Goal: Task Accomplishment & Management: Complete application form

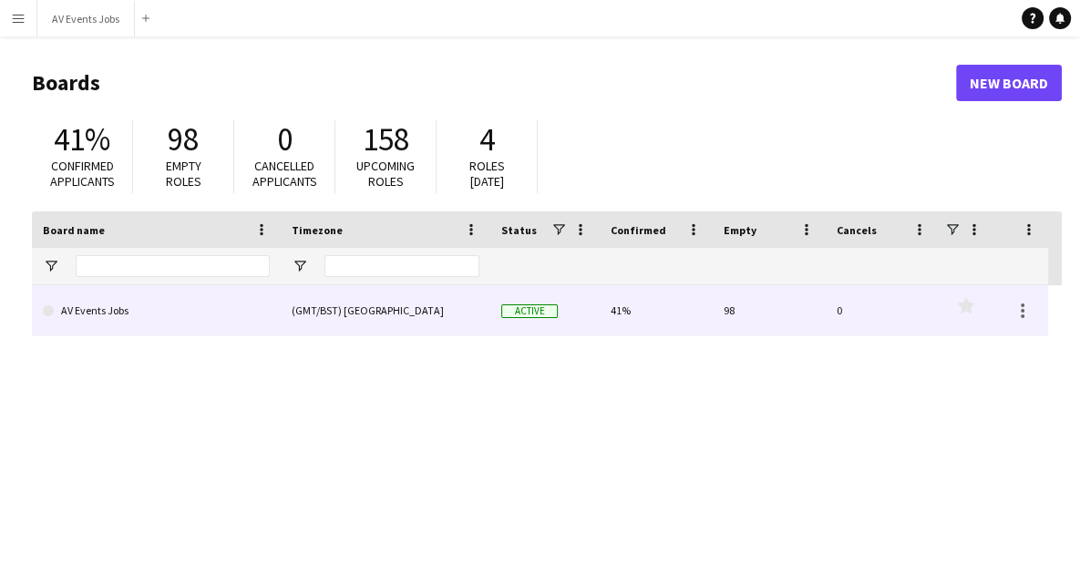
click at [136, 325] on link "AV Events Jobs" at bounding box center [156, 310] width 227 height 51
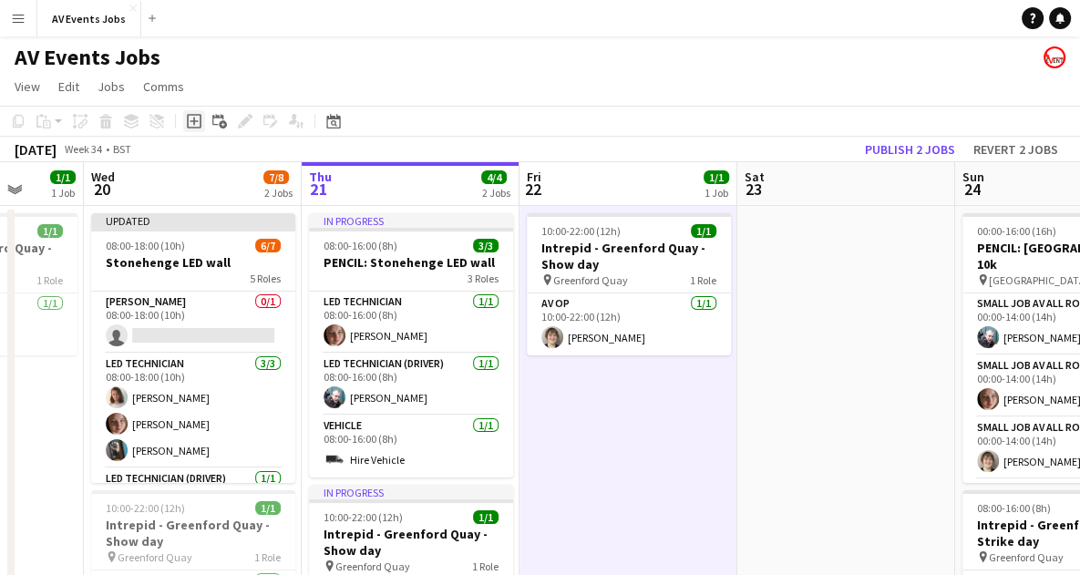
click at [193, 127] on icon at bounding box center [194, 121] width 15 height 15
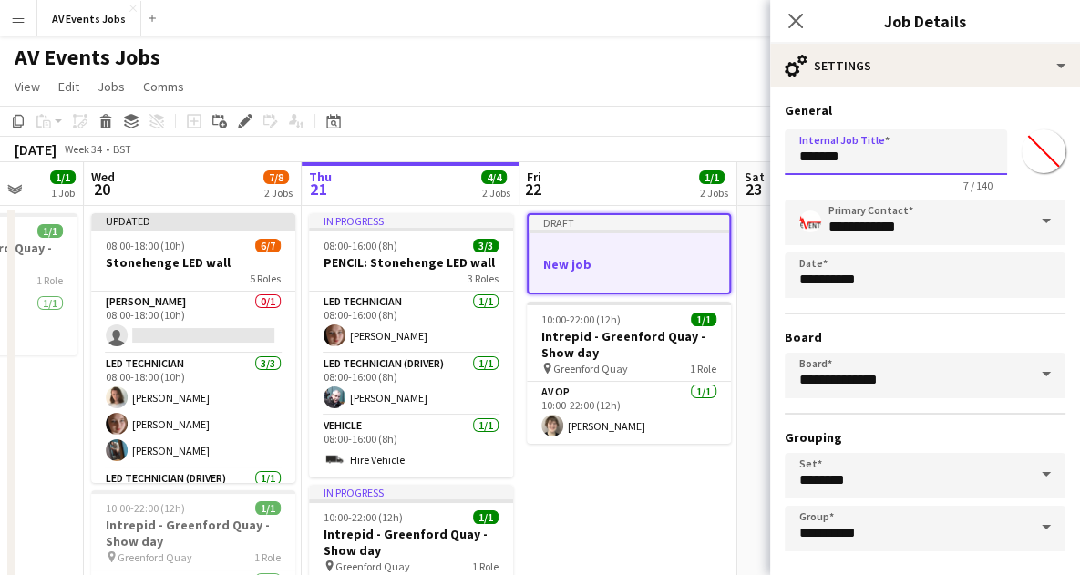
drag, startPoint x: 869, startPoint y: 155, endPoint x: 726, endPoint y: 139, distance: 144.0
click at [726, 139] on body "Menu Boards Boards Boards All jobs Status Workforce Workforce My Workforce Recr…" at bounding box center [540, 559] width 1080 height 1119
type input "**********"
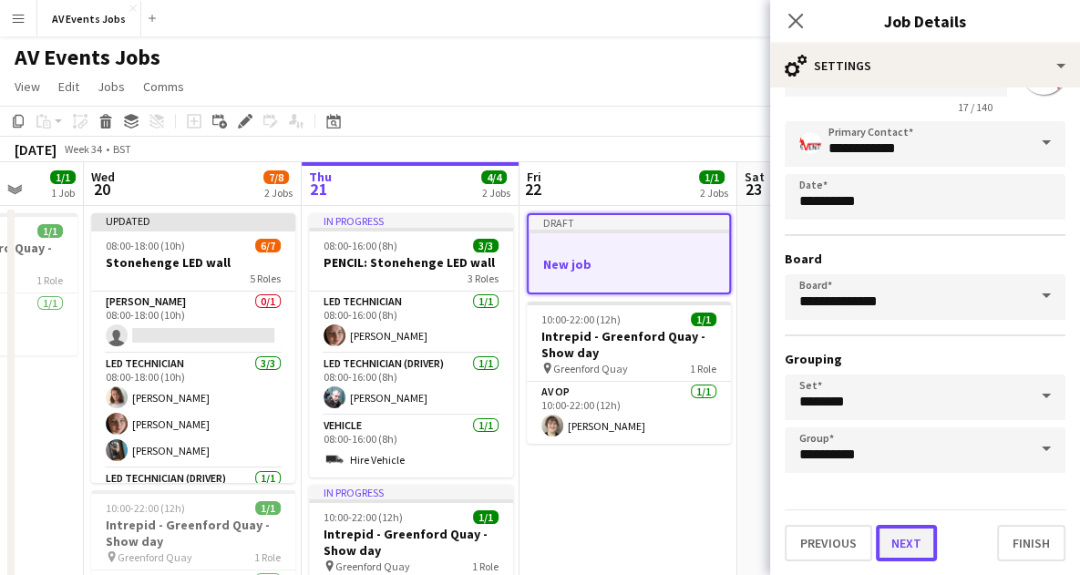
click at [893, 541] on button "Next" at bounding box center [906, 543] width 61 height 36
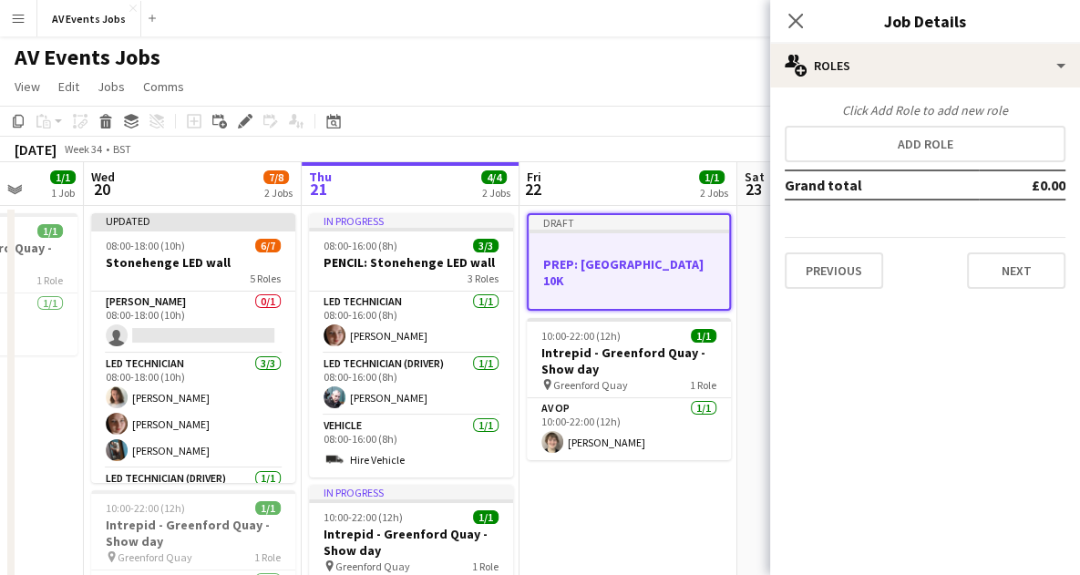
scroll to position [0, 0]
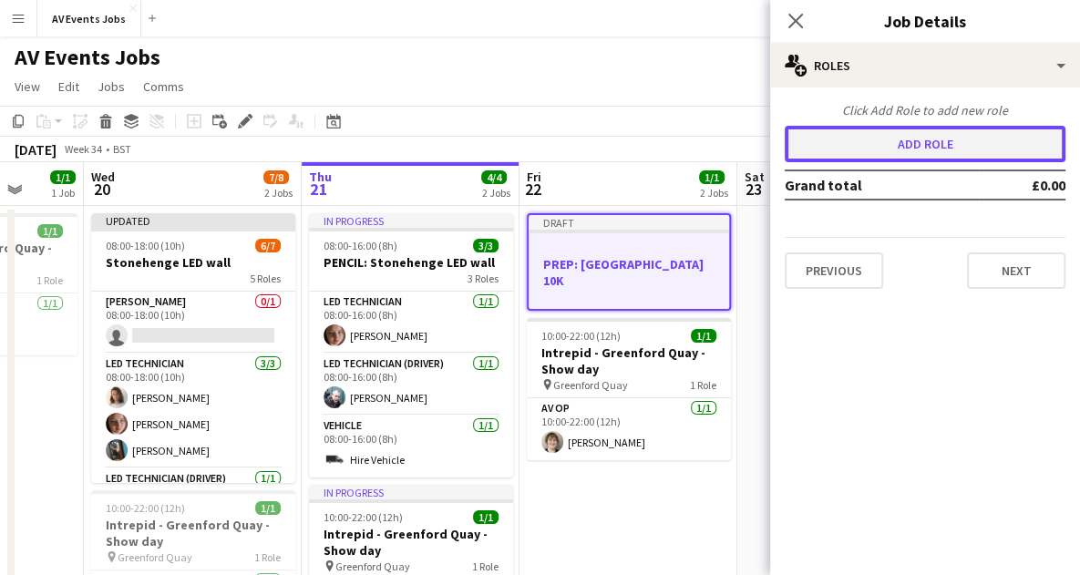
click at [941, 145] on button "Add role" at bounding box center [925, 144] width 281 height 36
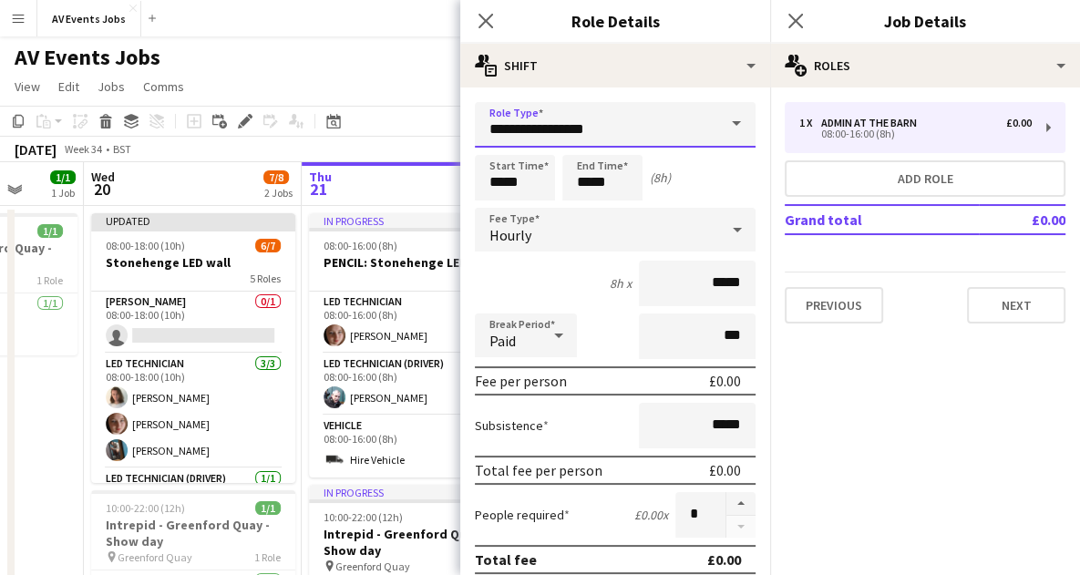
click at [691, 123] on input "**********" at bounding box center [615, 125] width 281 height 46
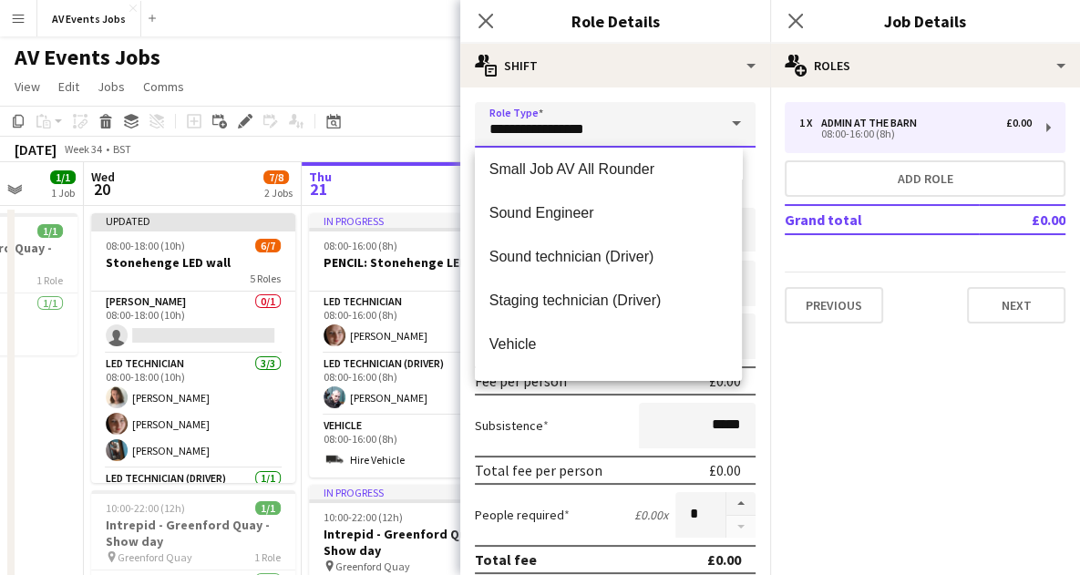
scroll to position [788, 0]
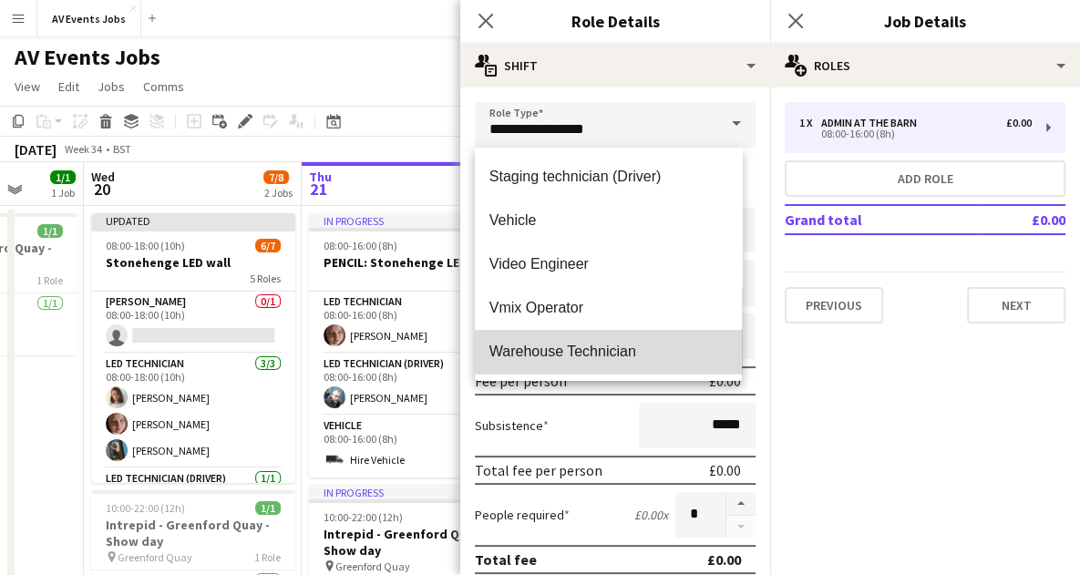
click at [613, 357] on span "Warehouse Technician" at bounding box center [609, 351] width 238 height 17
type input "**********"
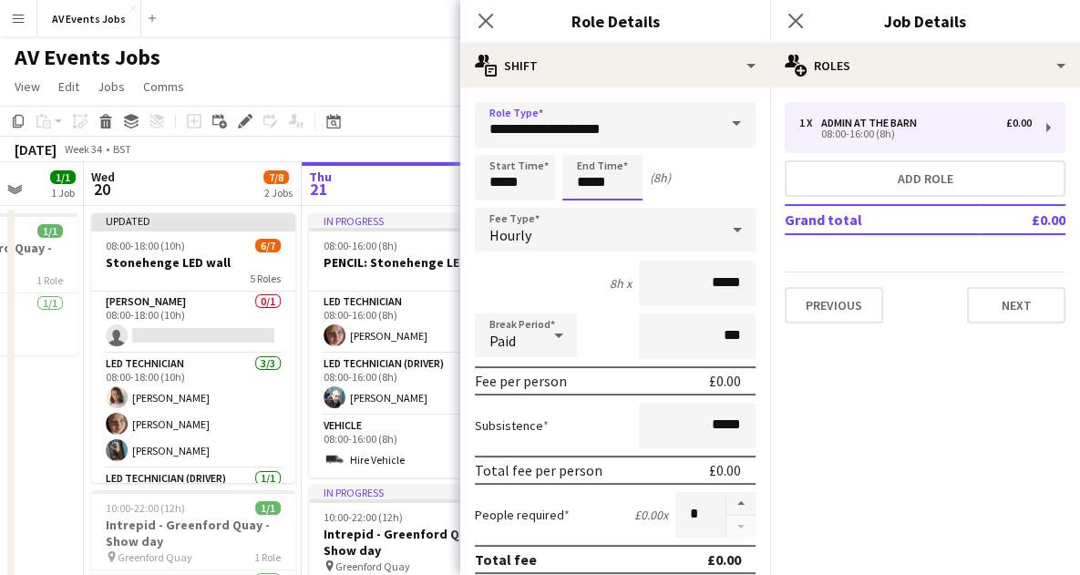
click at [581, 178] on input "*****" at bounding box center [602, 178] width 80 height 46
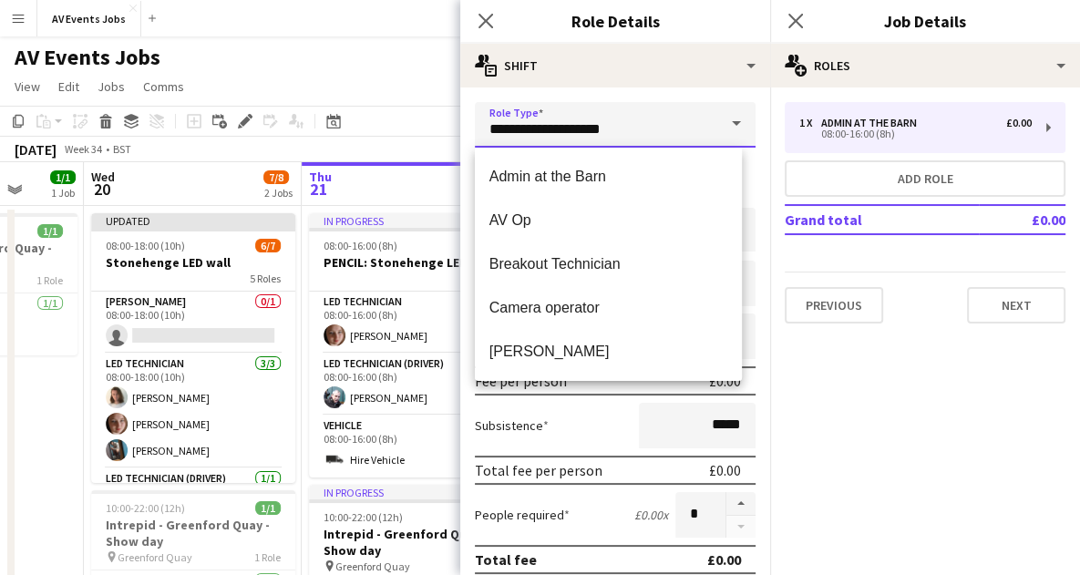
click at [583, 132] on input "**********" at bounding box center [615, 125] width 281 height 46
click at [631, 126] on input "**********" at bounding box center [615, 125] width 281 height 46
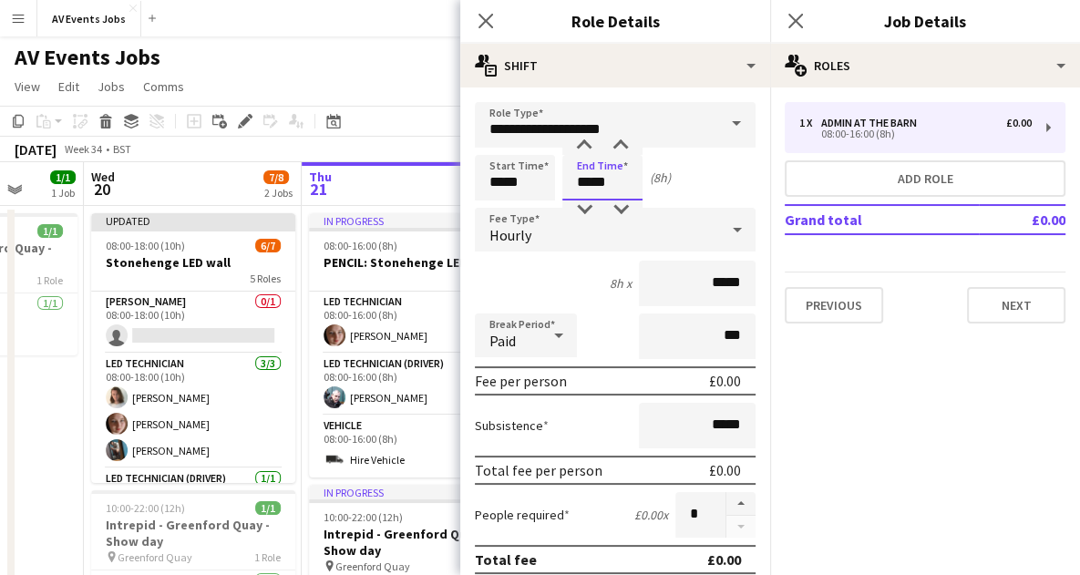
click at [586, 185] on input "*****" at bounding box center [602, 178] width 80 height 46
click at [583, 144] on div at bounding box center [584, 146] width 36 height 18
type input "*****"
click at [583, 144] on div at bounding box center [584, 146] width 36 height 18
click at [735, 184] on div "Start Time ***** End Time ***** (10h)" at bounding box center [615, 178] width 281 height 46
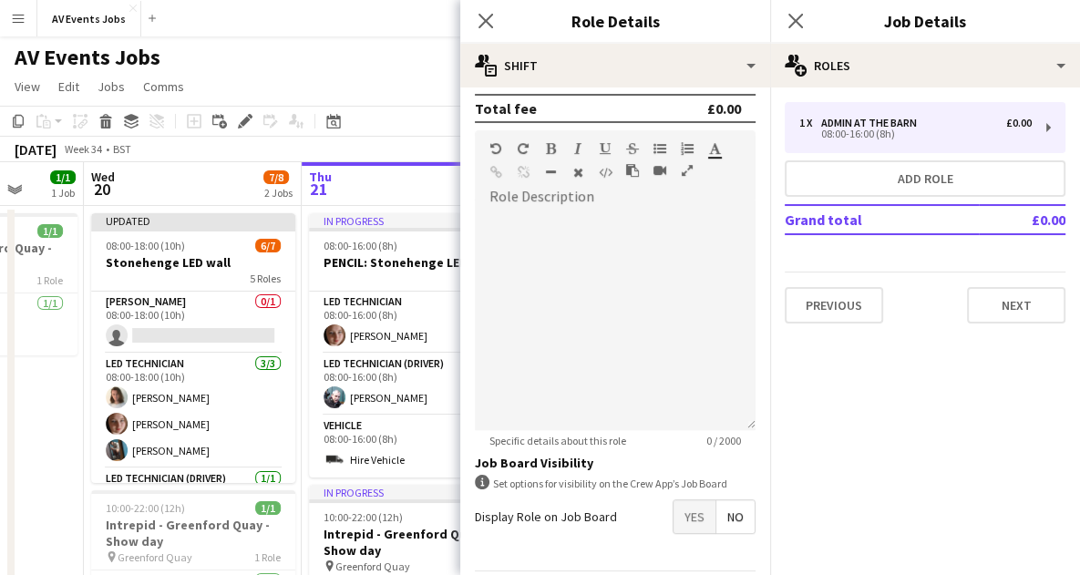
scroll to position [512, 0]
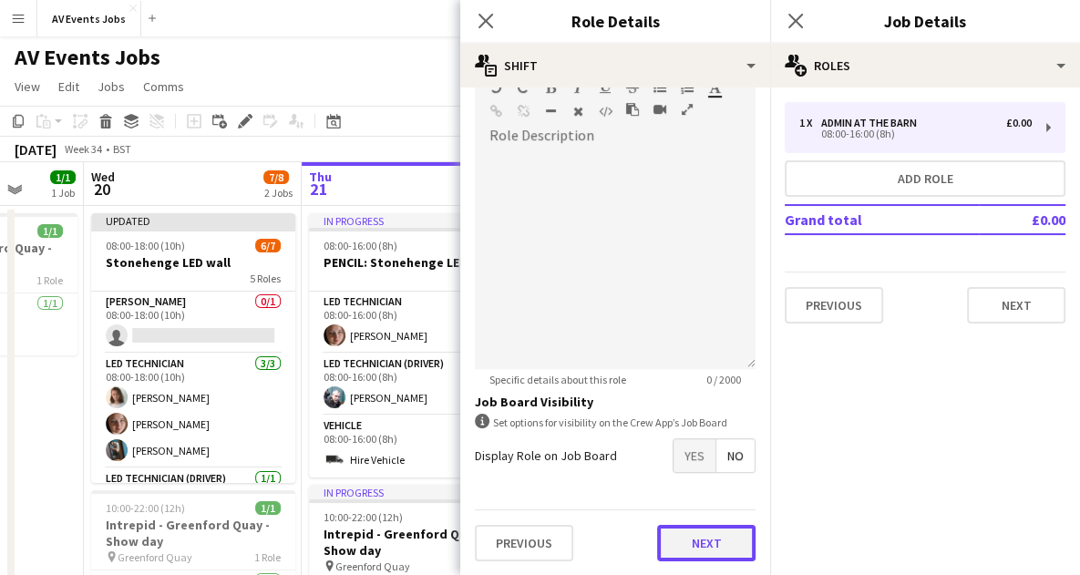
click at [683, 546] on button "Next" at bounding box center [706, 543] width 98 height 36
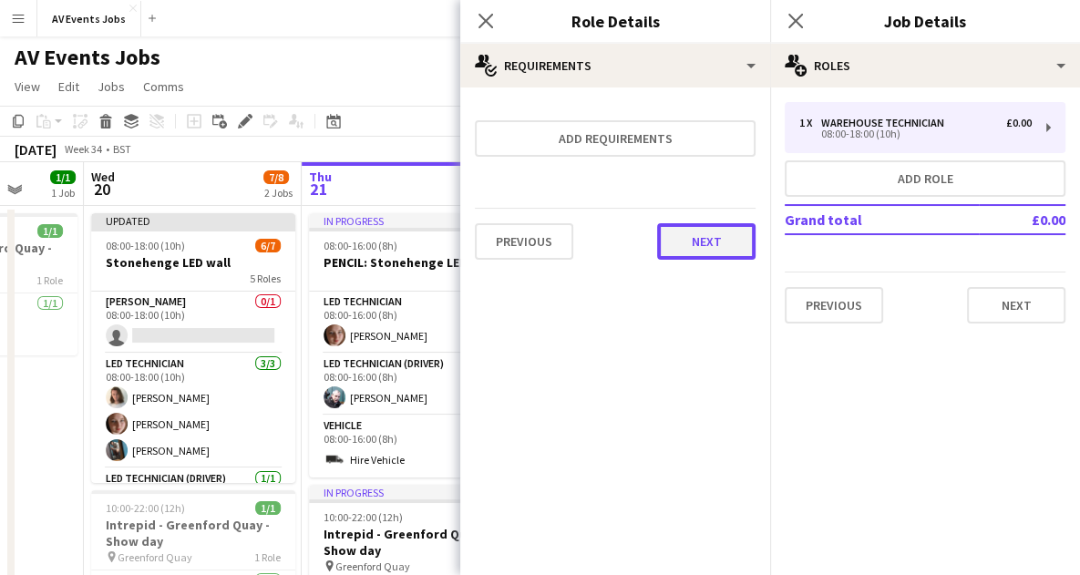
click at [709, 240] on button "Next" at bounding box center [706, 241] width 98 height 36
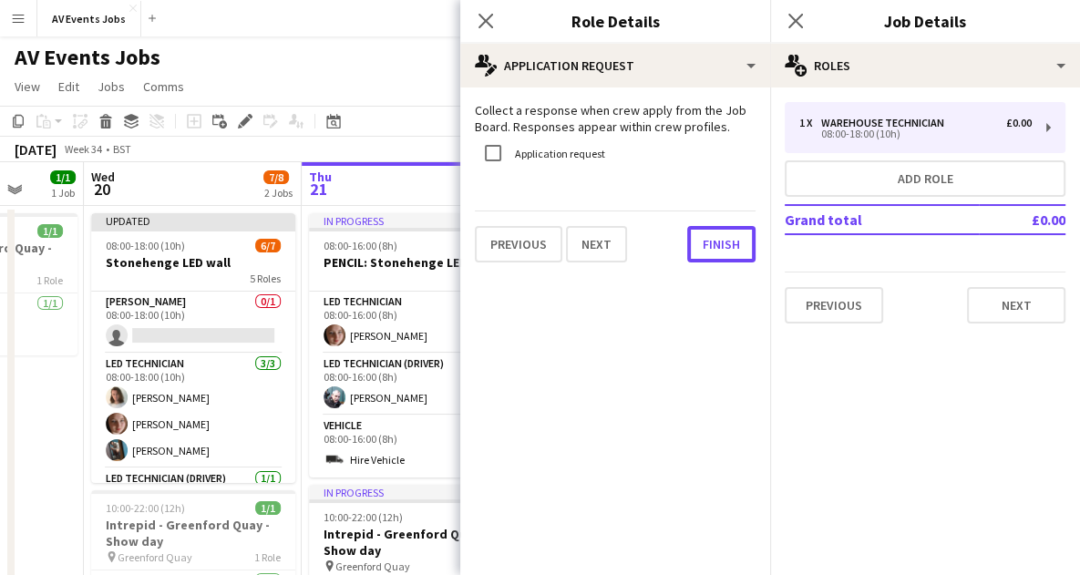
click at [709, 240] on button "Finish" at bounding box center [721, 244] width 68 height 36
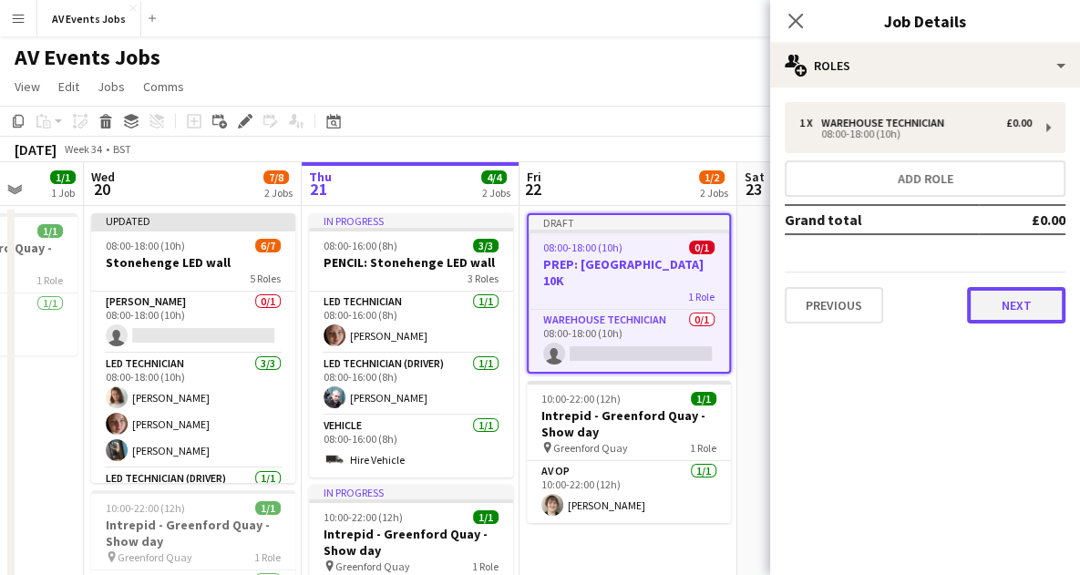
click at [993, 314] on button "Next" at bounding box center [1016, 305] width 98 height 36
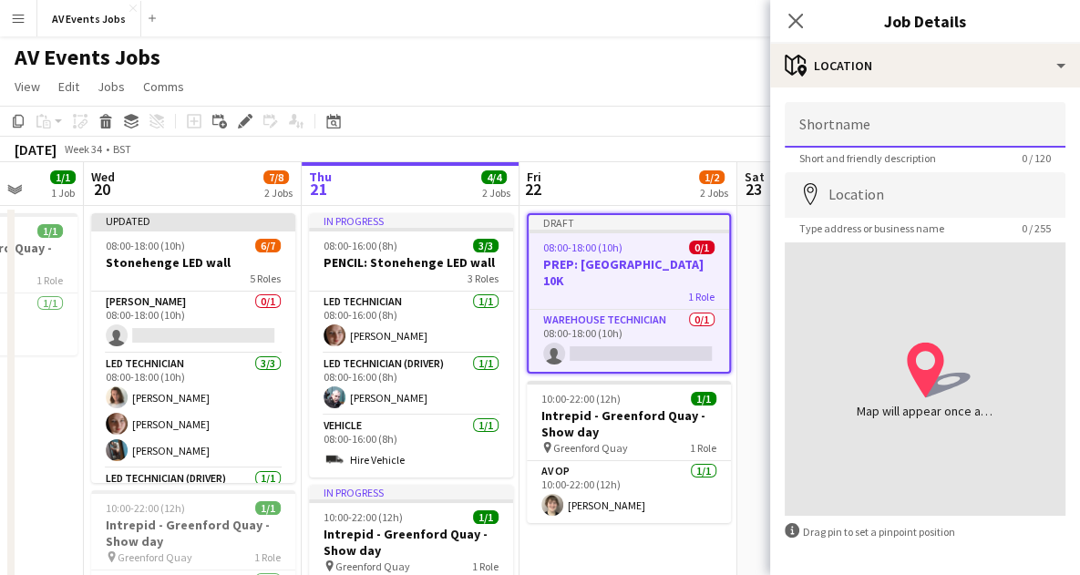
click at [931, 111] on input "Shortname" at bounding box center [925, 125] width 281 height 46
type input "********"
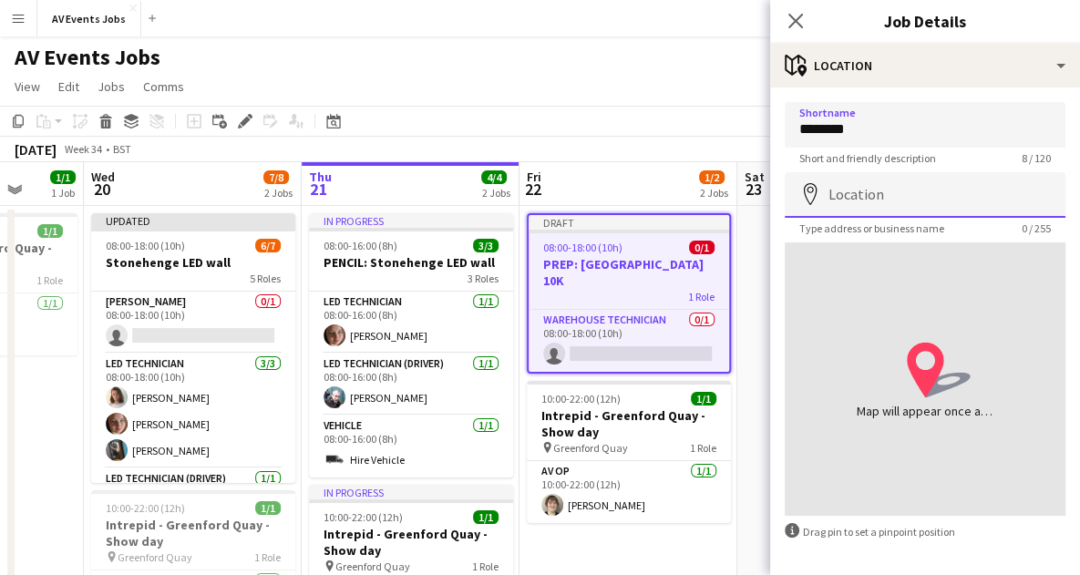
click at [895, 192] on input "Location" at bounding box center [925, 195] width 281 height 46
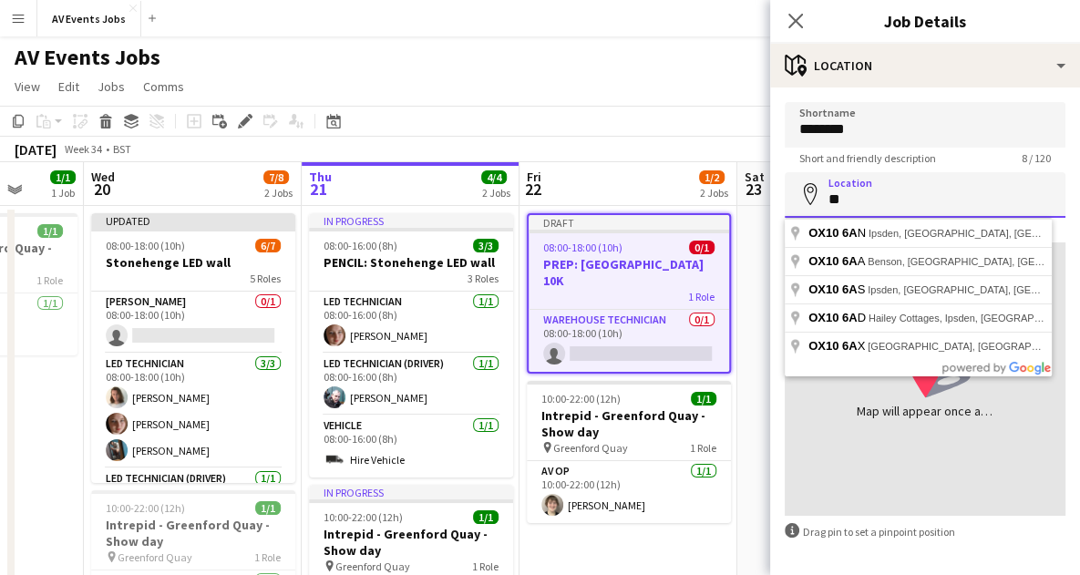
type input "*"
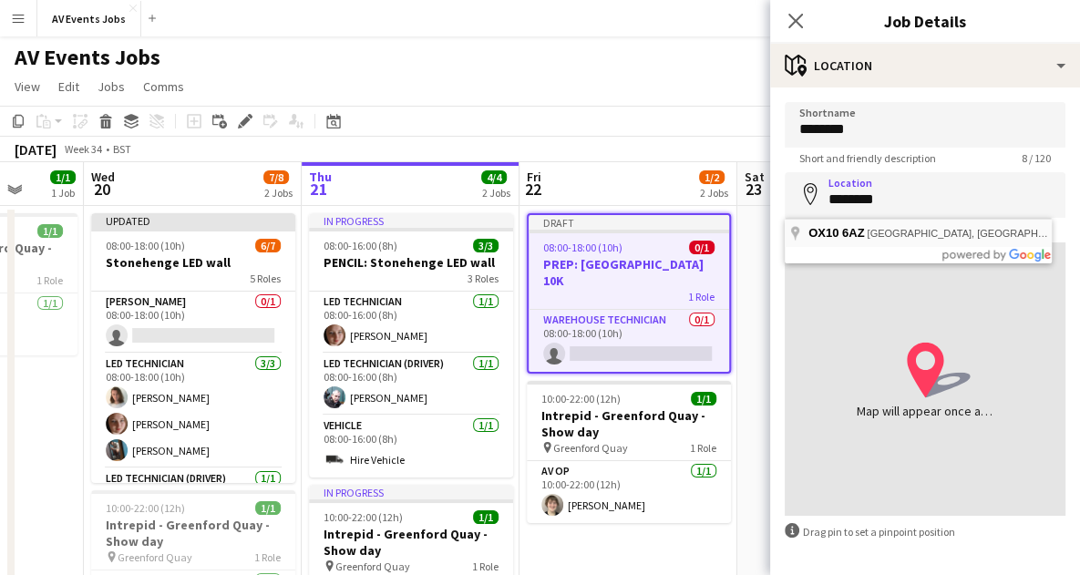
type input "**********"
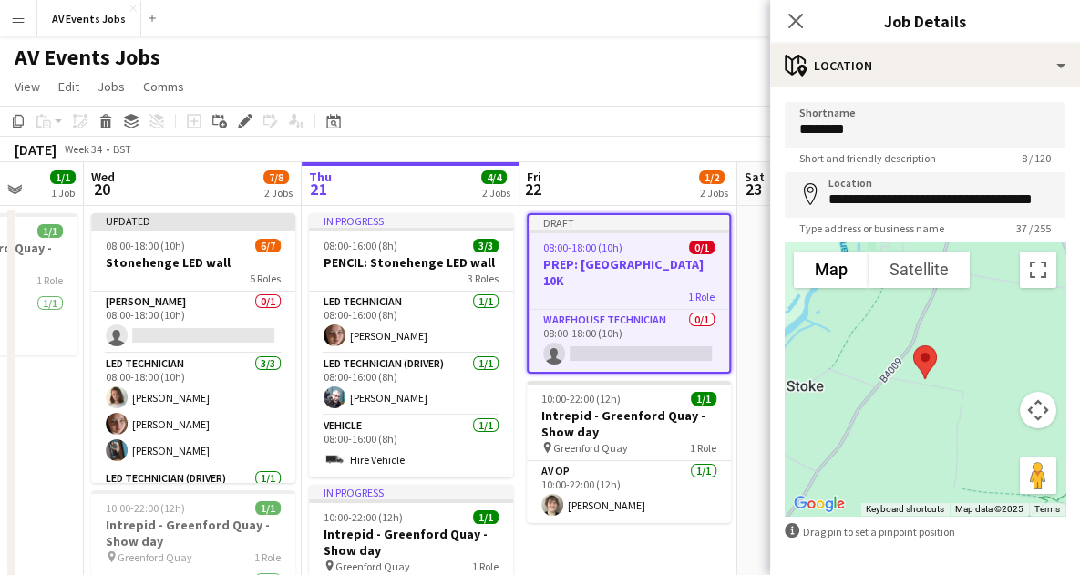
scroll to position [68, 0]
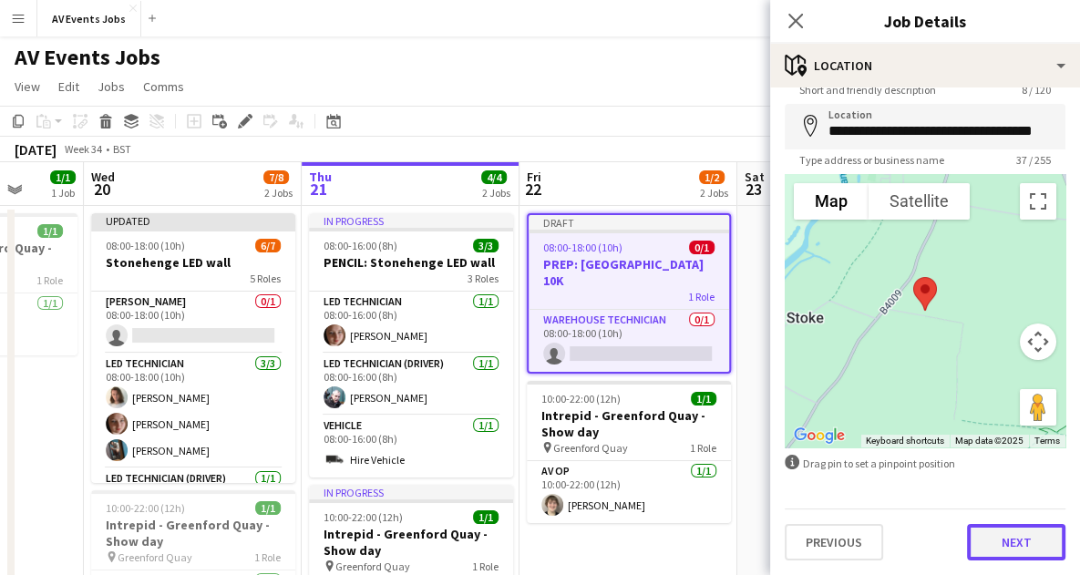
click at [994, 544] on button "Next" at bounding box center [1016, 542] width 98 height 36
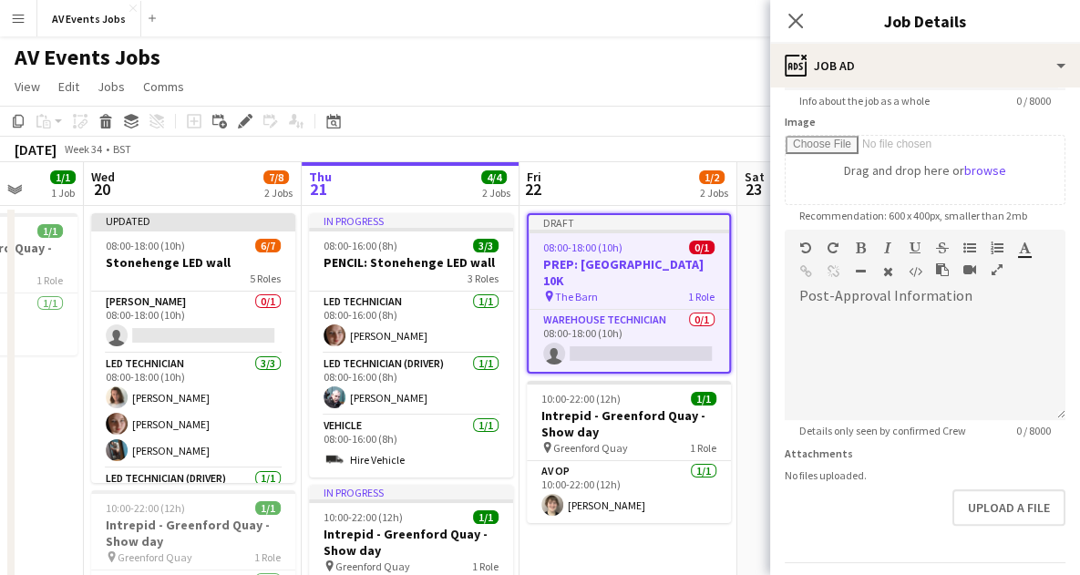
scroll to position [397, 0]
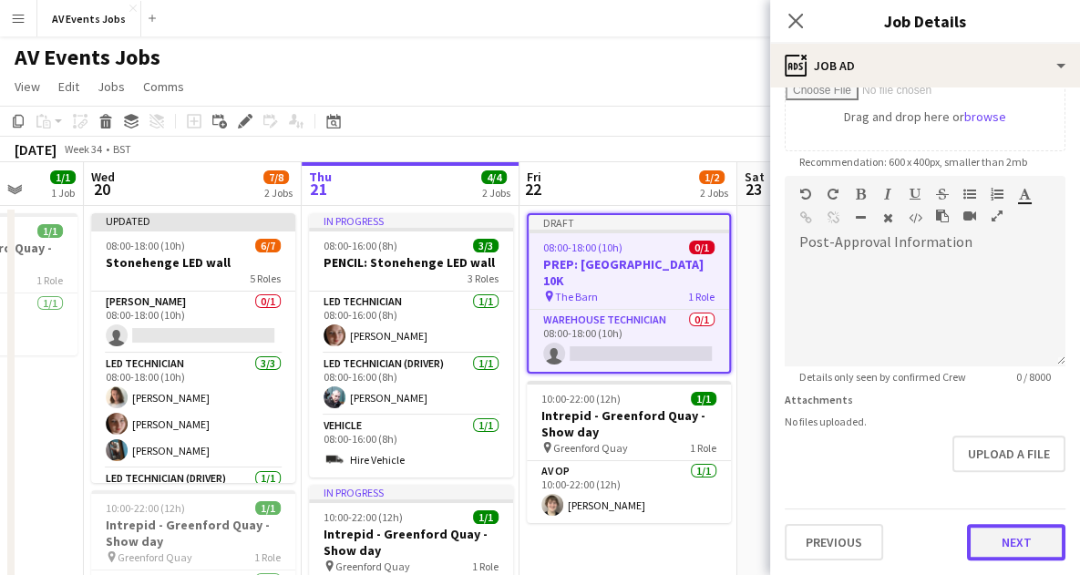
click at [995, 486] on form "**********" at bounding box center [925, 168] width 310 height 785
click at [992, 539] on button "Next" at bounding box center [1016, 543] width 98 height 36
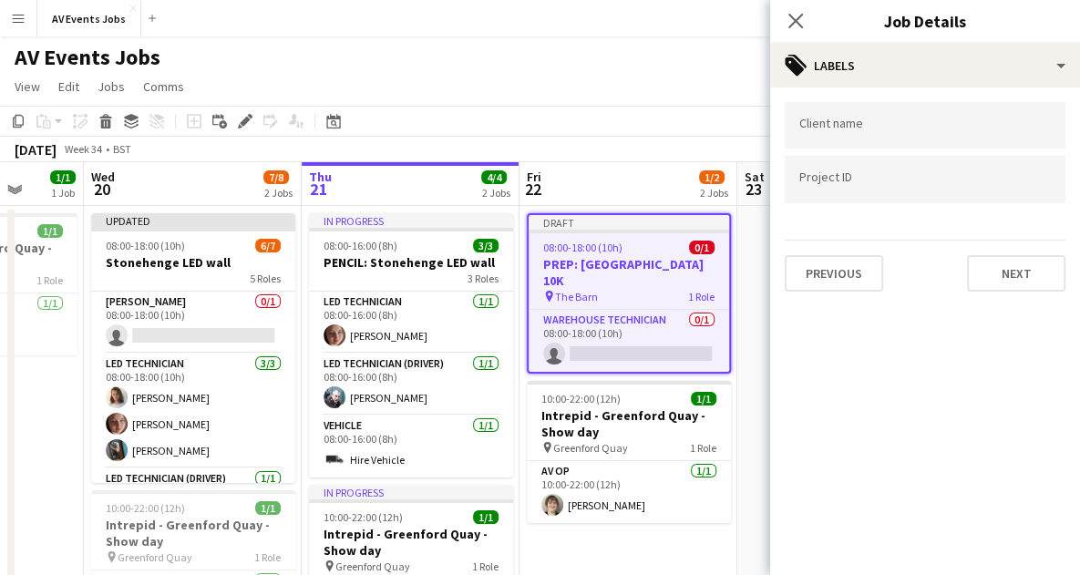
click at [924, 141] on div at bounding box center [925, 125] width 281 height 46
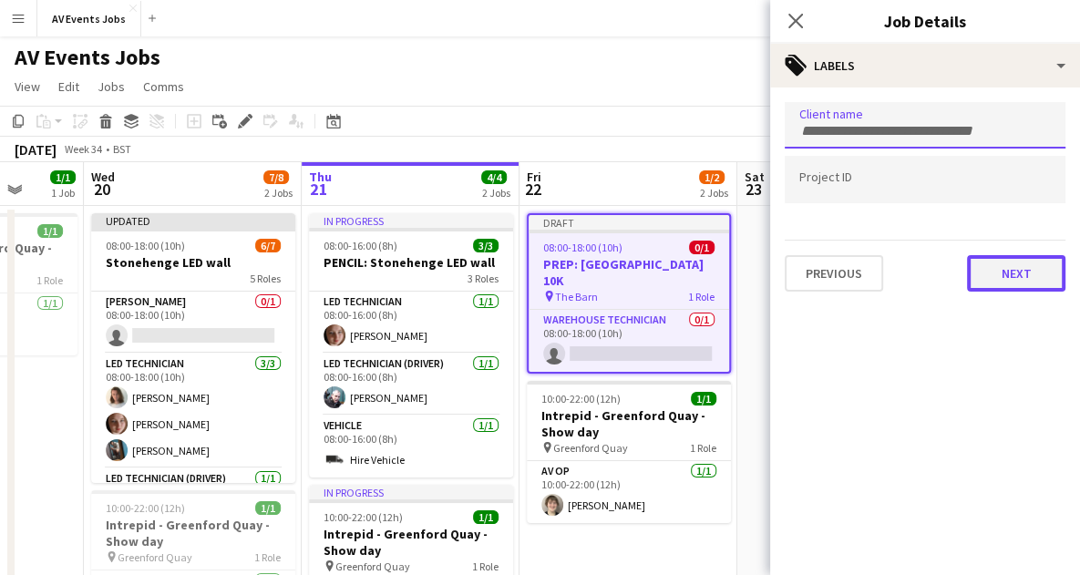
click at [998, 281] on button "Next" at bounding box center [1016, 273] width 98 height 36
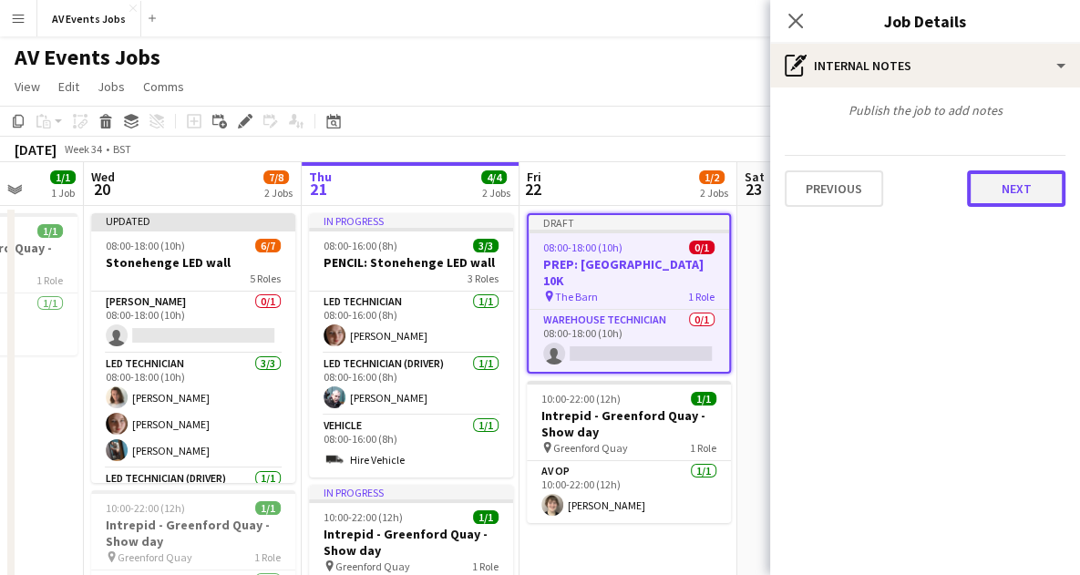
click at [1014, 188] on button "Next" at bounding box center [1016, 188] width 98 height 36
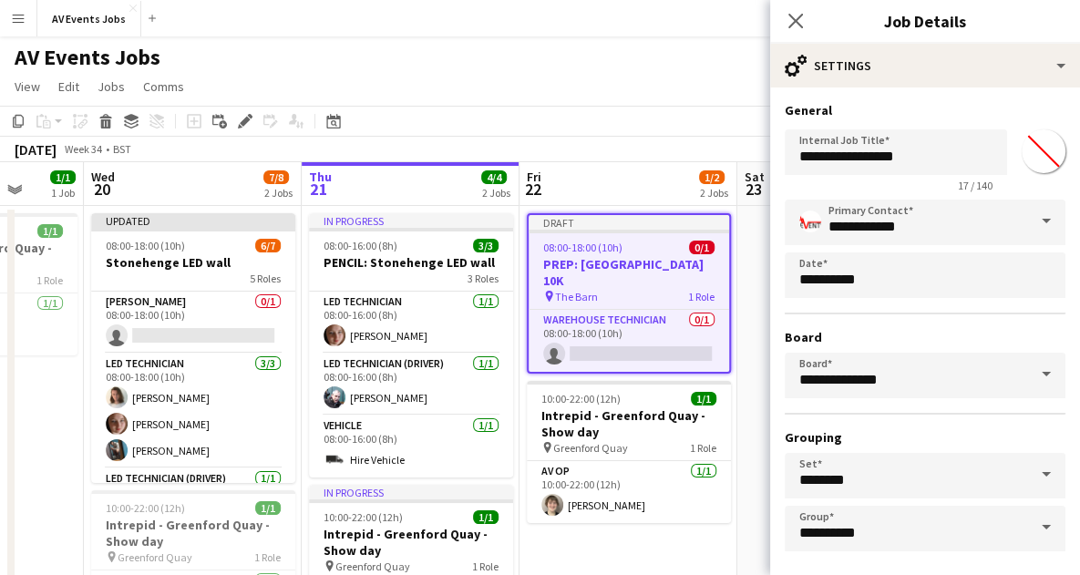
scroll to position [78, 0]
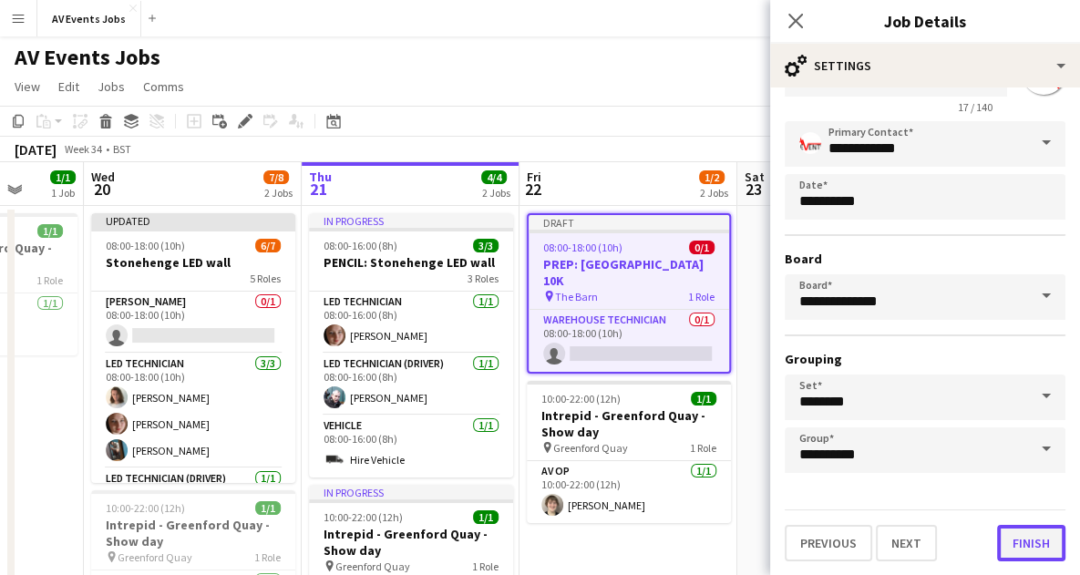
click at [1019, 545] on button "Finish" at bounding box center [1031, 543] width 68 height 36
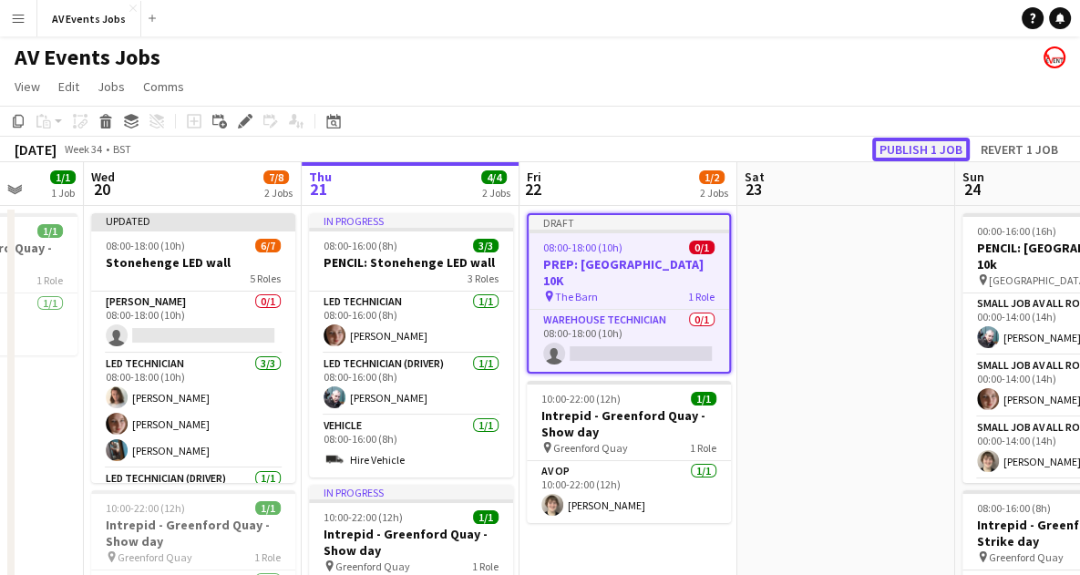
click at [907, 140] on button "Publish 1 job" at bounding box center [921, 150] width 98 height 24
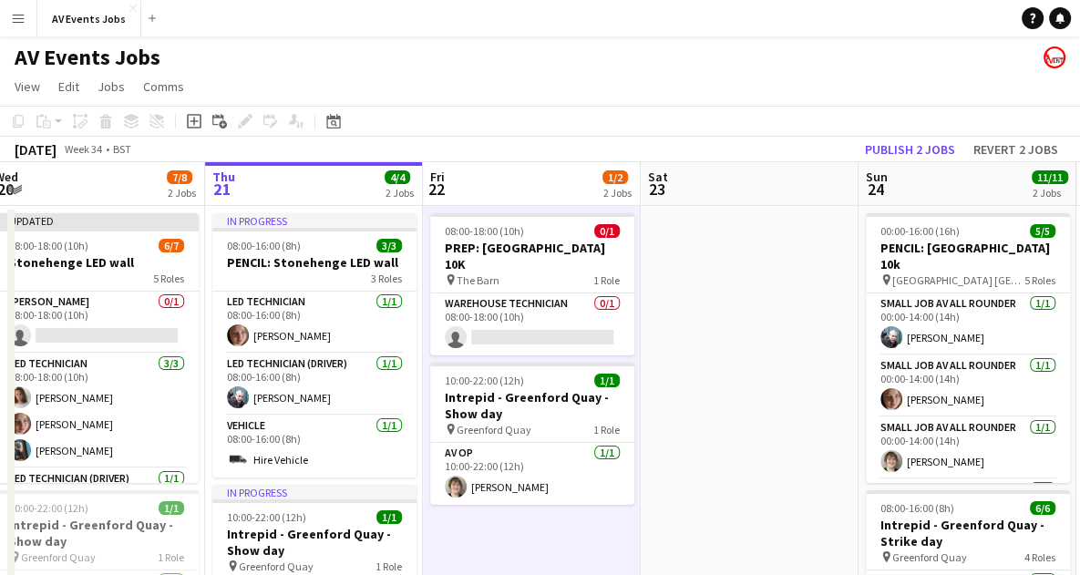
scroll to position [0, 668]
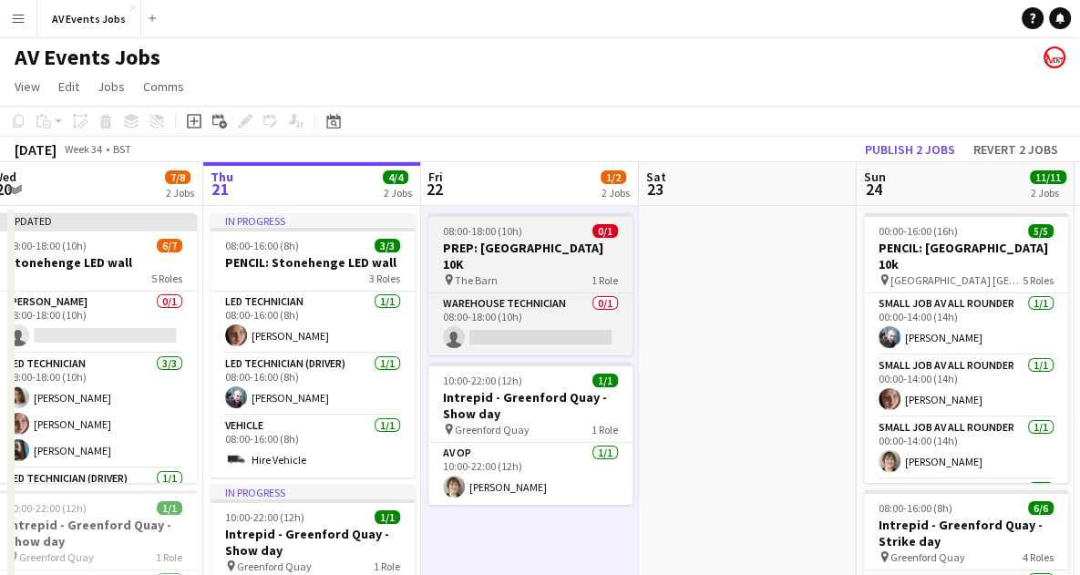
click at [549, 238] on div "08:00-18:00 (10h) 0/1" at bounding box center [530, 231] width 204 height 14
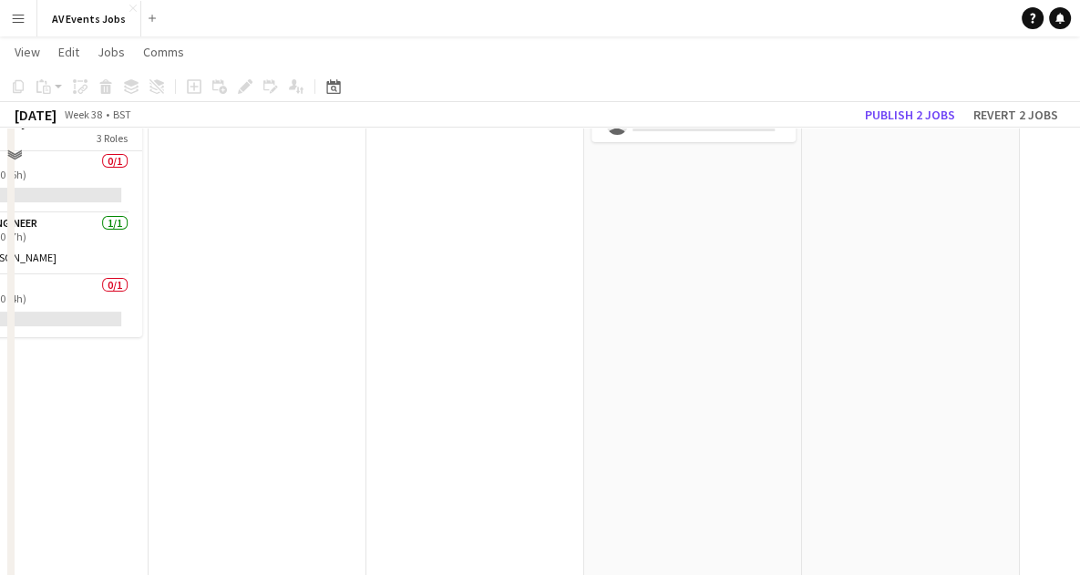
scroll to position [0, 0]
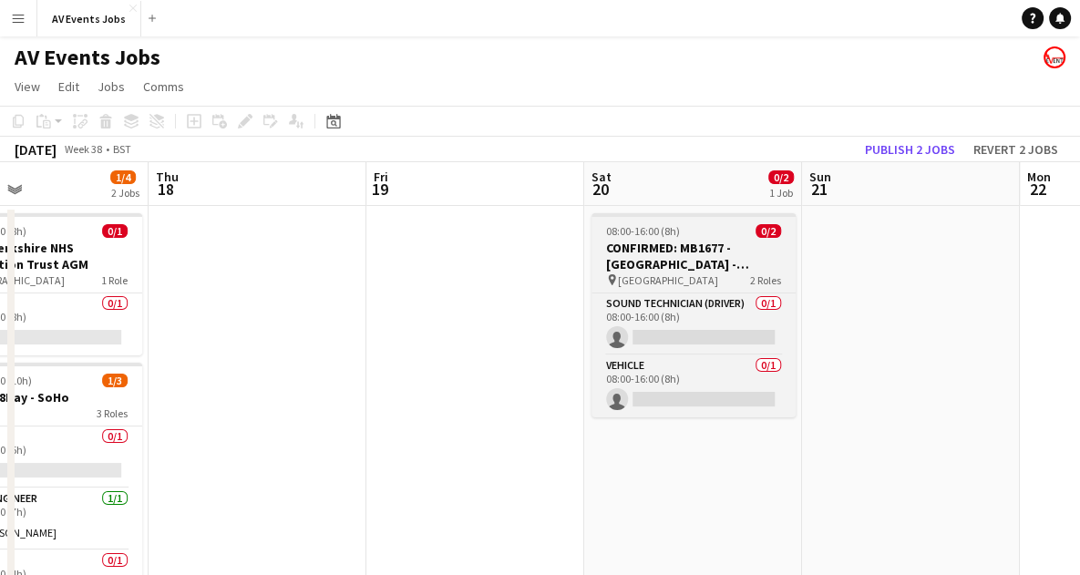
click at [679, 248] on h3 "CONFIRMED: MB1677 - [GEOGRAPHIC_DATA] - Wedding [GEOGRAPHIC_DATA]" at bounding box center [694, 256] width 204 height 33
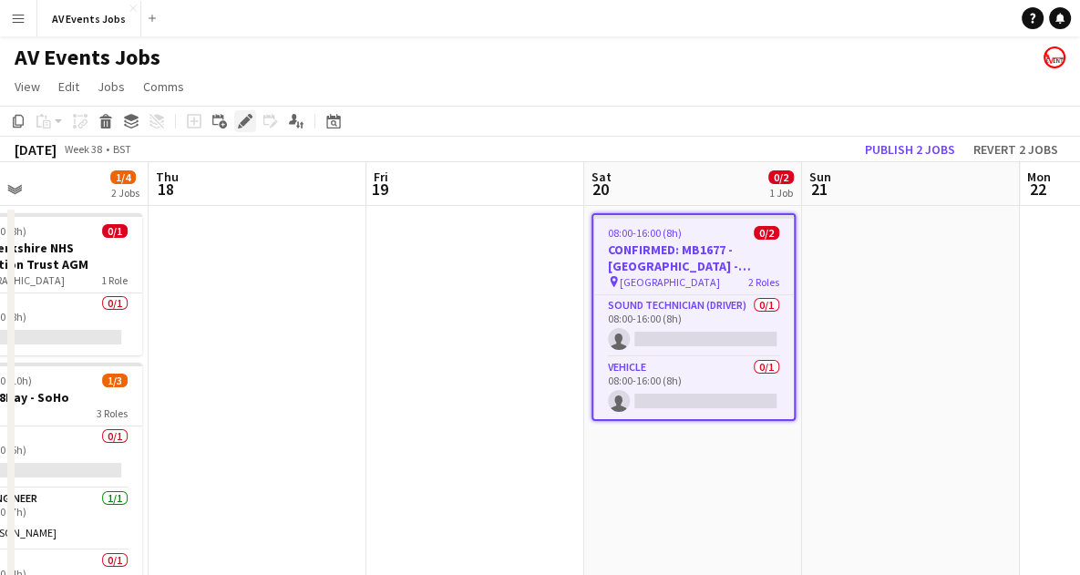
click at [238, 115] on icon "Edit" at bounding box center [245, 121] width 15 height 15
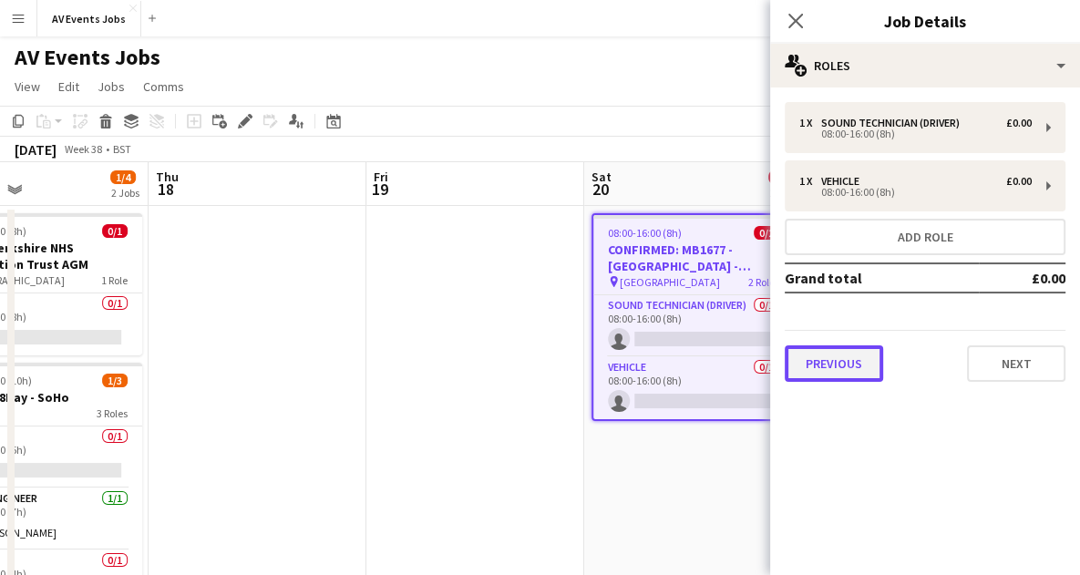
click at [835, 371] on button "Previous" at bounding box center [834, 363] width 98 height 36
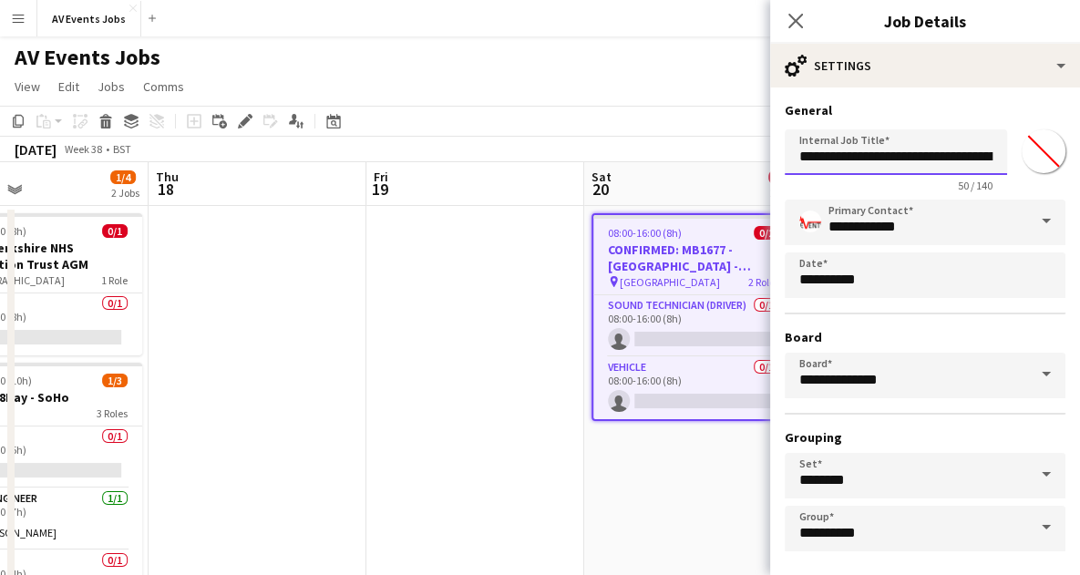
click at [902, 160] on input "**********" at bounding box center [896, 152] width 222 height 46
click at [801, 17] on icon "Close pop-in" at bounding box center [795, 20] width 17 height 17
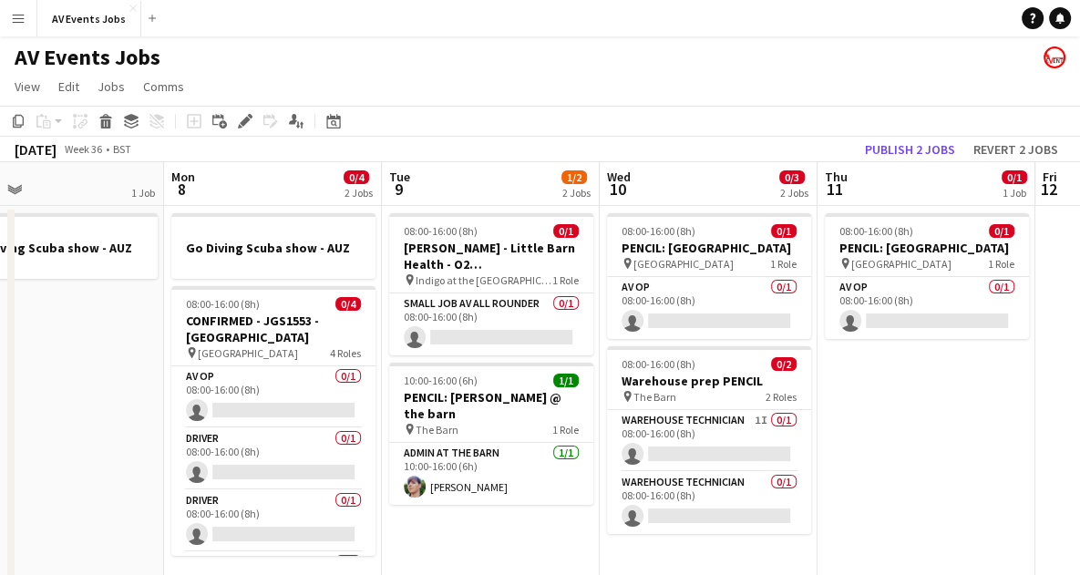
scroll to position [0, 514]
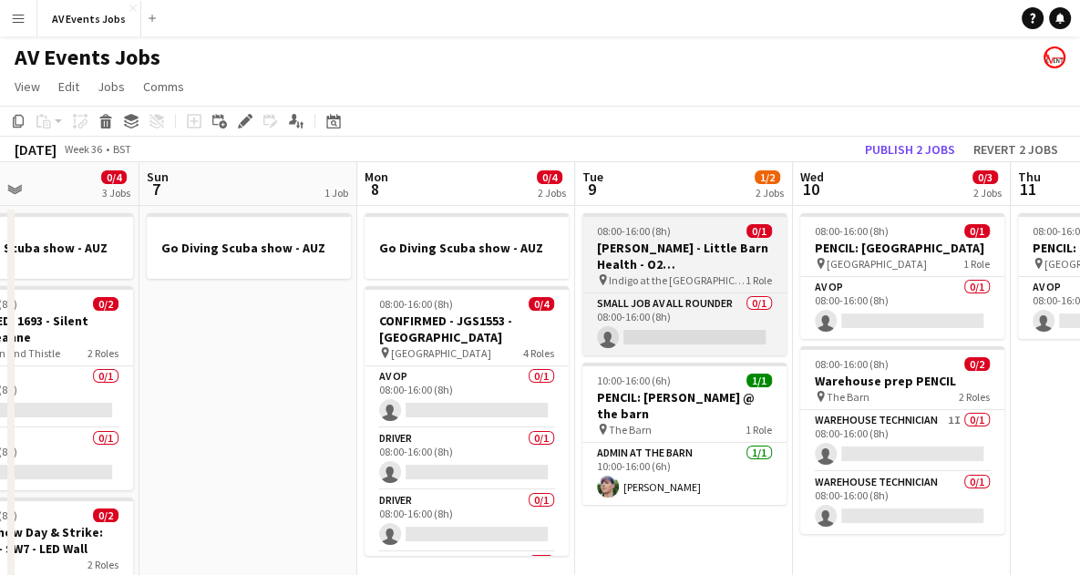
click at [636, 241] on h3 "[PERSON_NAME] - Little Barn Health - O2 [GEOGRAPHIC_DATA]" at bounding box center [685, 256] width 204 height 33
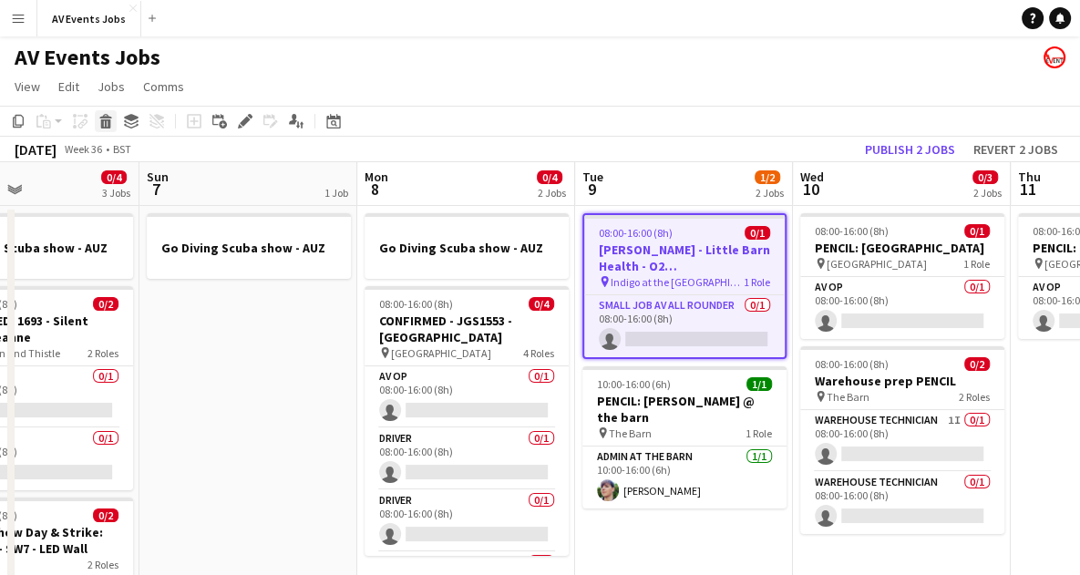
click at [104, 119] on icon "Delete" at bounding box center [105, 121] width 15 height 15
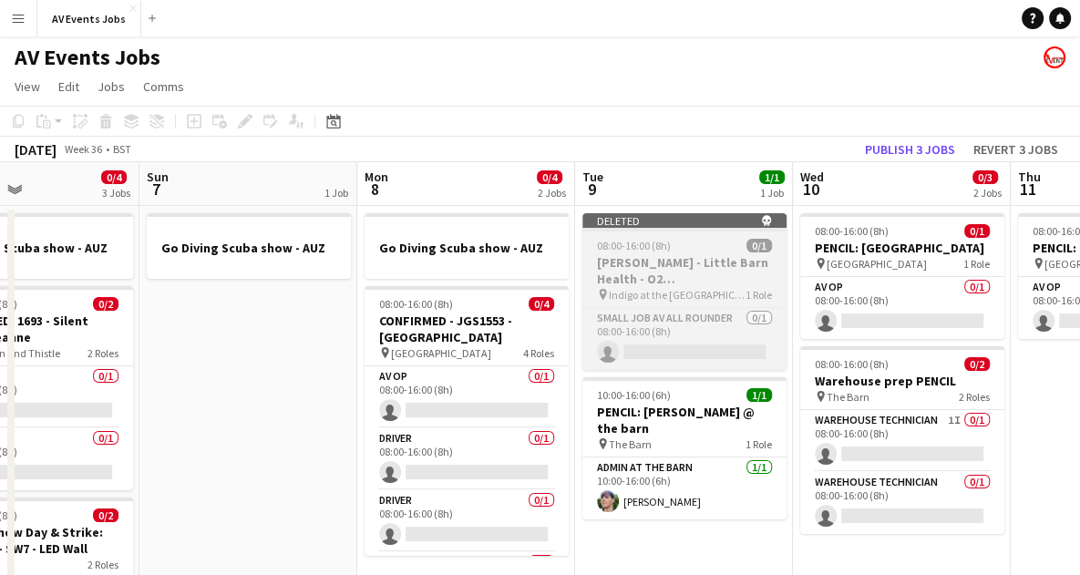
click at [715, 267] on h3 "[PERSON_NAME] - Little Barn Health - O2 [GEOGRAPHIC_DATA]" at bounding box center [685, 270] width 204 height 33
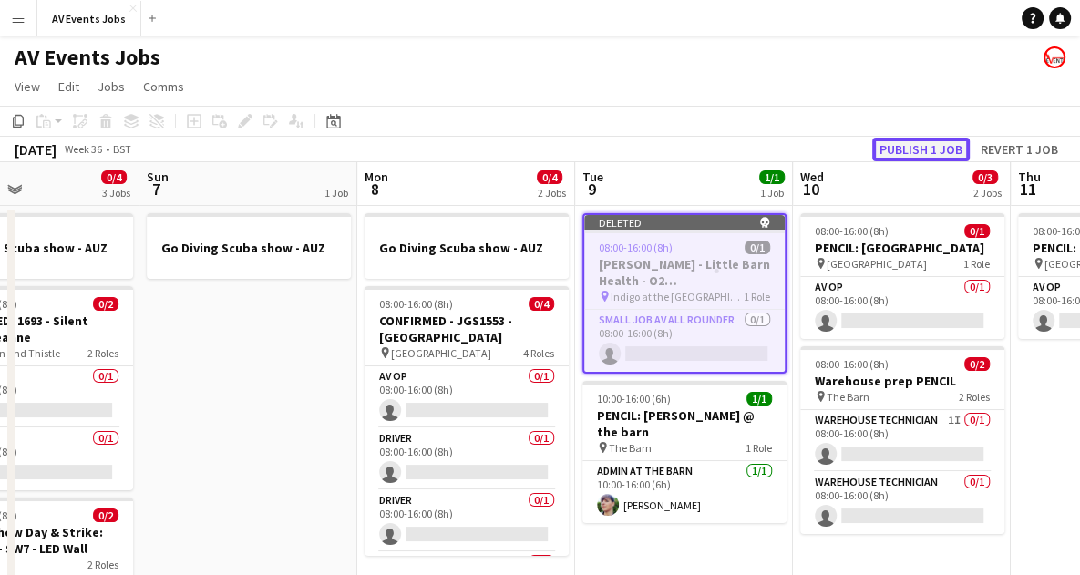
click at [906, 147] on button "Publish 1 job" at bounding box center [921, 150] width 98 height 24
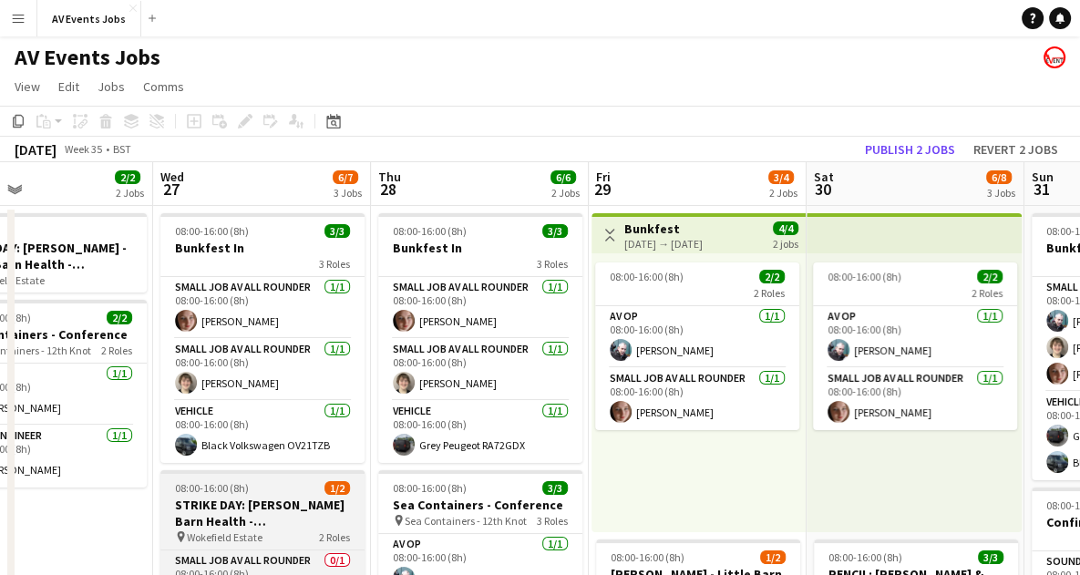
scroll to position [0, 500]
click at [264, 516] on h3 "STRIKE DAY: [PERSON_NAME] Barn Health - [GEOGRAPHIC_DATA]" at bounding box center [263, 513] width 204 height 33
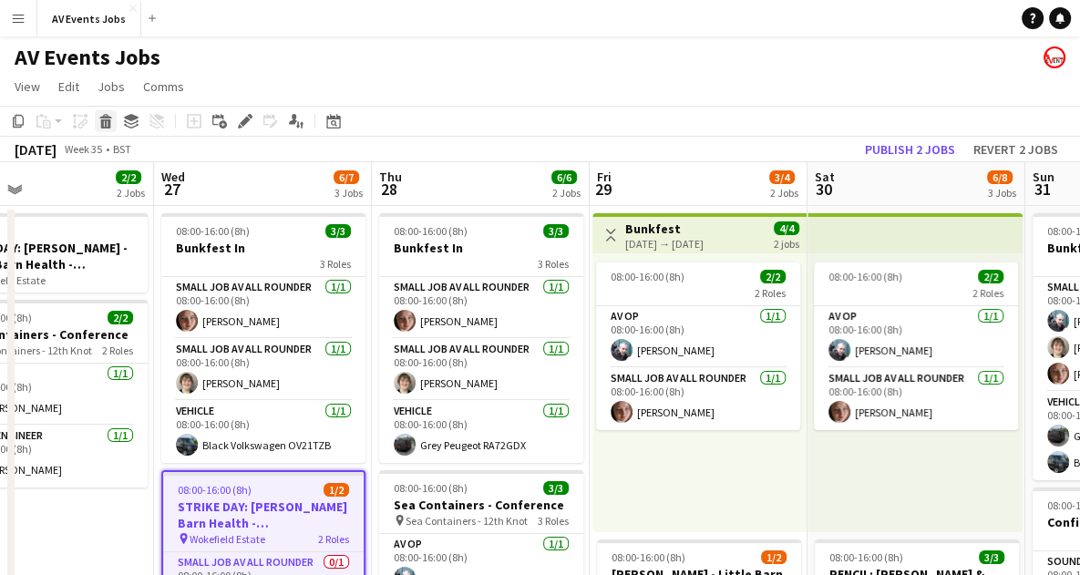
click at [110, 117] on icon "Delete" at bounding box center [105, 121] width 15 height 15
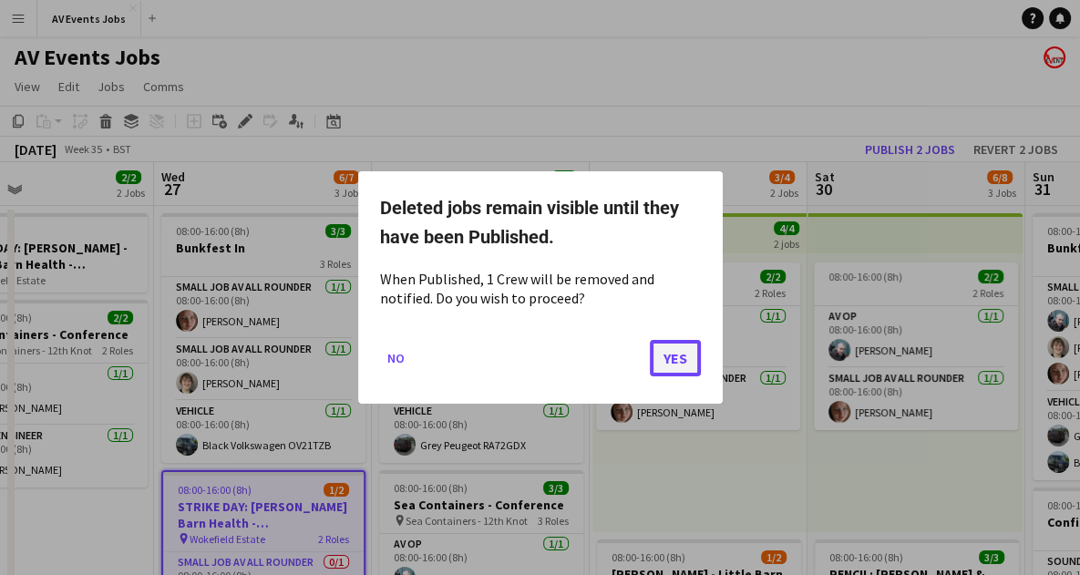
click at [684, 366] on button "Yes" at bounding box center [675, 358] width 51 height 36
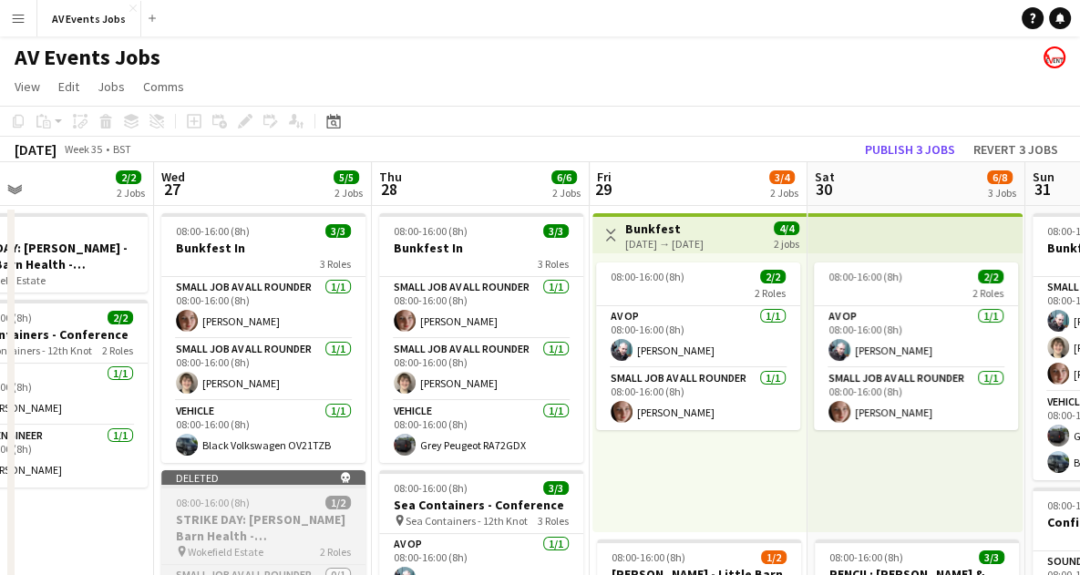
click at [294, 501] on div "08:00-16:00 (8h) 1/2" at bounding box center [263, 503] width 204 height 14
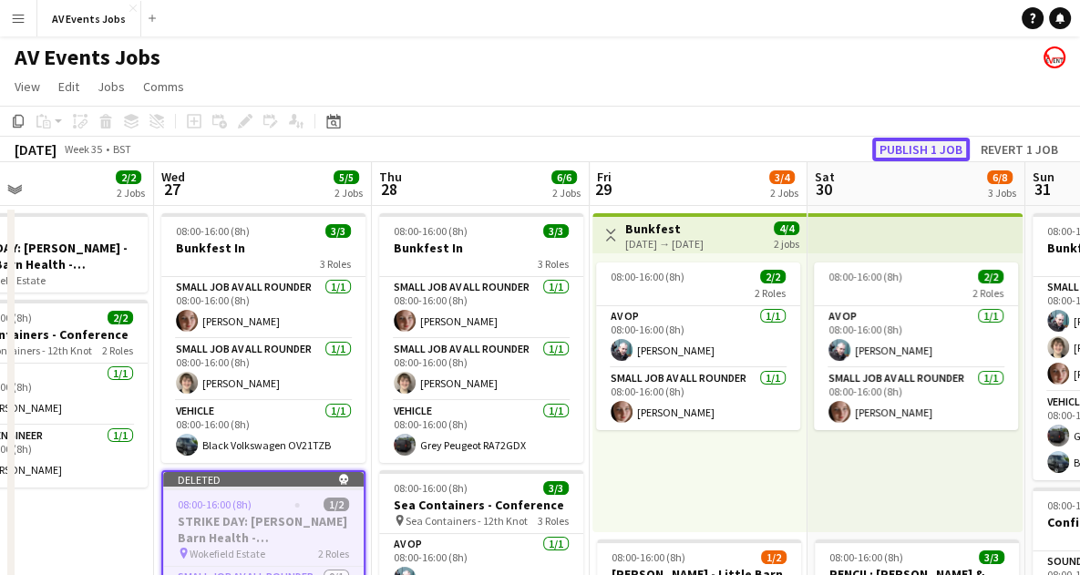
click at [952, 143] on button "Publish 1 job" at bounding box center [921, 150] width 98 height 24
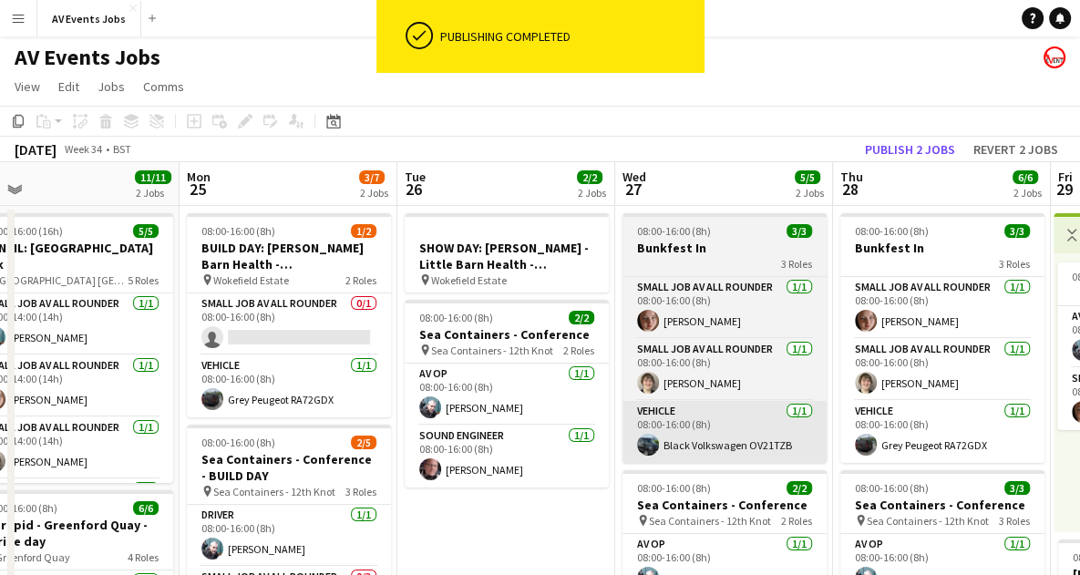
scroll to position [0, 472]
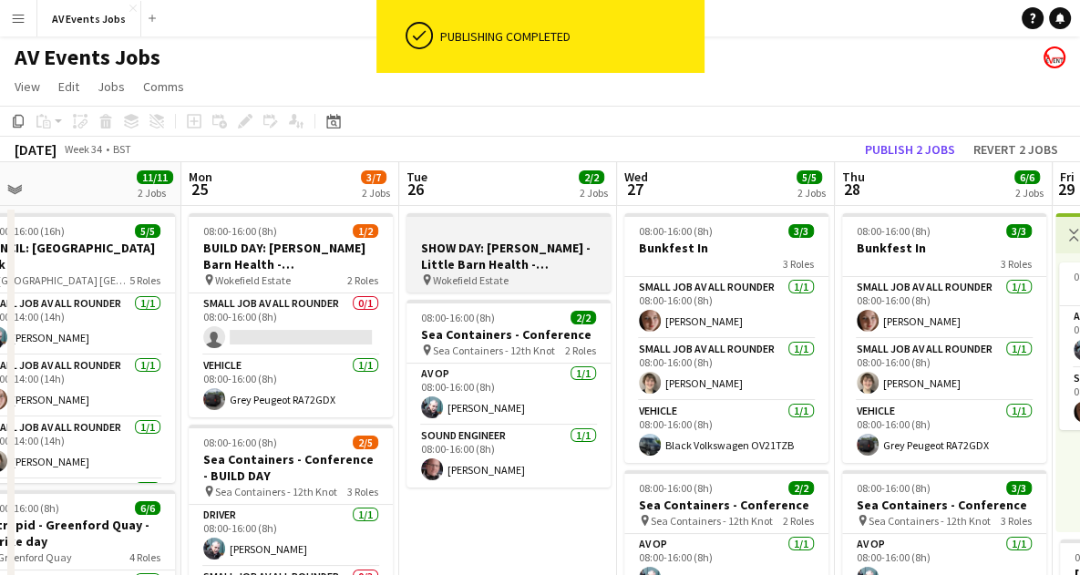
click at [456, 251] on h3 "SHOW DAY: [PERSON_NAME] - Little Barn Health - [GEOGRAPHIC_DATA]" at bounding box center [509, 256] width 204 height 33
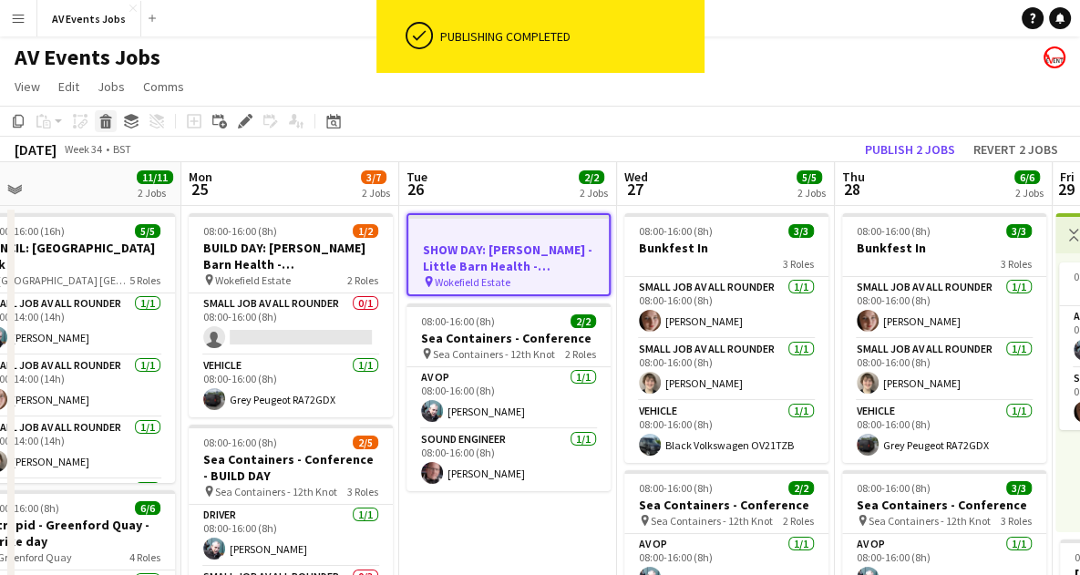
click at [103, 120] on icon at bounding box center [106, 123] width 10 height 9
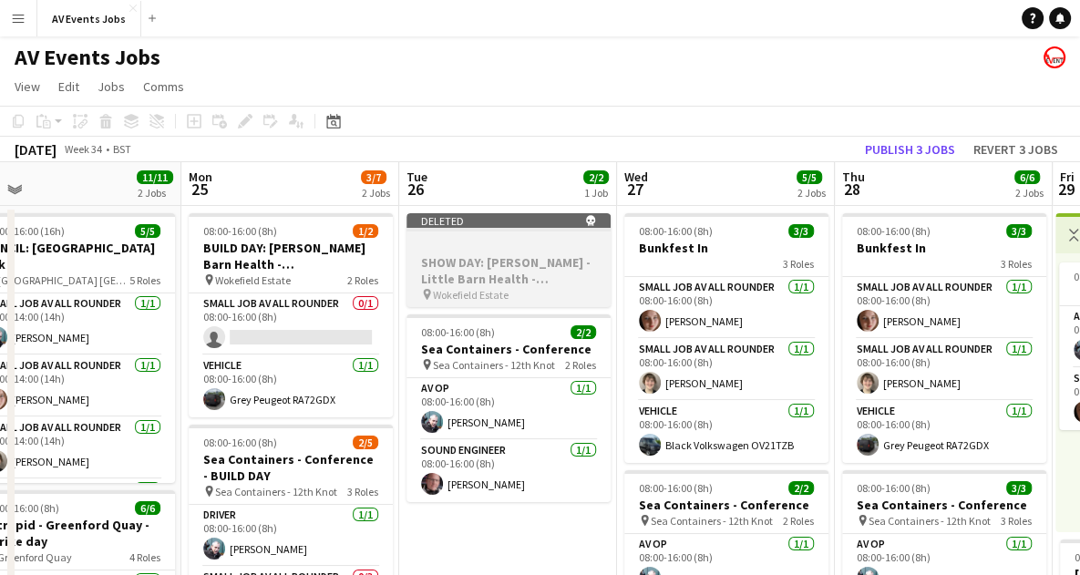
click at [603, 300] on div "pin [GEOGRAPHIC_DATA]" at bounding box center [509, 294] width 204 height 15
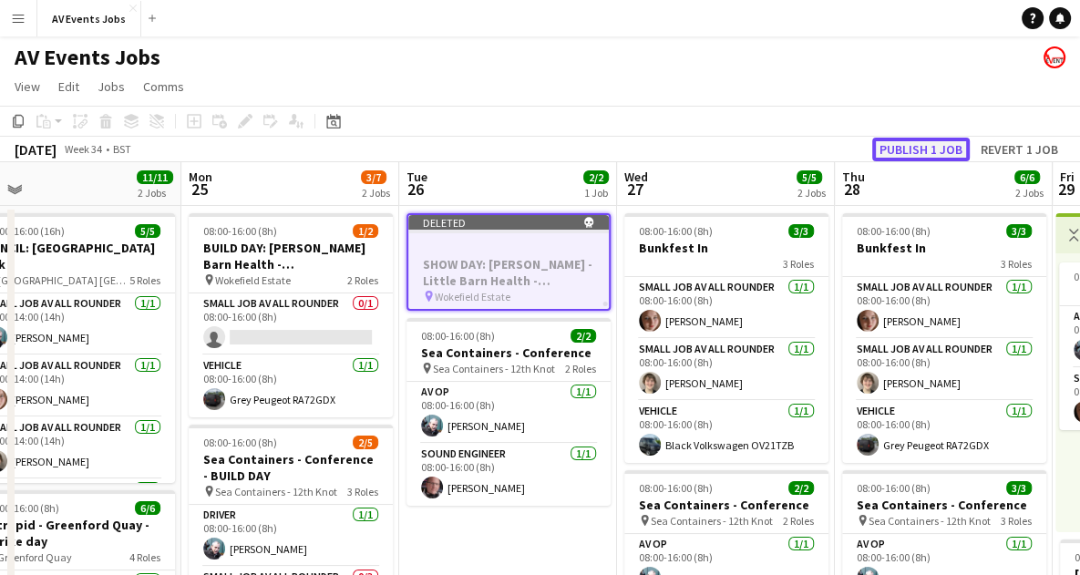
click at [930, 153] on button "Publish 1 job" at bounding box center [921, 150] width 98 height 24
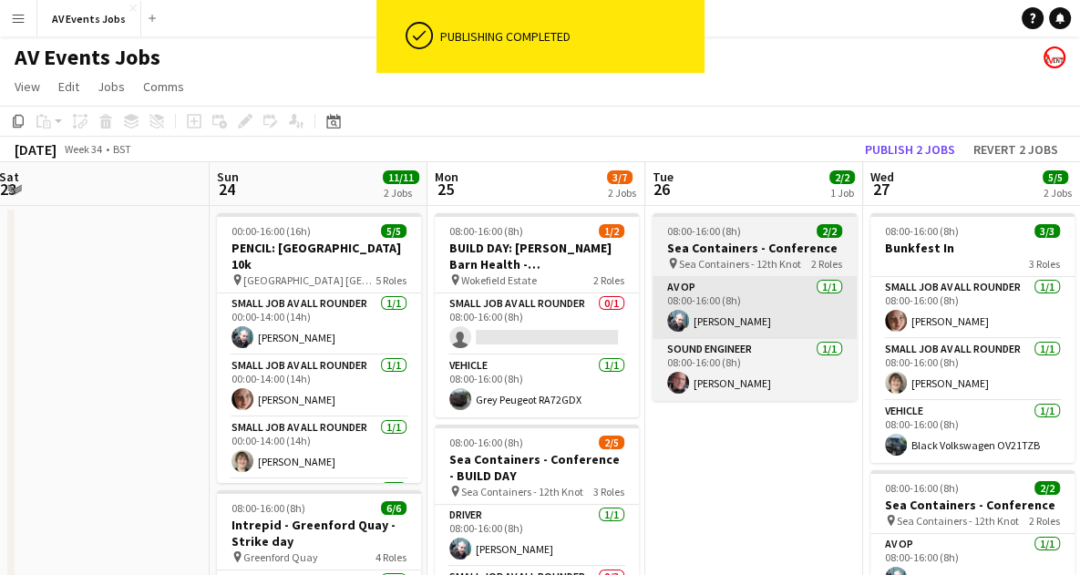
scroll to position [0, 438]
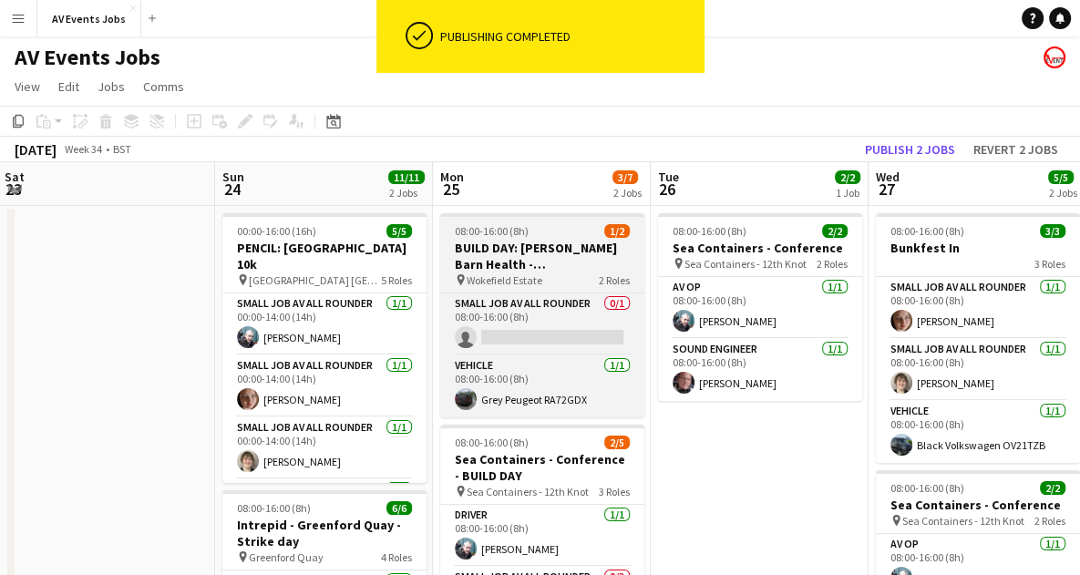
click at [541, 252] on h3 "BUILD DAY: [PERSON_NAME] Barn Health - [GEOGRAPHIC_DATA]" at bounding box center [542, 256] width 204 height 33
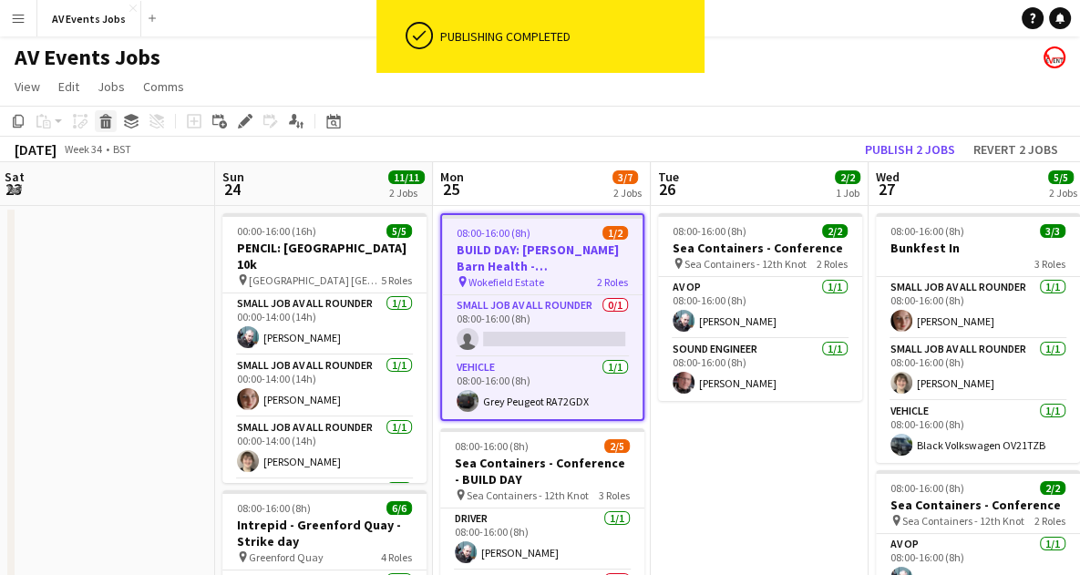
click at [108, 115] on icon "Delete" at bounding box center [105, 121] width 15 height 15
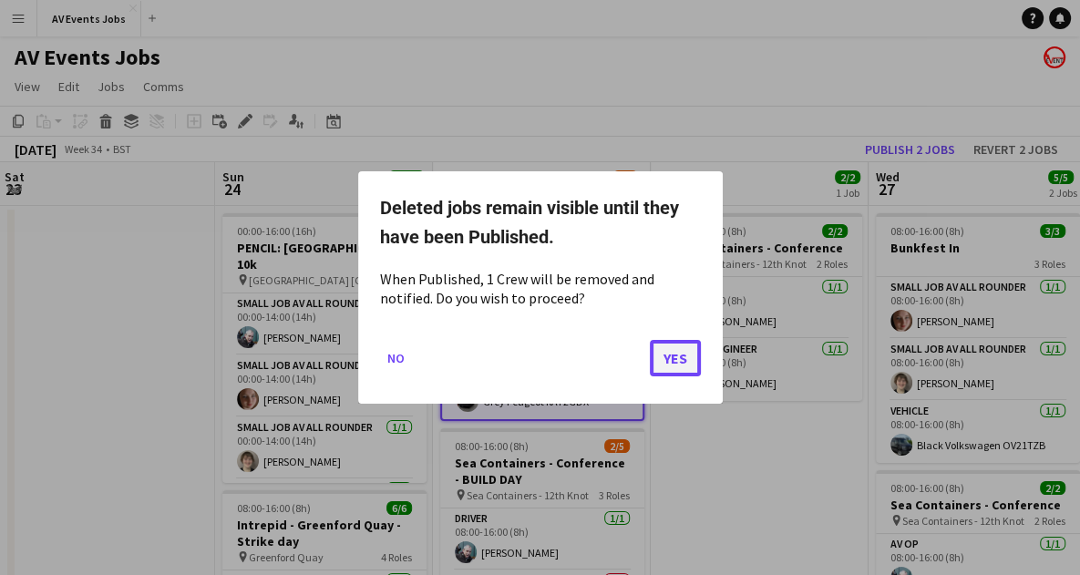
click at [672, 360] on button "Yes" at bounding box center [675, 358] width 51 height 36
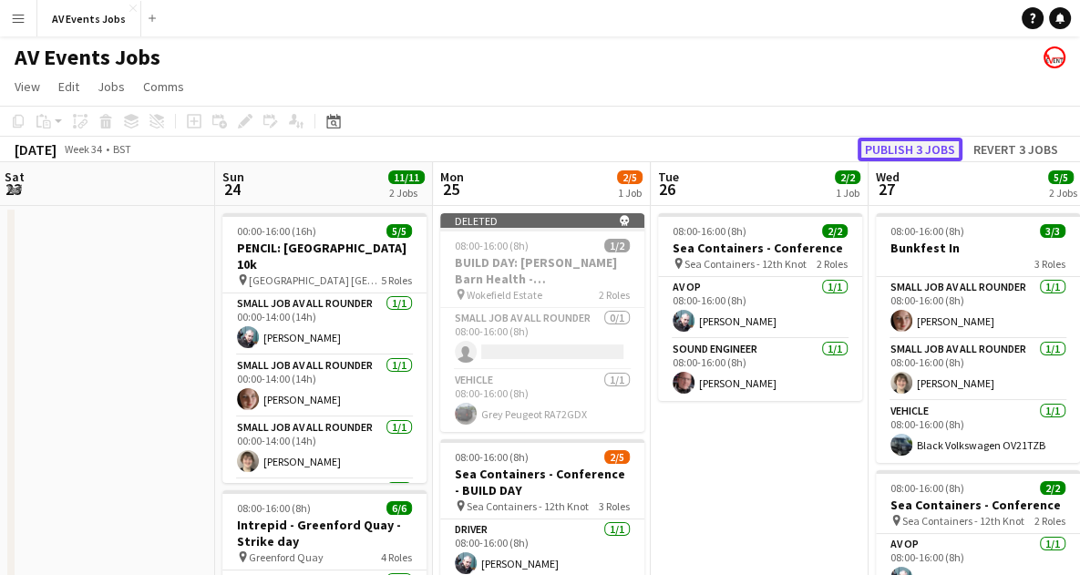
click at [878, 153] on button "Publish 3 jobs" at bounding box center [910, 150] width 105 height 24
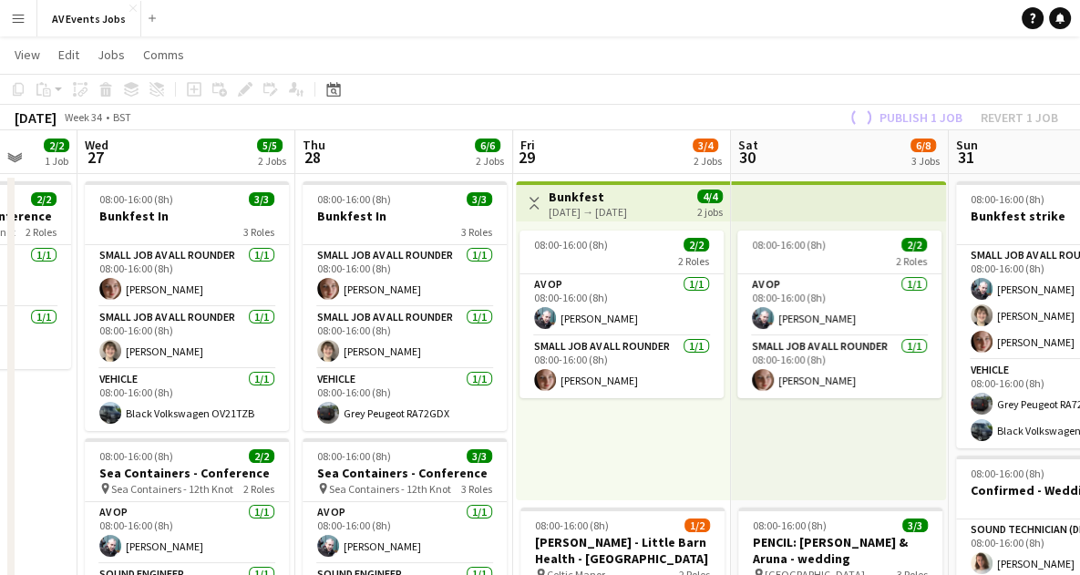
scroll to position [0, 578]
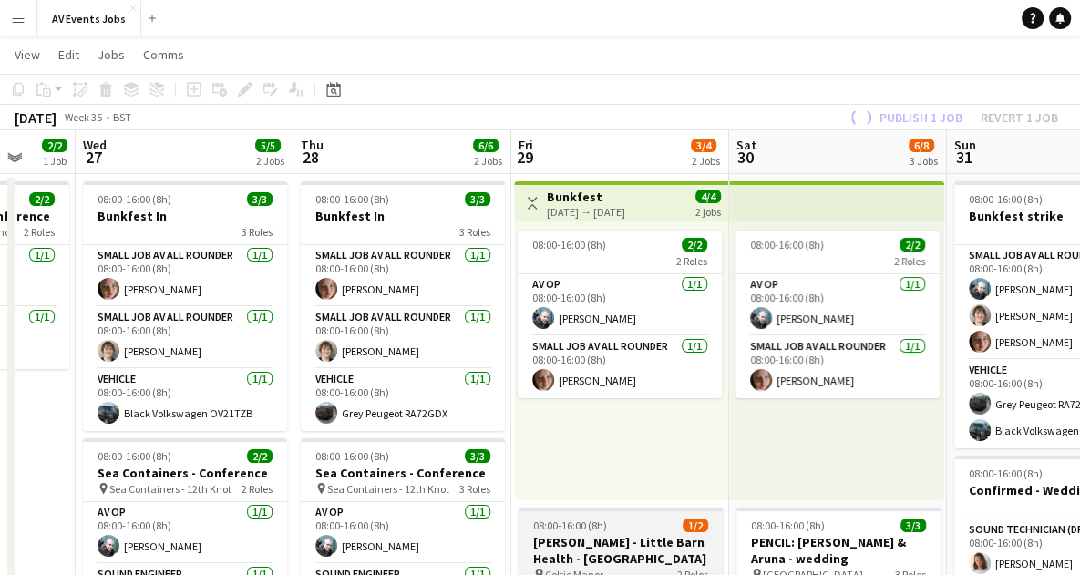
click at [587, 546] on h3 "[PERSON_NAME] - Little Barn Health - [GEOGRAPHIC_DATA]" at bounding box center [621, 550] width 204 height 33
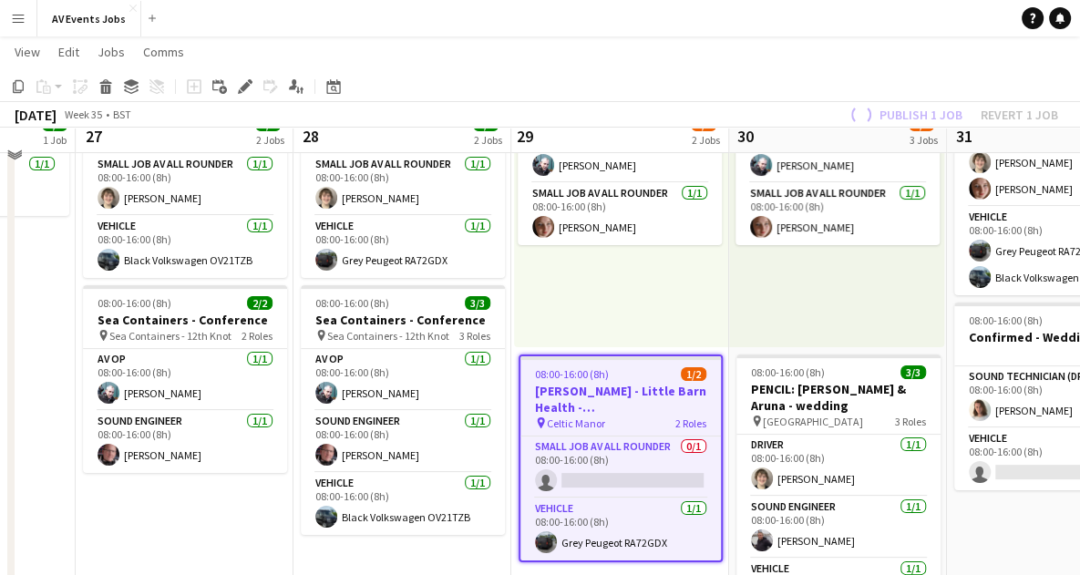
scroll to position [184, 0]
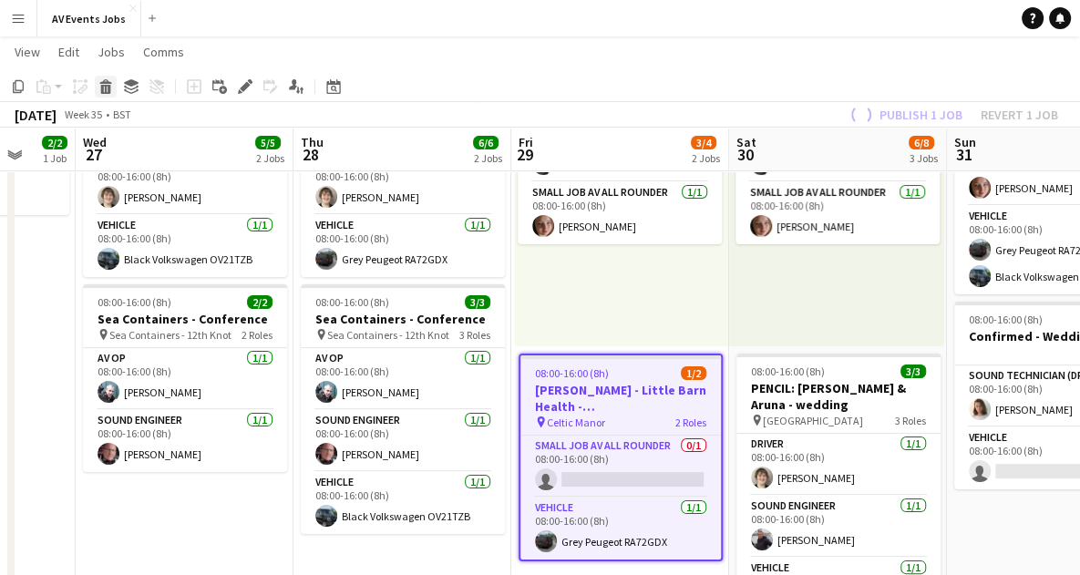
click at [111, 90] on icon "Delete" at bounding box center [105, 86] width 15 height 15
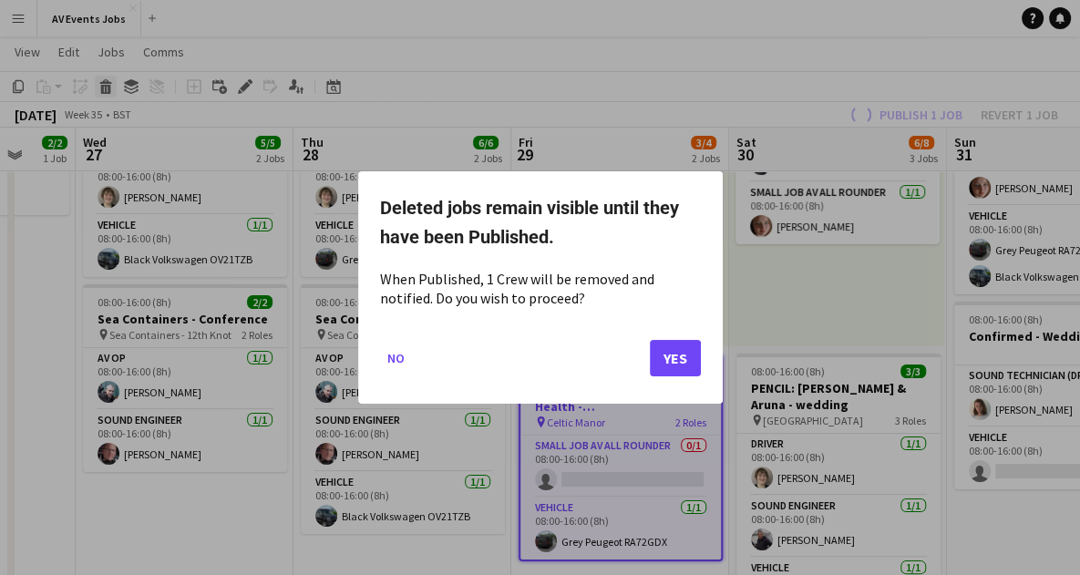
scroll to position [0, 0]
click at [684, 355] on button "Yes" at bounding box center [675, 358] width 51 height 36
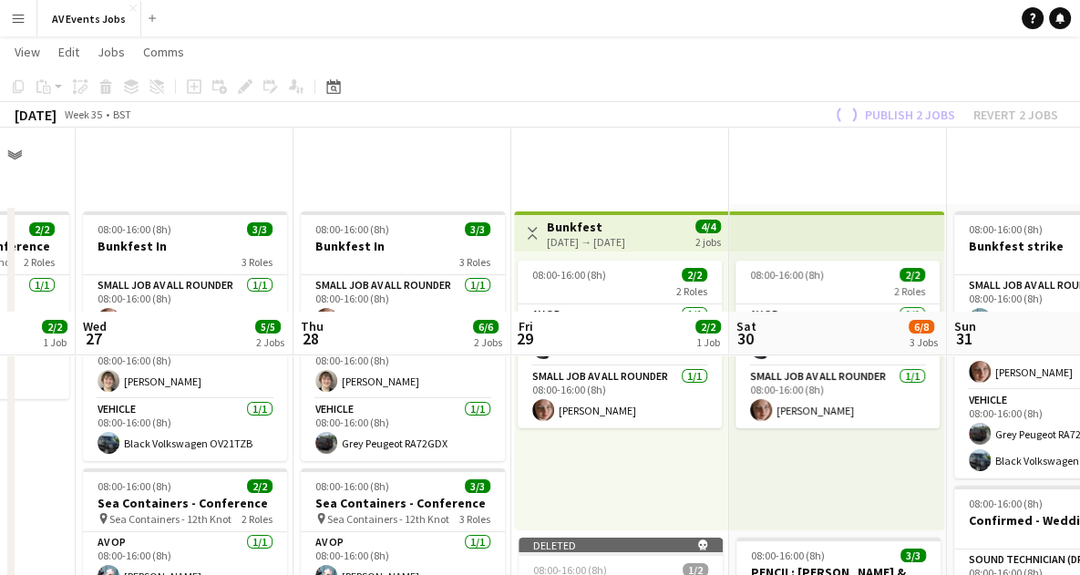
scroll to position [184, 0]
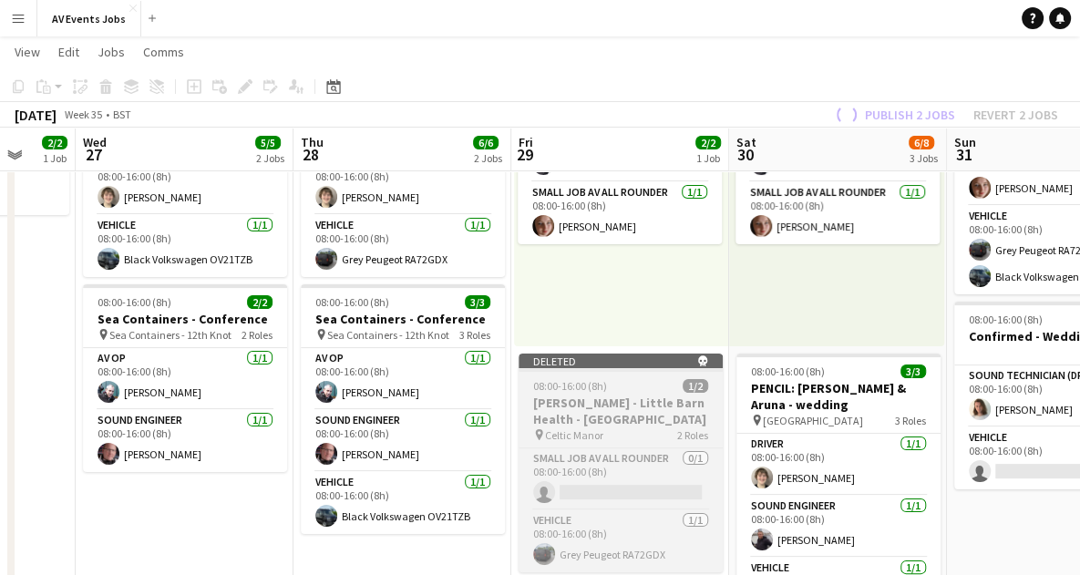
click at [639, 401] on h3 "[PERSON_NAME] - Little Barn Health - [GEOGRAPHIC_DATA]" at bounding box center [621, 411] width 204 height 33
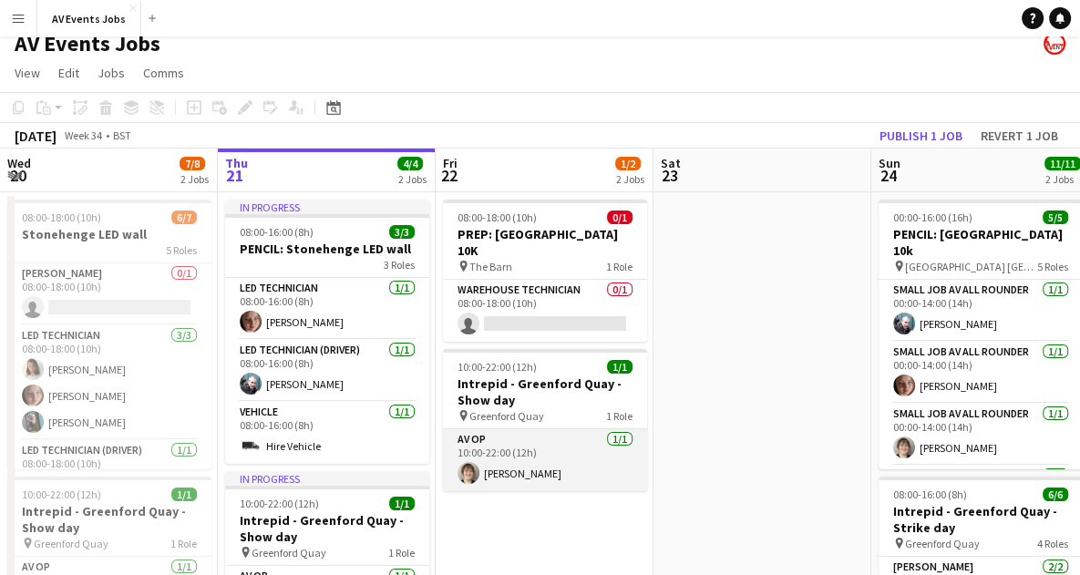
scroll to position [5, 0]
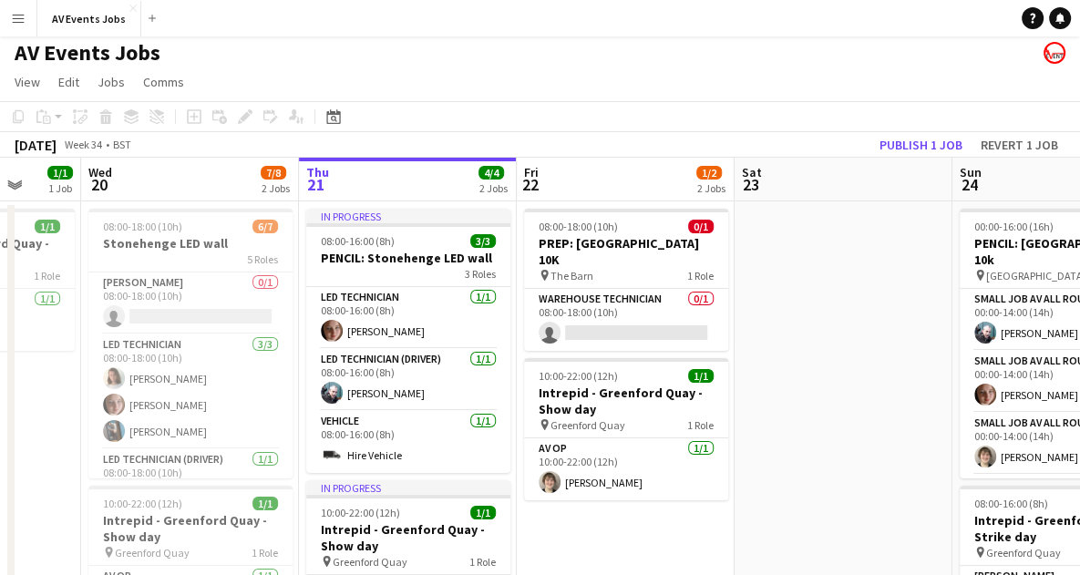
drag, startPoint x: 771, startPoint y: 358, endPoint x: 631, endPoint y: 303, distance: 151.0
click at [631, 303] on app-calendar-viewport "Sun 17 1/1 1 Job Mon 18 1/1 1 Job Tue 19 1/1 1 Job Wed 20 7/8 2 Jobs Thu 21 4/4…" at bounding box center [540, 475] width 1080 height 634
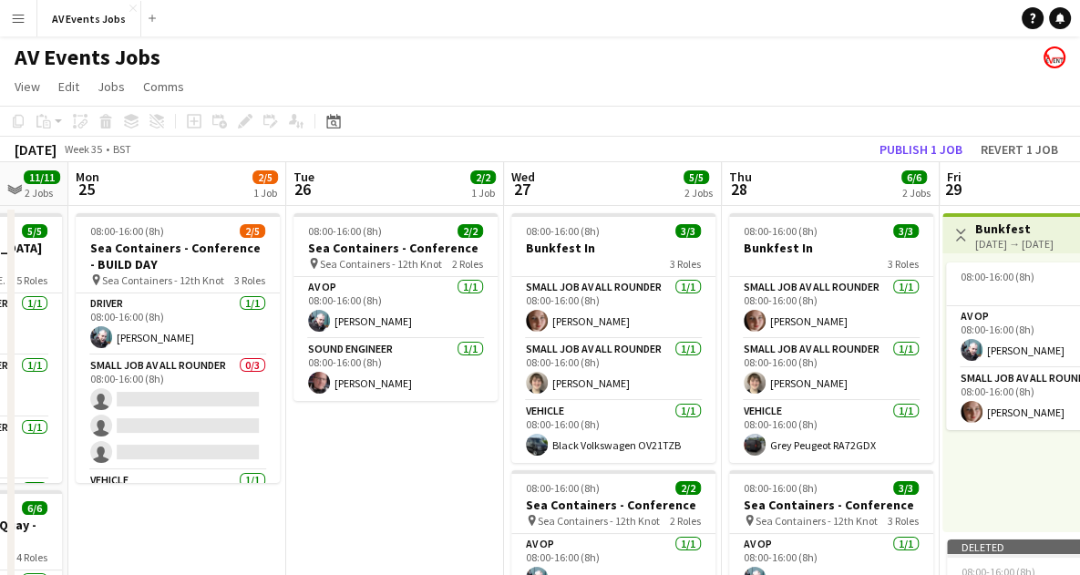
scroll to position [0, 521]
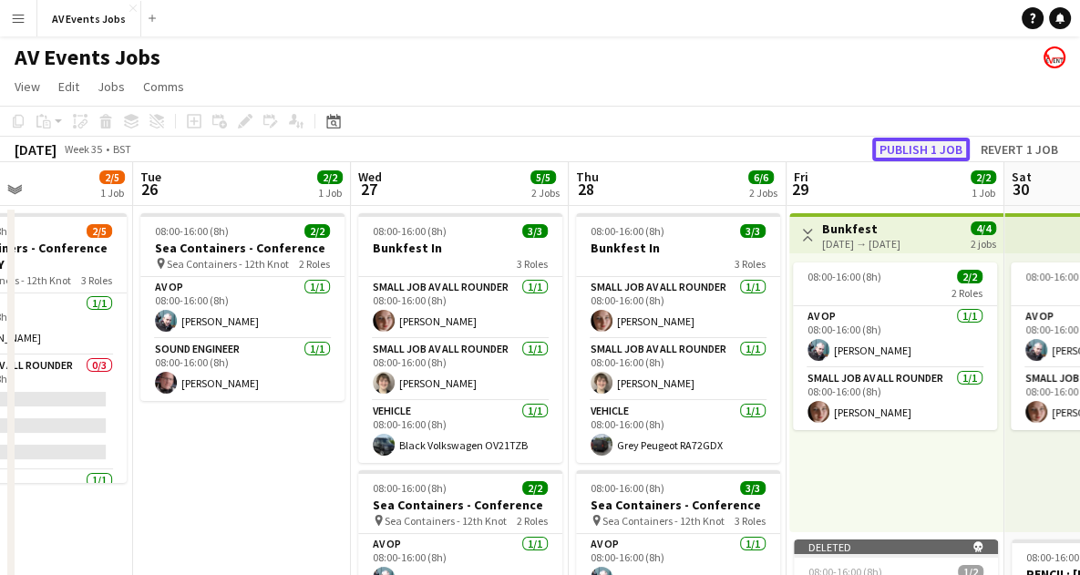
click at [934, 149] on button "Publish 1 job" at bounding box center [921, 150] width 98 height 24
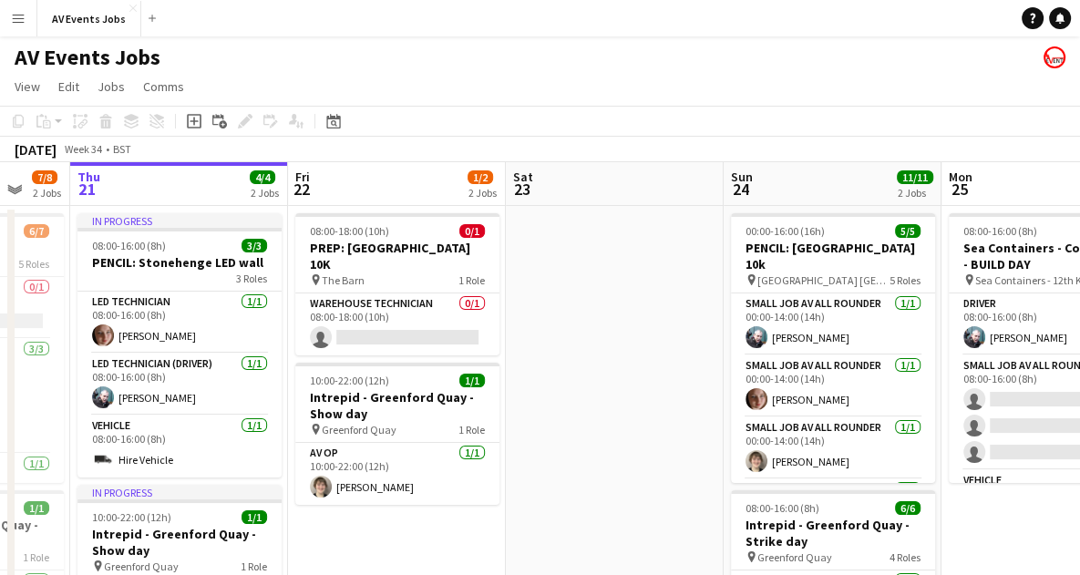
scroll to position [0, 366]
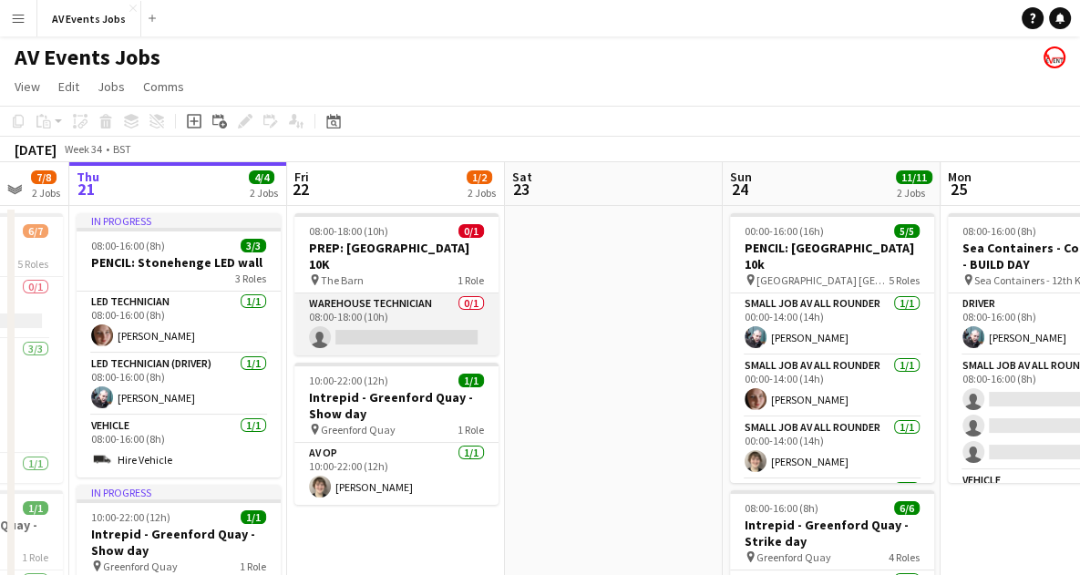
click at [451, 318] on app-card-role "Warehouse Technician 0/1 08:00-18:00 (10h) single-neutral-actions" at bounding box center [396, 325] width 204 height 62
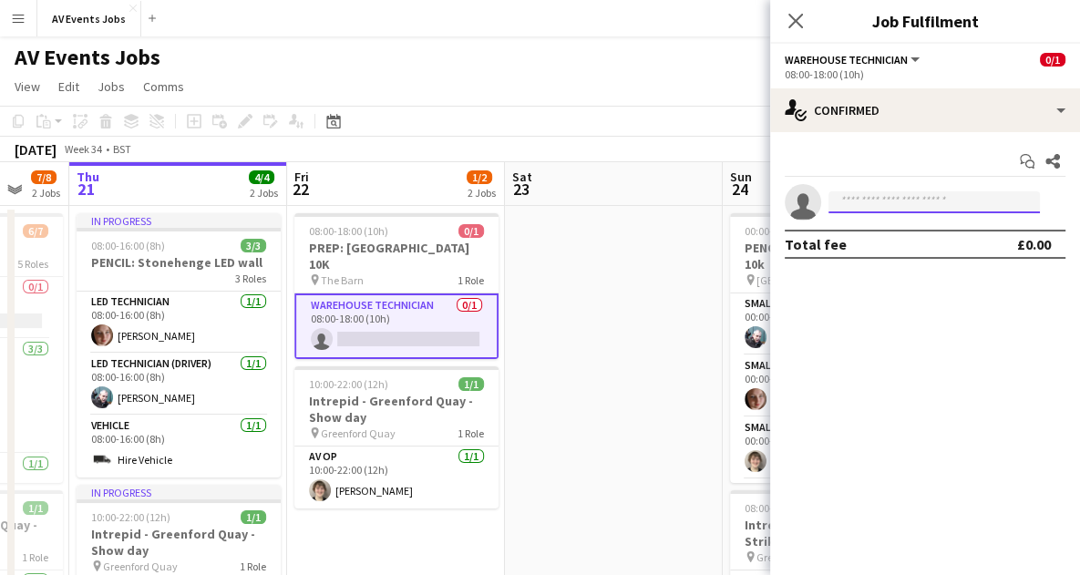
click at [872, 206] on input at bounding box center [934, 202] width 211 height 22
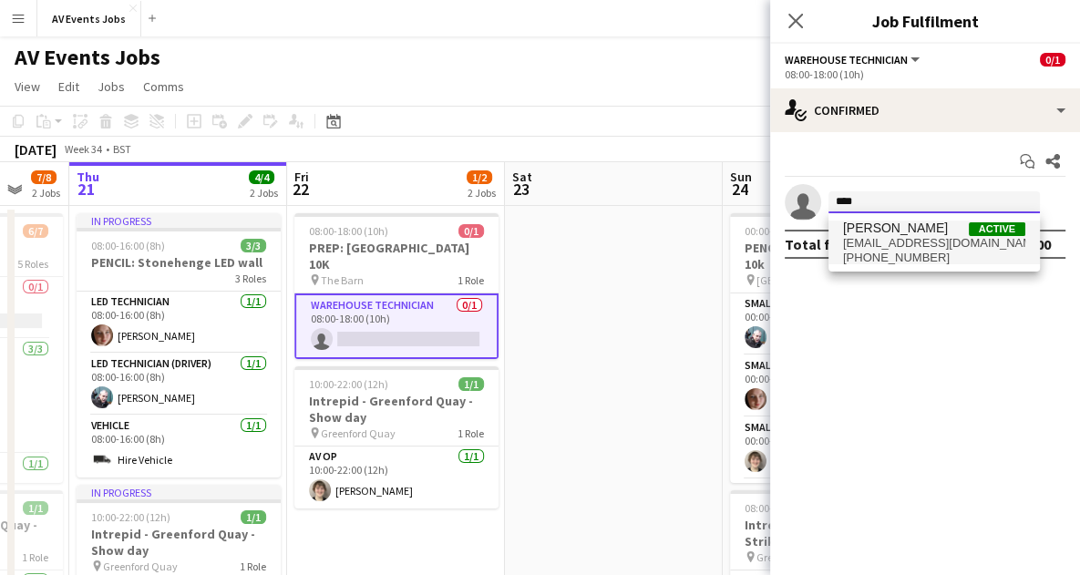
type input "****"
click at [879, 239] on span "jakedaysound@gmail.com" at bounding box center [934, 243] width 182 height 15
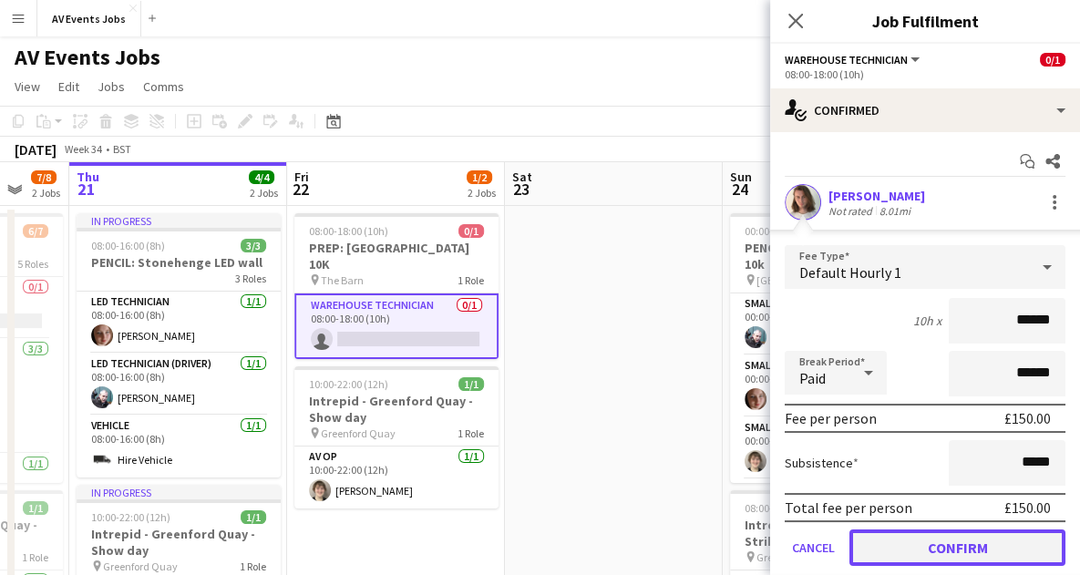
click at [939, 544] on button "Confirm" at bounding box center [958, 548] width 216 height 36
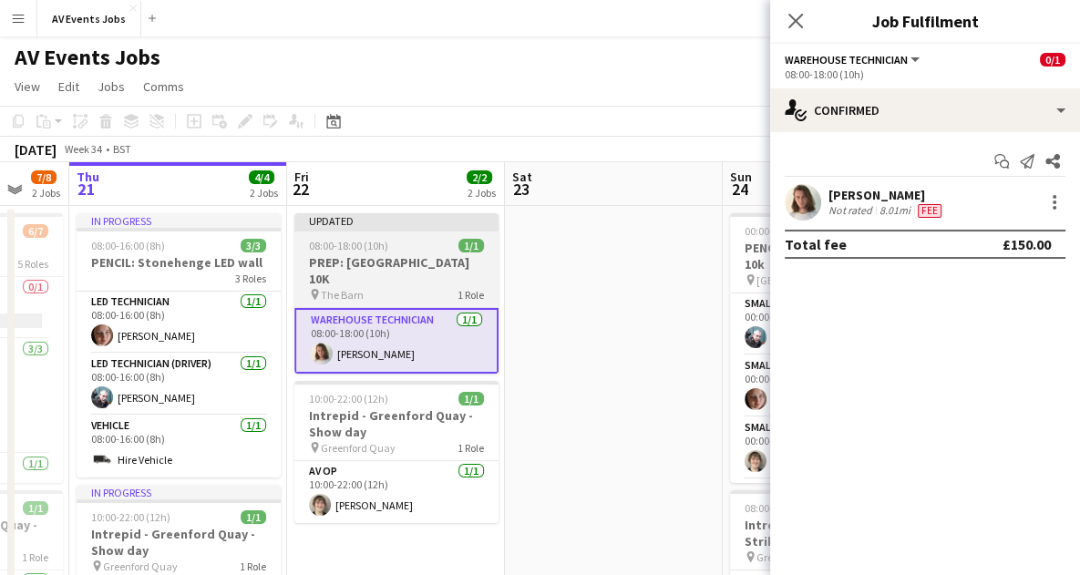
click at [412, 257] on h3 "PREP: [GEOGRAPHIC_DATA] 10K" at bounding box center [396, 270] width 204 height 33
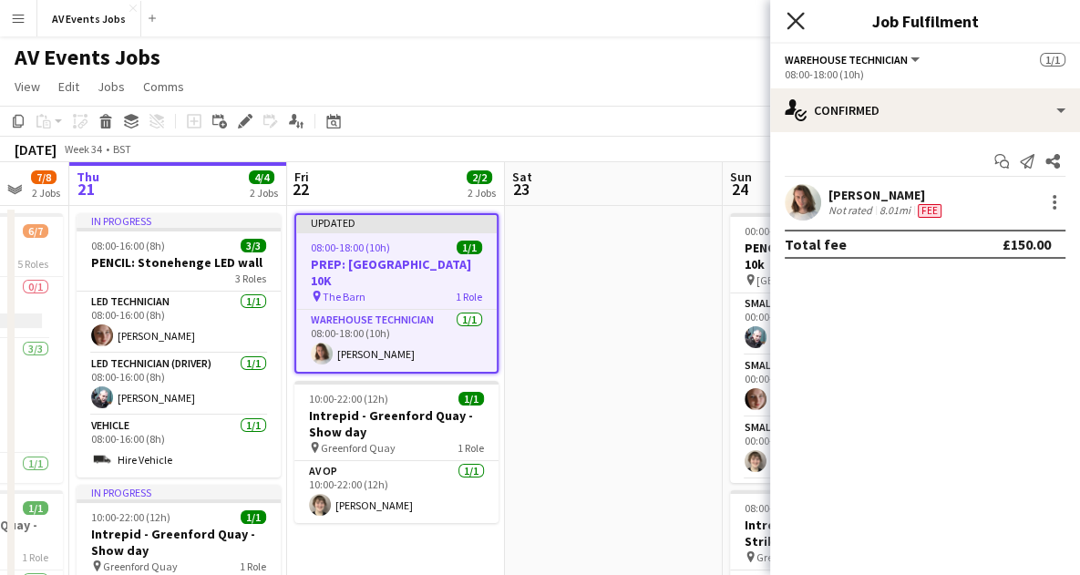
click at [800, 26] on icon at bounding box center [795, 20] width 17 height 17
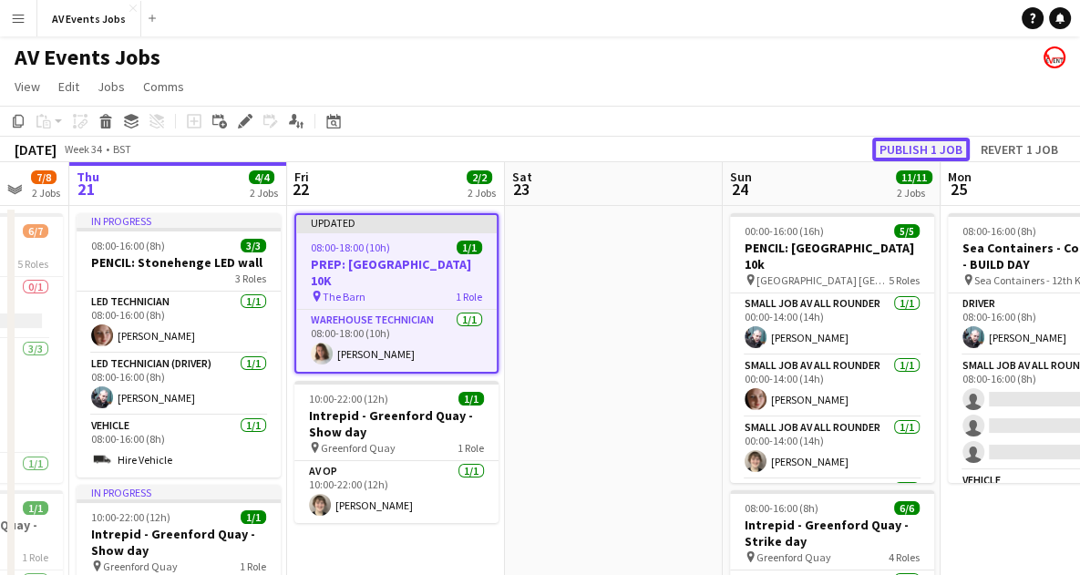
click at [919, 147] on button "Publish 1 job" at bounding box center [921, 150] width 98 height 24
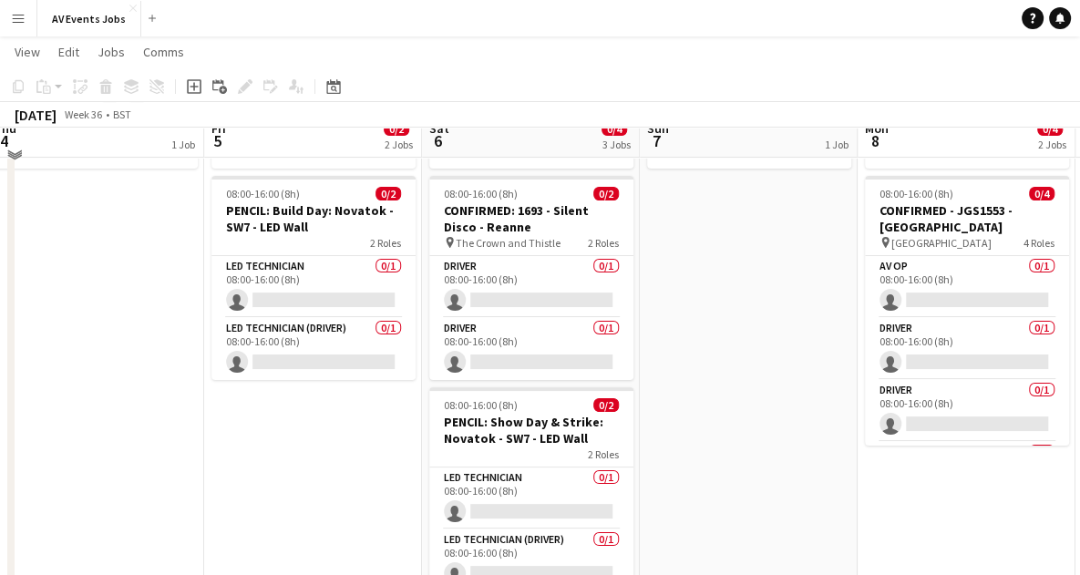
scroll to position [109, 0]
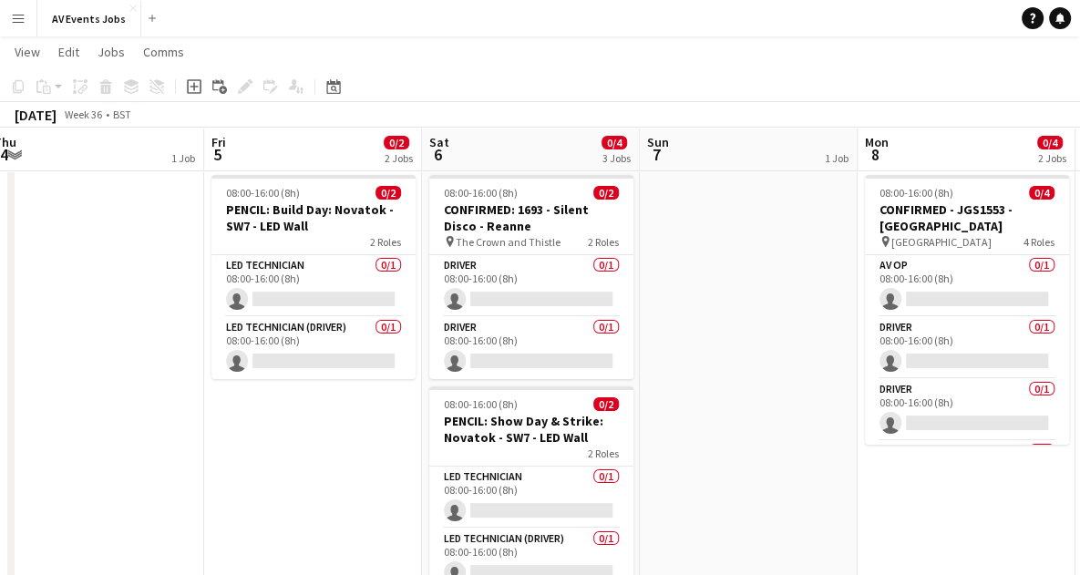
click at [315, 444] on app-date-cell "Go Diving Scuba show - AUZ 08:00-16:00 (8h) 0/2 PENCIL: Build Day: Novatok - SW…" at bounding box center [313, 551] width 218 height 912
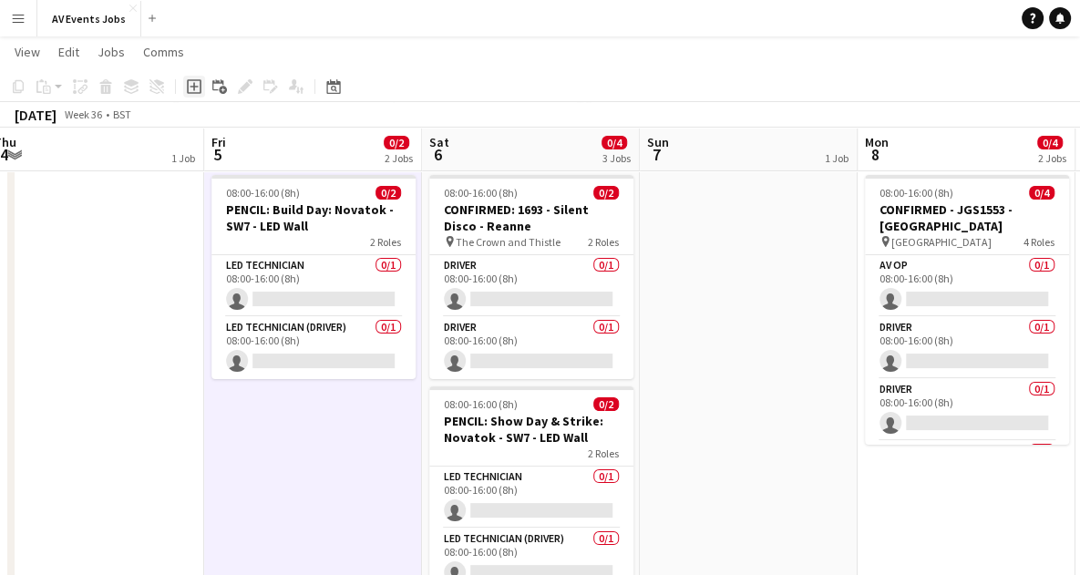
click at [192, 91] on icon "Add job" at bounding box center [194, 86] width 15 height 15
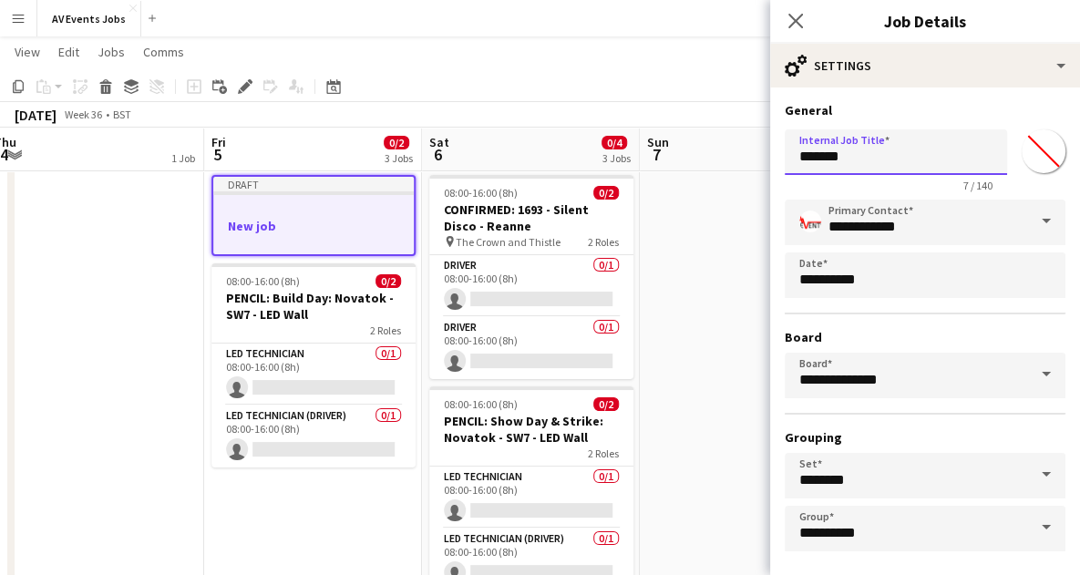
drag, startPoint x: 853, startPoint y: 158, endPoint x: 717, endPoint y: 147, distance: 137.2
click at [717, 147] on body "Menu Boards Boards Boards All jobs Status Workforce Workforce My Workforce Recr…" at bounding box center [540, 449] width 1080 height 1117
type input "**********"
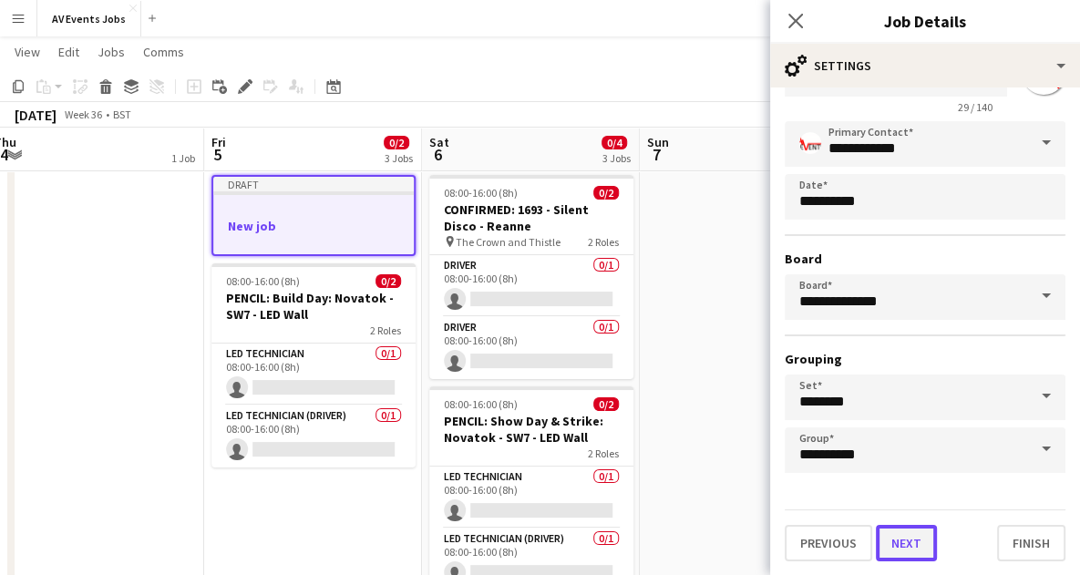
click at [894, 535] on button "Next" at bounding box center [906, 543] width 61 height 36
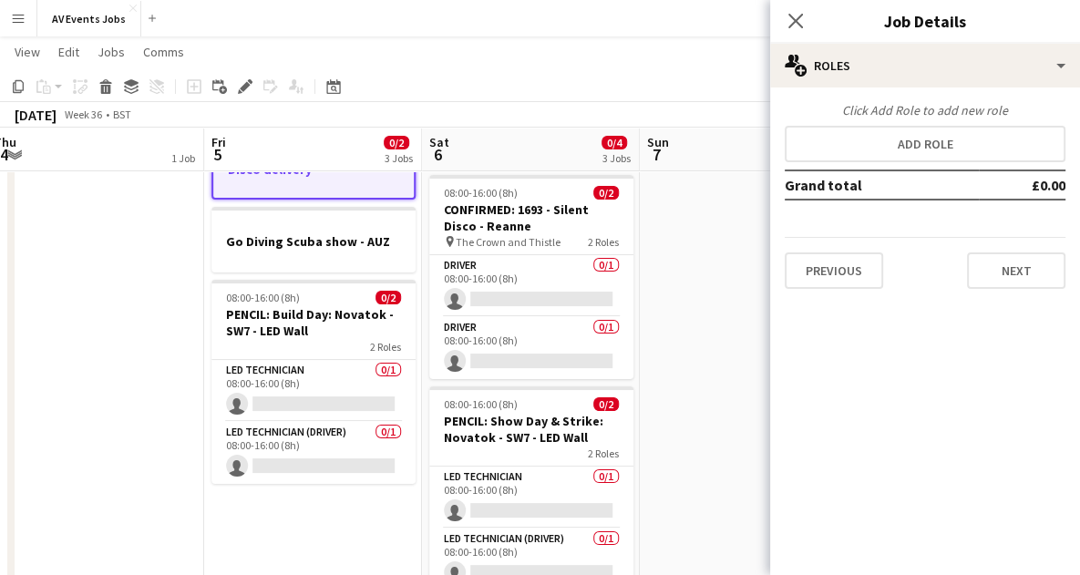
scroll to position [0, 0]
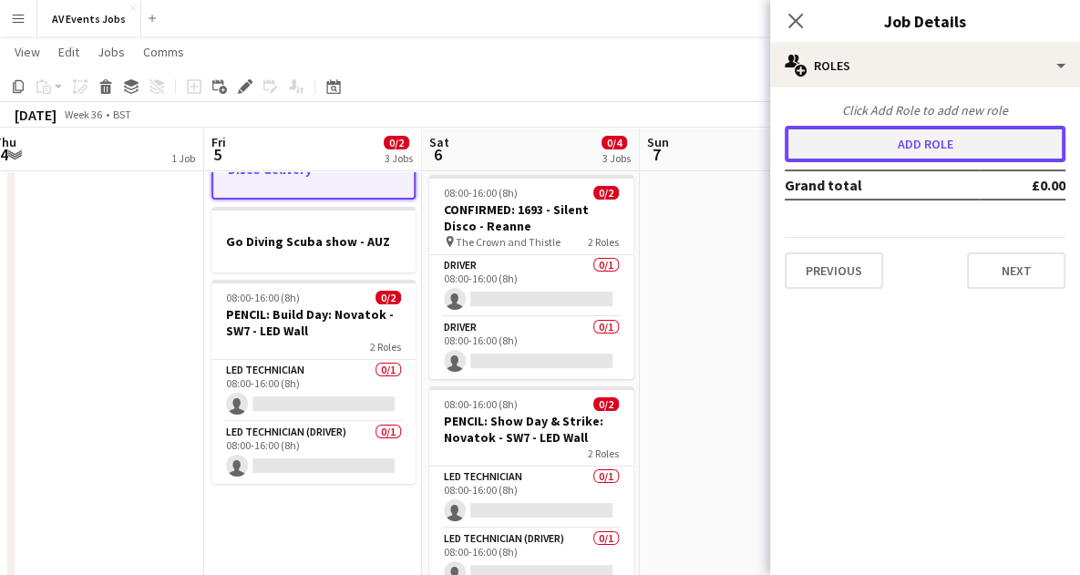
click at [892, 148] on button "Add role" at bounding box center [925, 144] width 281 height 36
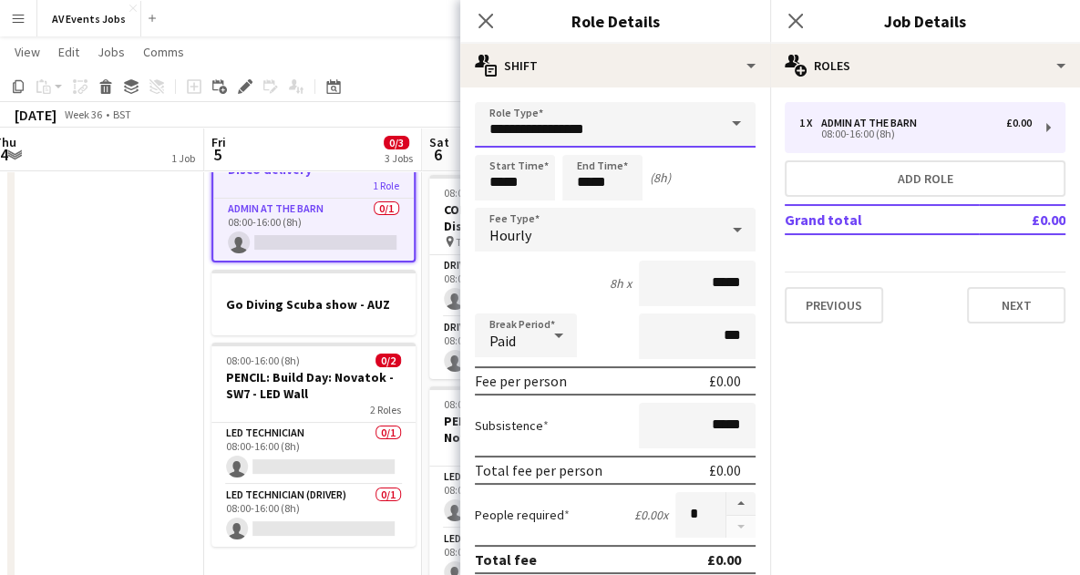
click at [577, 130] on input "**********" at bounding box center [615, 125] width 281 height 46
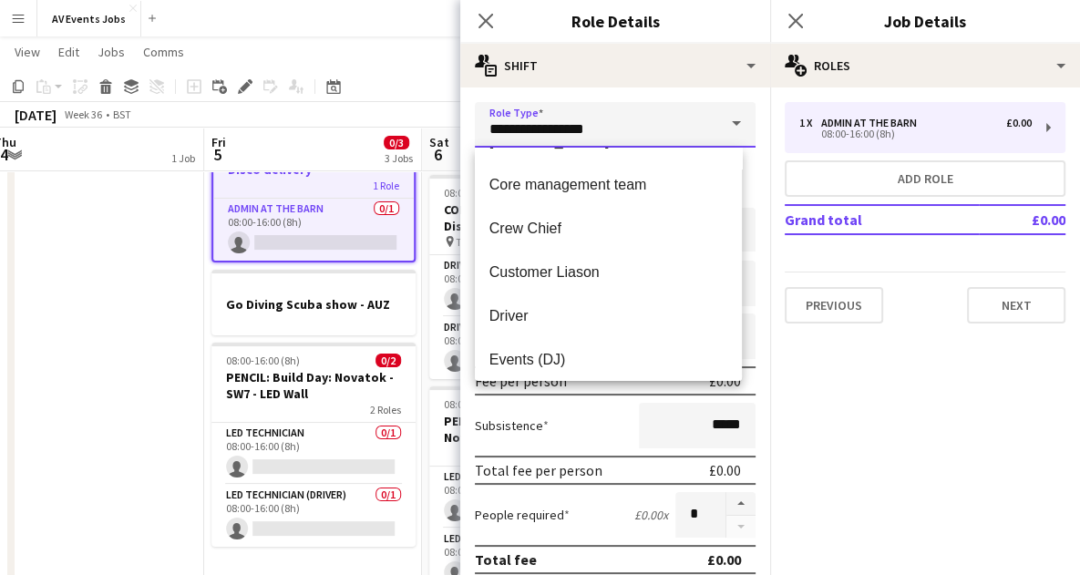
scroll to position [211, 0]
click at [559, 319] on span "Driver" at bounding box center [609, 314] width 238 height 17
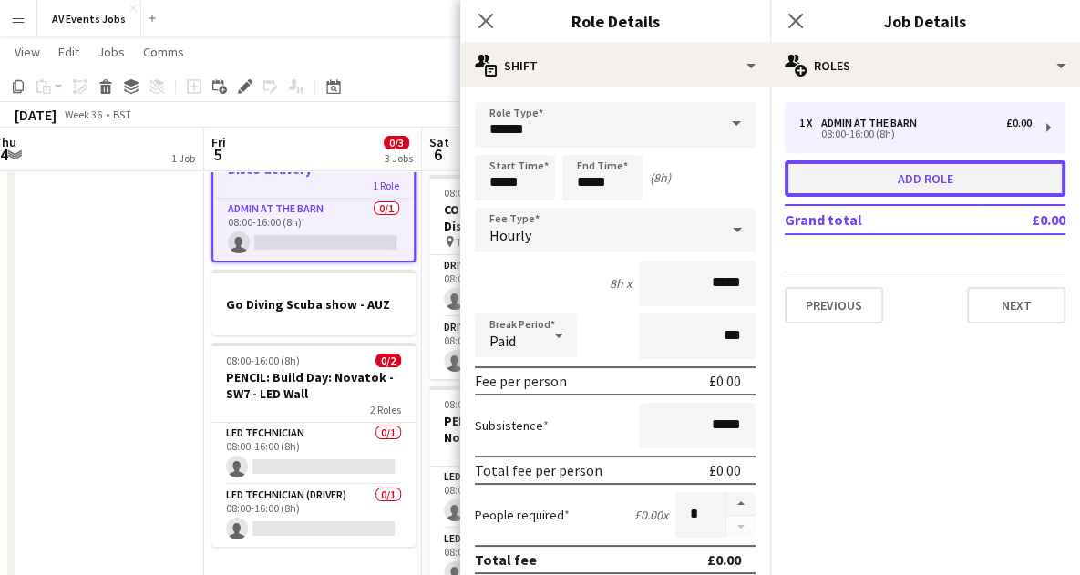
click at [866, 188] on button "Add role" at bounding box center [925, 178] width 281 height 36
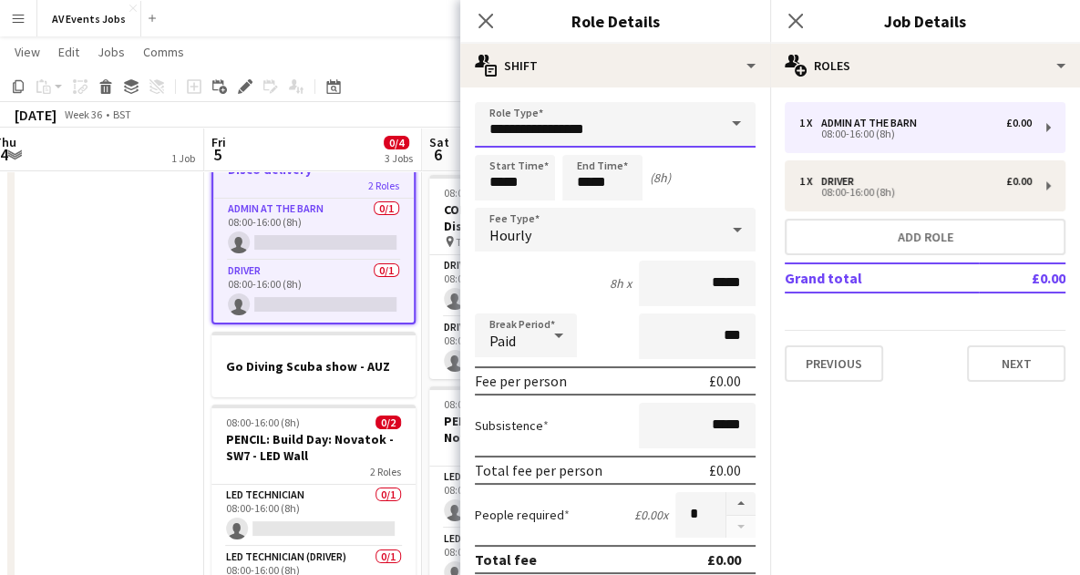
click at [665, 133] on input "**********" at bounding box center [615, 125] width 281 height 46
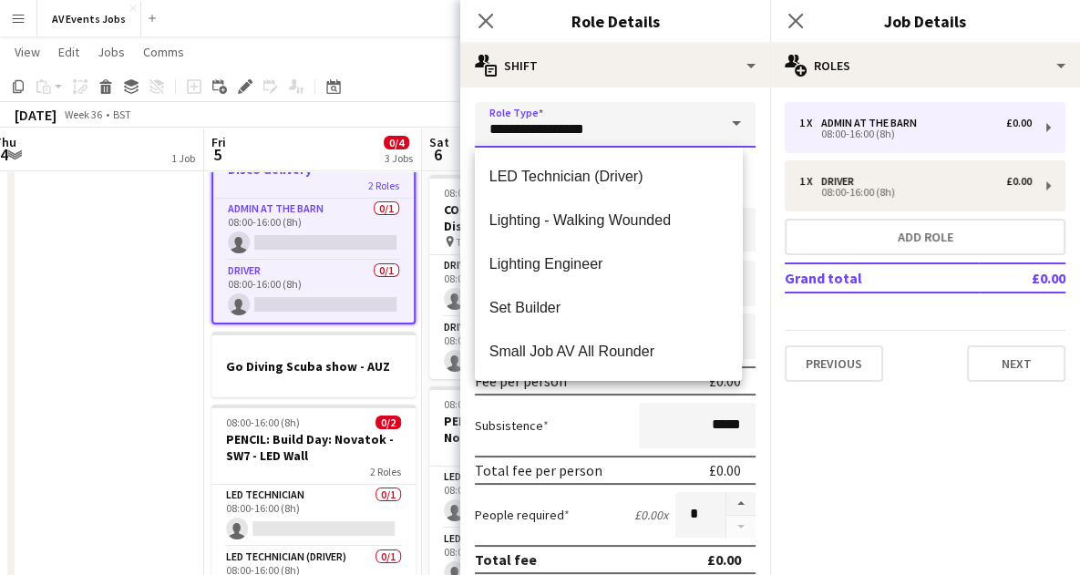
scroll to position [740, 0]
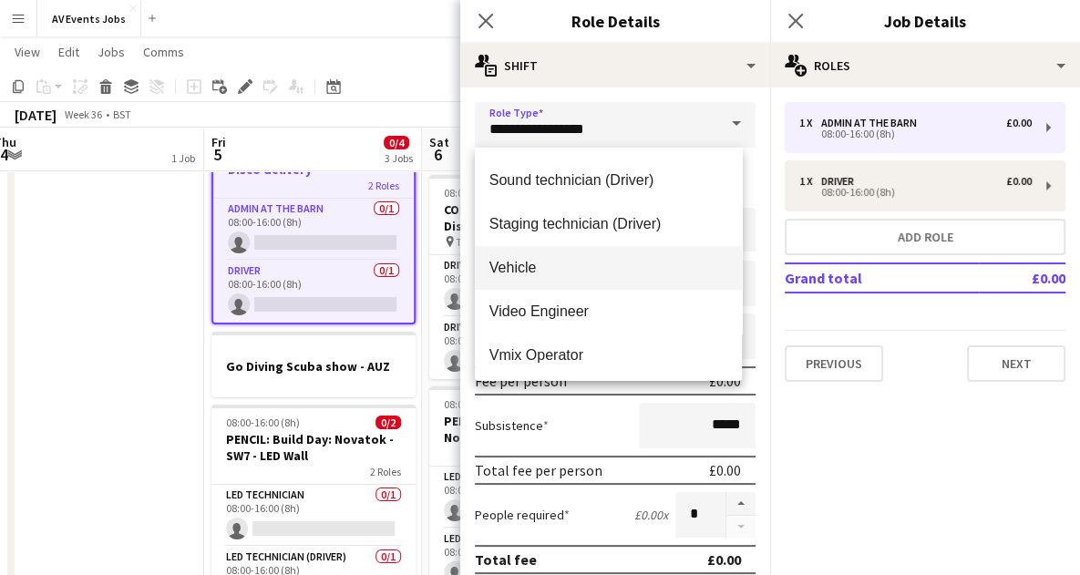
click at [658, 275] on span "Vehicle" at bounding box center [609, 267] width 238 height 17
type input "*******"
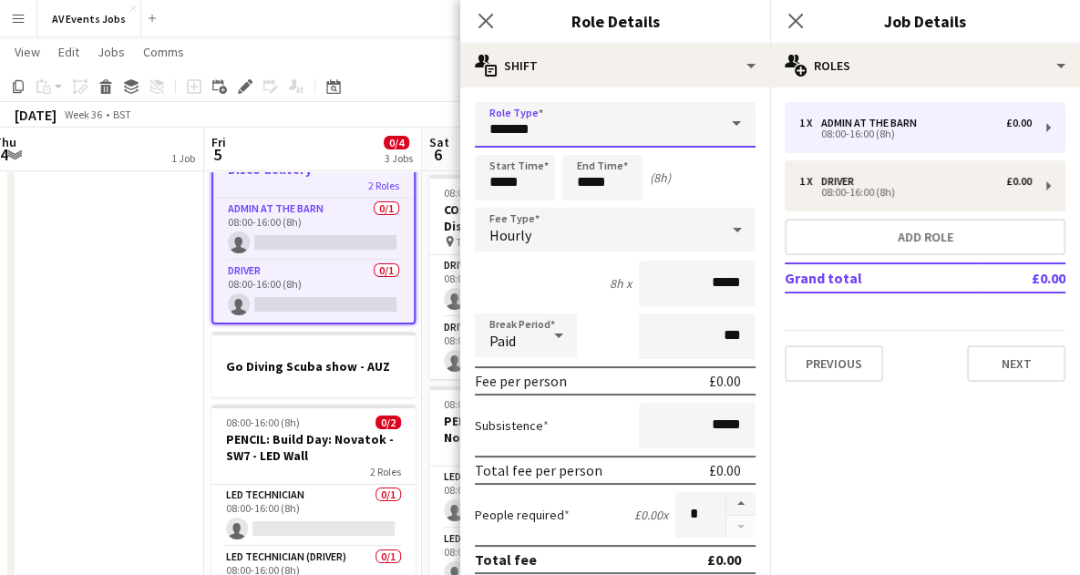
scroll to position [512, 0]
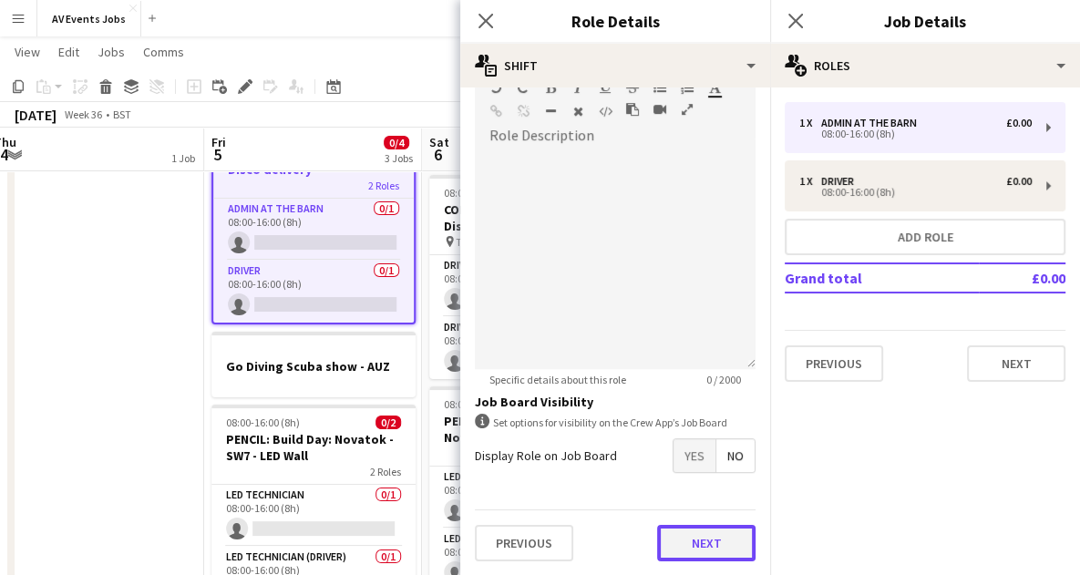
click at [682, 547] on button "Next" at bounding box center [706, 543] width 98 height 36
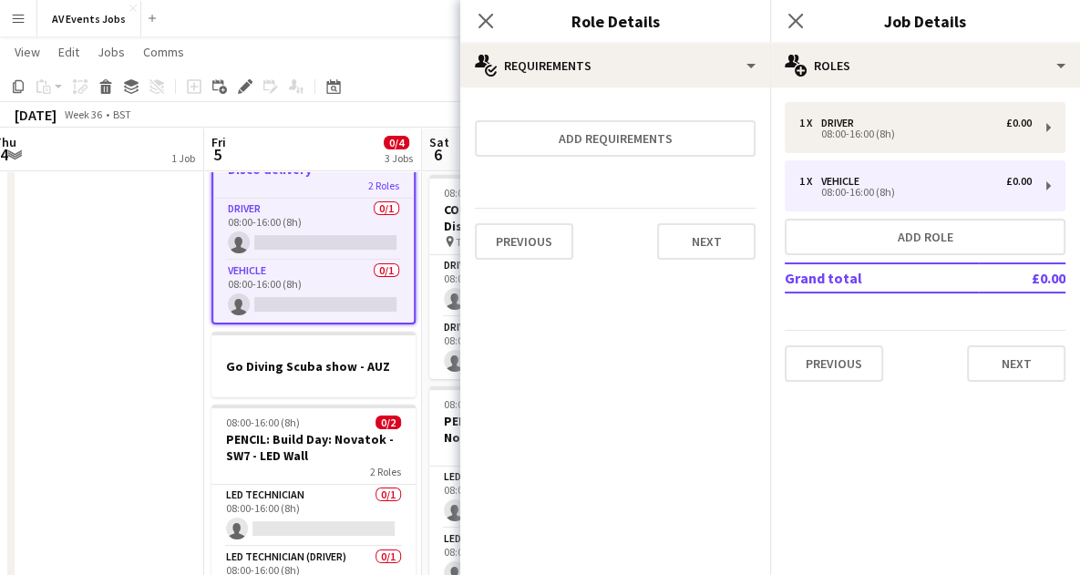
scroll to position [0, 0]
click at [696, 243] on button "Next" at bounding box center [706, 241] width 98 height 36
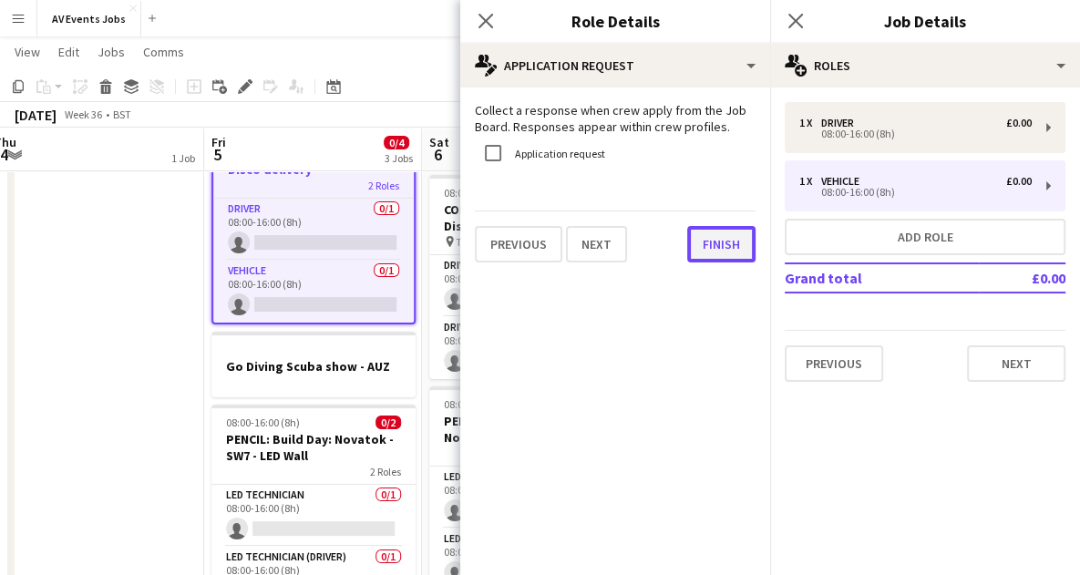
click at [712, 242] on button "Finish" at bounding box center [721, 244] width 68 height 36
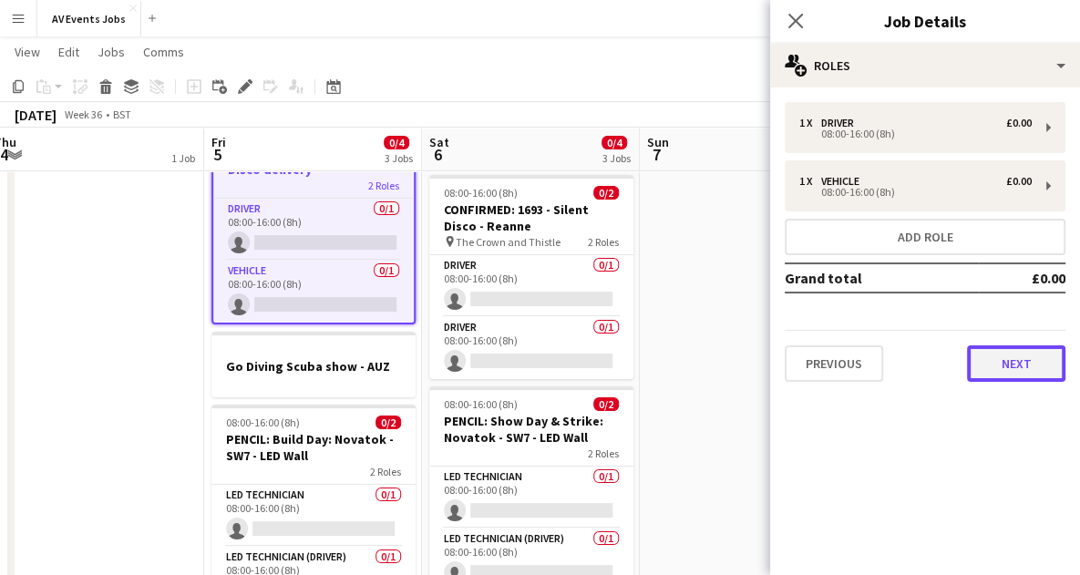
click at [1040, 366] on button "Next" at bounding box center [1016, 363] width 98 height 36
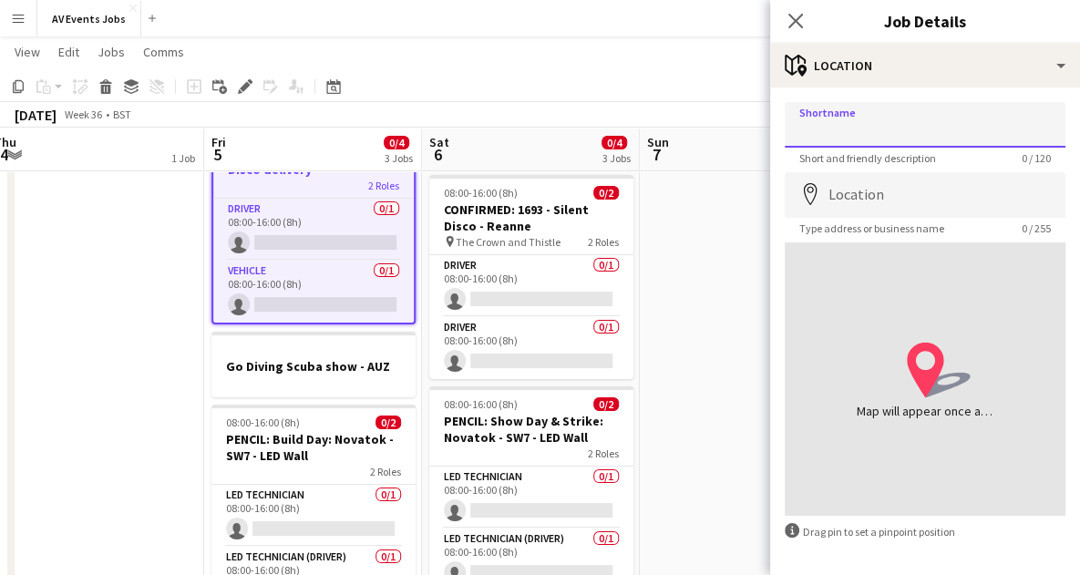
click at [915, 134] on input "Shortname" at bounding box center [925, 125] width 281 height 46
paste input "**********"
type input "**********"
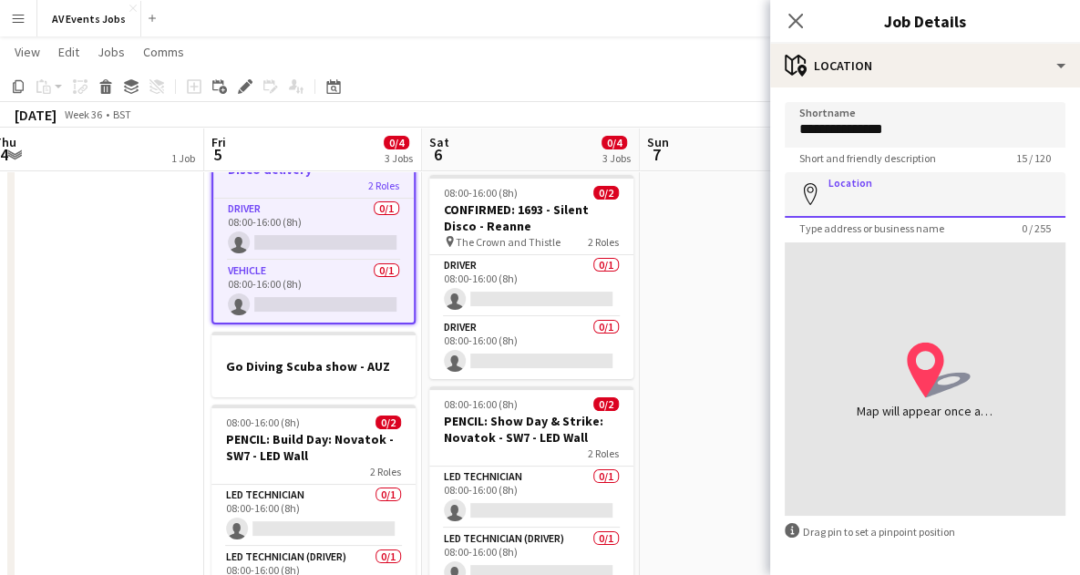
click at [906, 205] on input "Location" at bounding box center [925, 195] width 281 height 46
paste input "**********"
paste input "********"
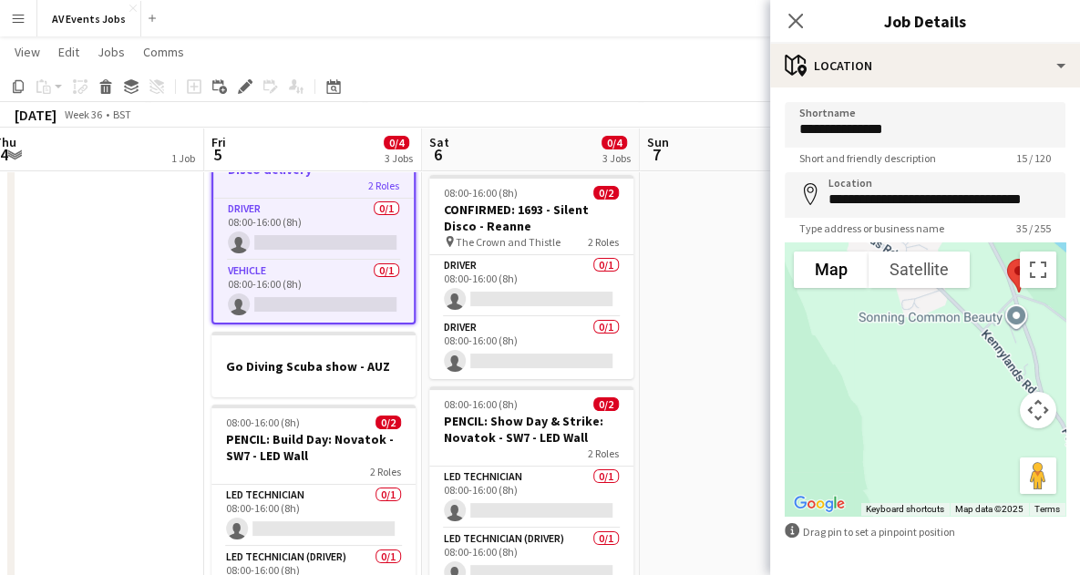
drag, startPoint x: 860, startPoint y: 417, endPoint x: 966, endPoint y: 296, distance: 160.8
click at [966, 296] on div at bounding box center [925, 378] width 281 height 273
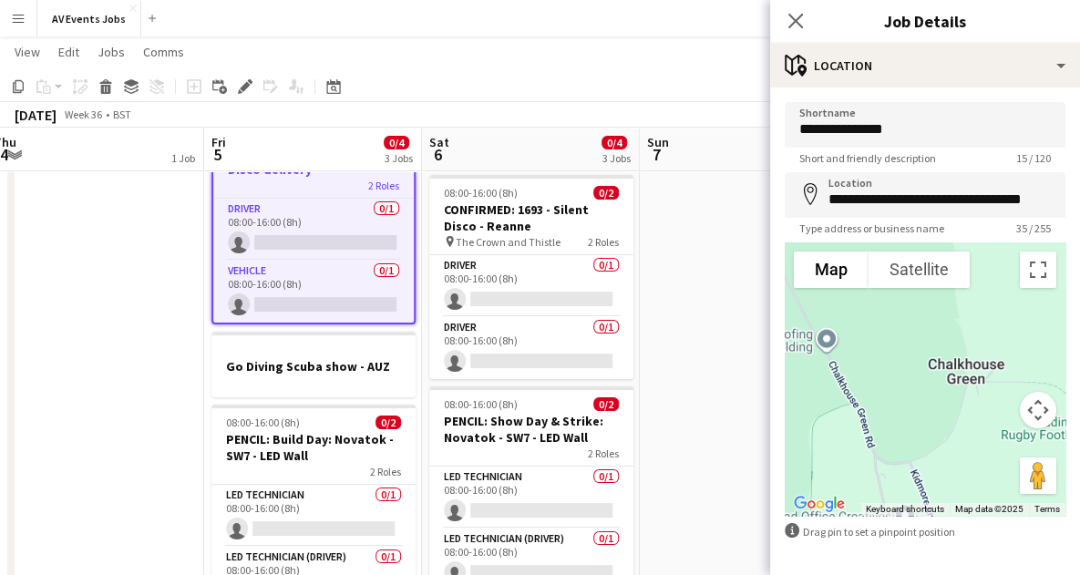
drag, startPoint x: 871, startPoint y: 403, endPoint x: 965, endPoint y: 227, distance: 199.9
click at [965, 227] on form "**********" at bounding box center [925, 365] width 310 height 527
click at [879, 376] on div at bounding box center [925, 378] width 281 height 273
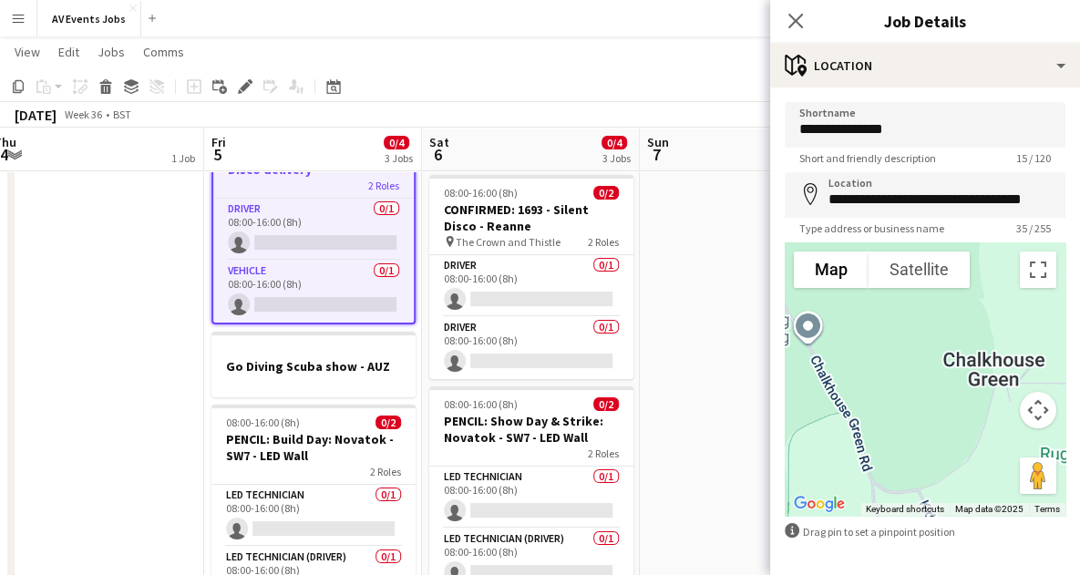
click at [879, 376] on div at bounding box center [925, 378] width 281 height 273
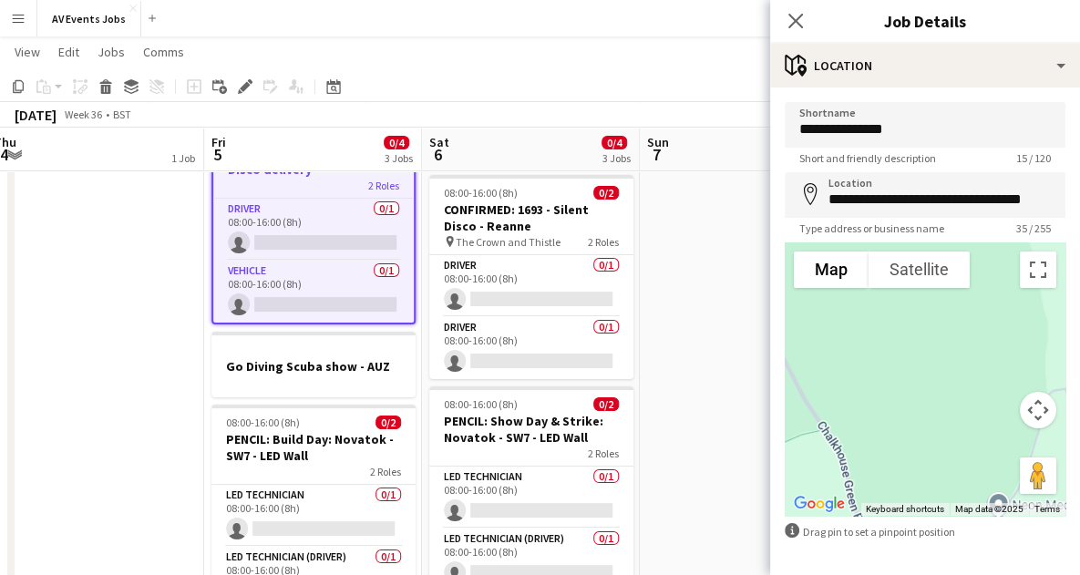
click at [884, 368] on div at bounding box center [925, 378] width 281 height 273
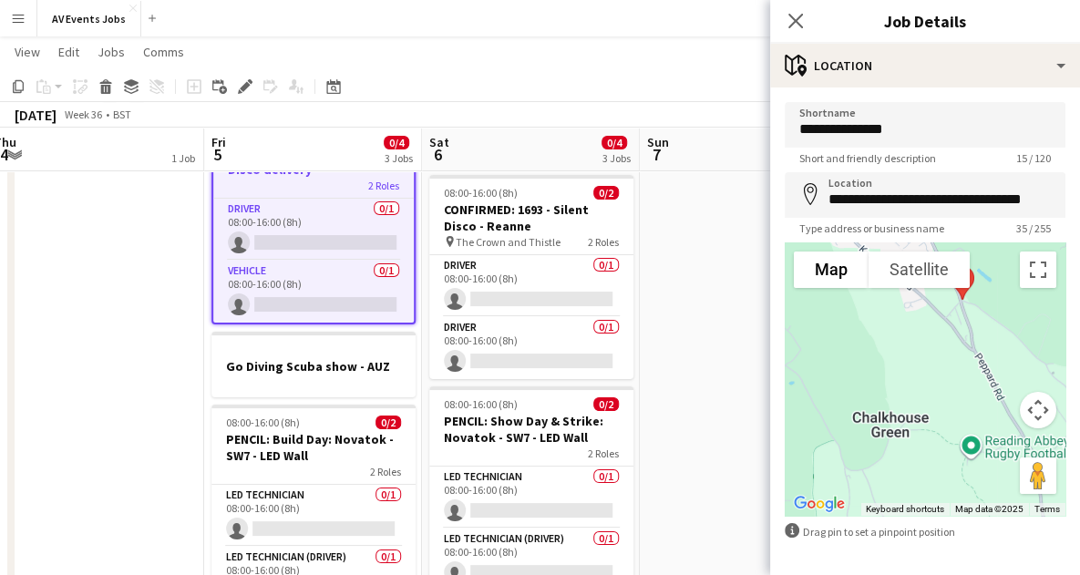
drag, startPoint x: 970, startPoint y: 319, endPoint x: 928, endPoint y: 378, distance: 72.6
click at [928, 378] on div at bounding box center [925, 378] width 281 height 273
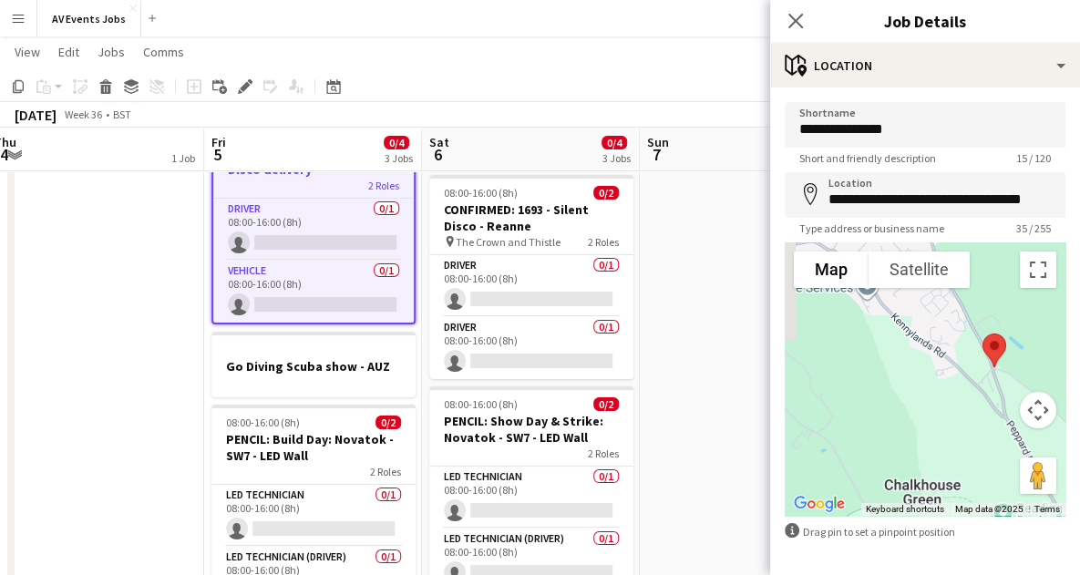
drag, startPoint x: 949, startPoint y: 321, endPoint x: 983, endPoint y: 392, distance: 78.7
click at [983, 392] on div at bounding box center [925, 378] width 281 height 273
drag, startPoint x: 990, startPoint y: 345, endPoint x: 871, endPoint y: 460, distance: 165.0
click at [871, 460] on img at bounding box center [881, 463] width 38 height 48
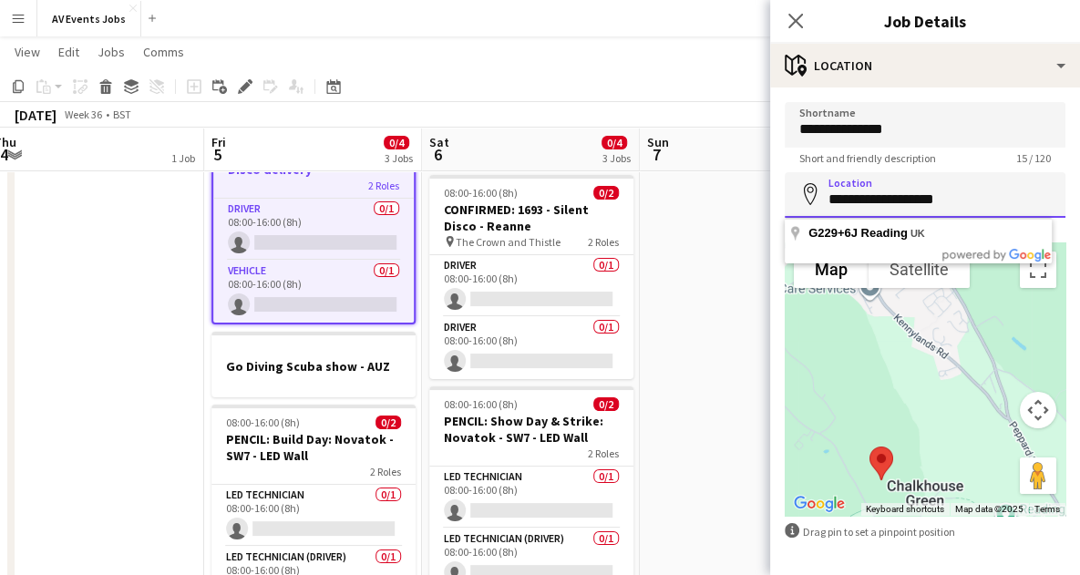
drag, startPoint x: 963, startPoint y: 198, endPoint x: 802, endPoint y: 194, distance: 160.5
click at [802, 194] on div "**********" at bounding box center [925, 195] width 281 height 46
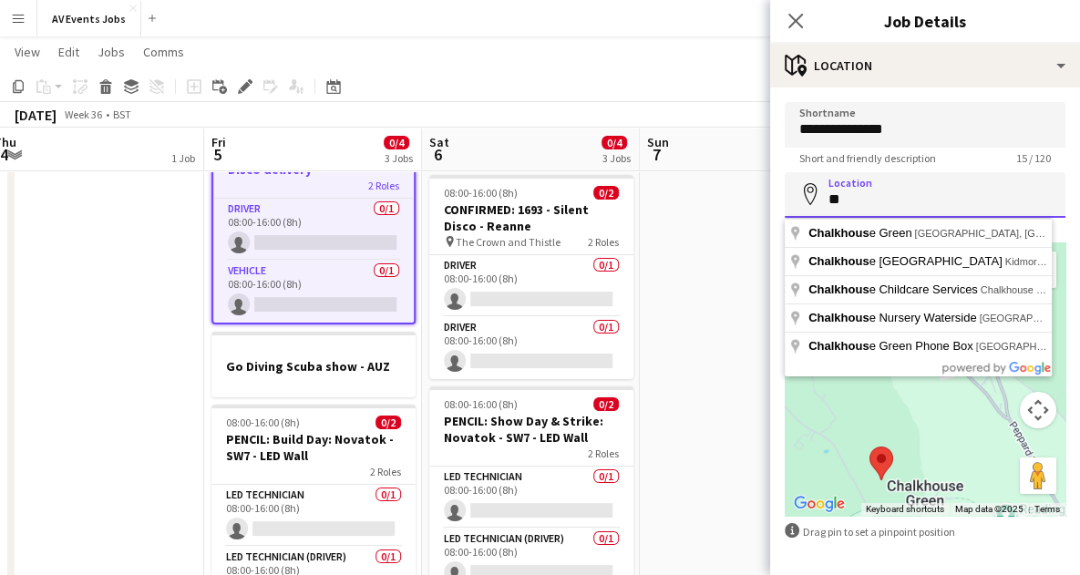
type input "*"
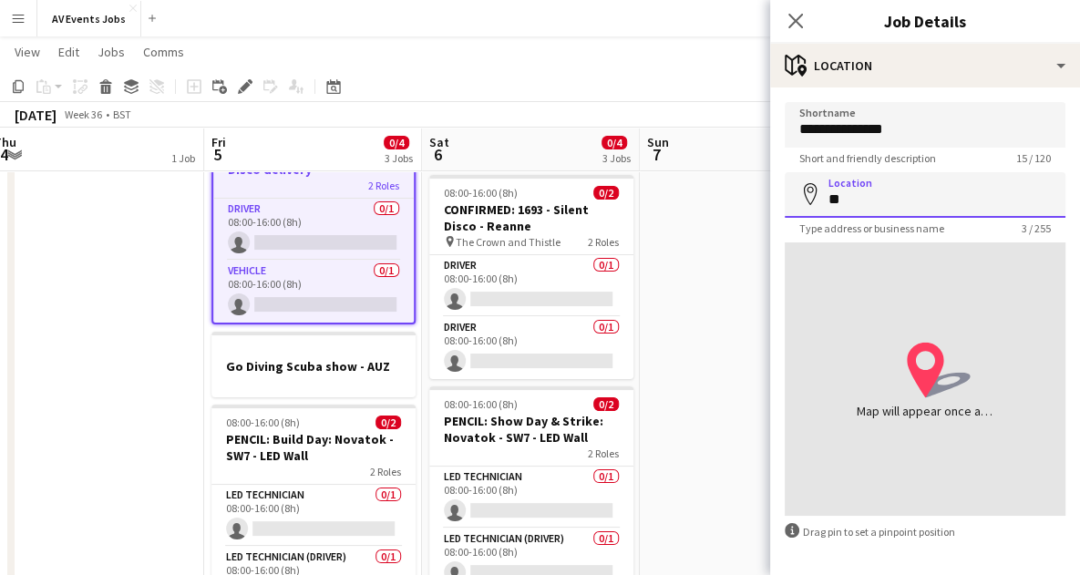
type input "*"
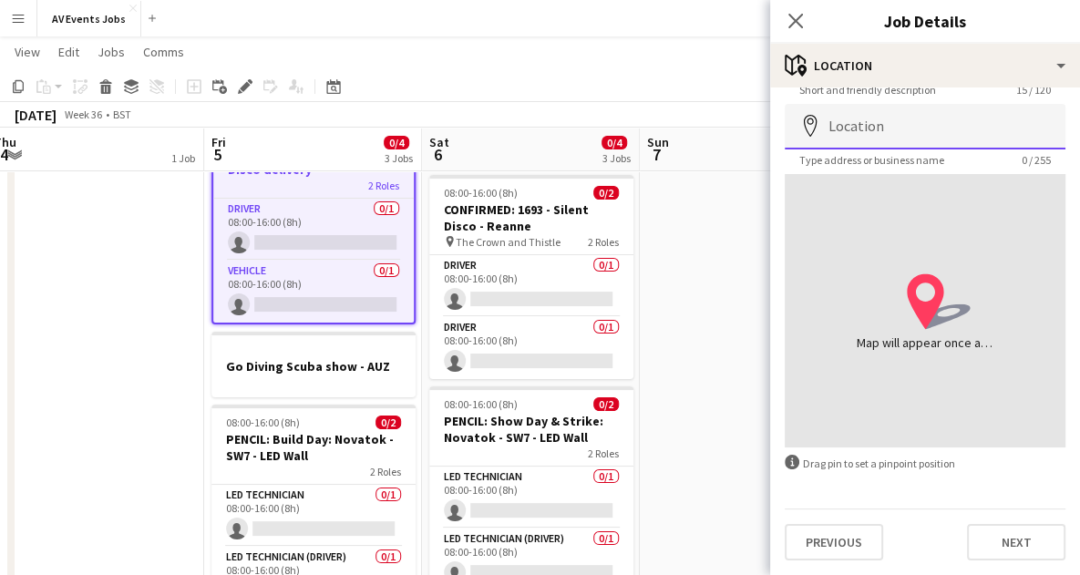
click at [873, 126] on input "Location" at bounding box center [925, 127] width 281 height 46
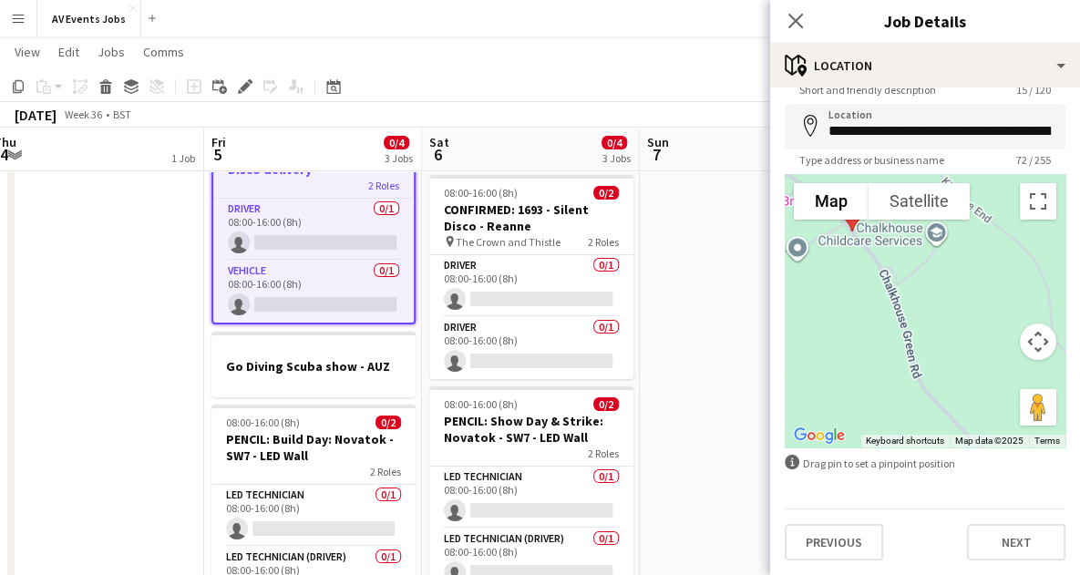
drag, startPoint x: 929, startPoint y: 395, endPoint x: 868, endPoint y: 341, distance: 81.4
click at [868, 341] on div at bounding box center [925, 310] width 281 height 273
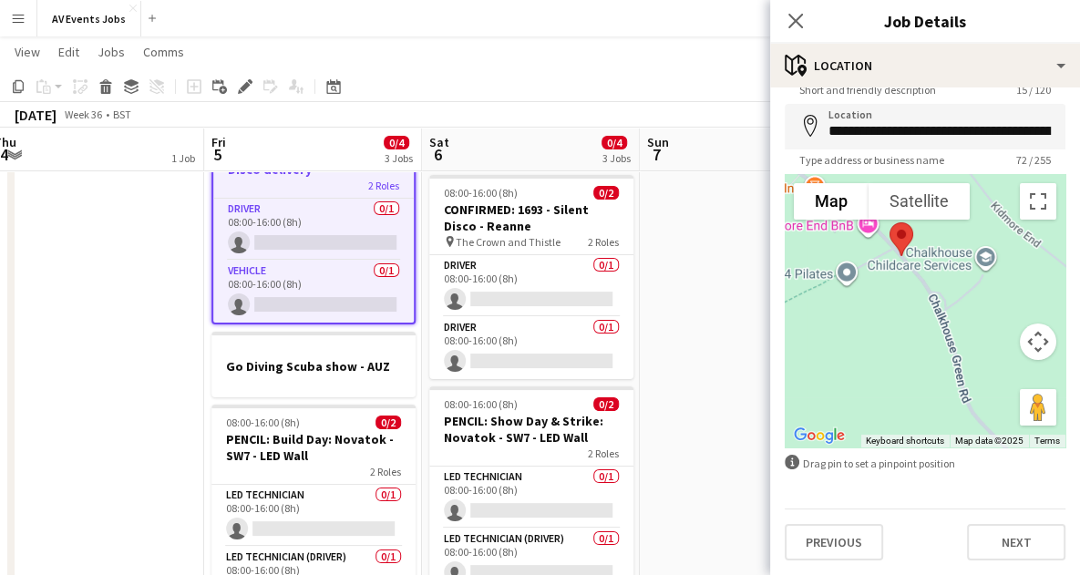
drag, startPoint x: 851, startPoint y: 316, endPoint x: 901, endPoint y: 351, distance: 60.9
click at [901, 351] on div at bounding box center [925, 310] width 281 height 273
drag, startPoint x: 893, startPoint y: 231, endPoint x: 985, endPoint y: 355, distance: 153.9
click at [985, 355] on img at bounding box center [990, 360] width 38 height 48
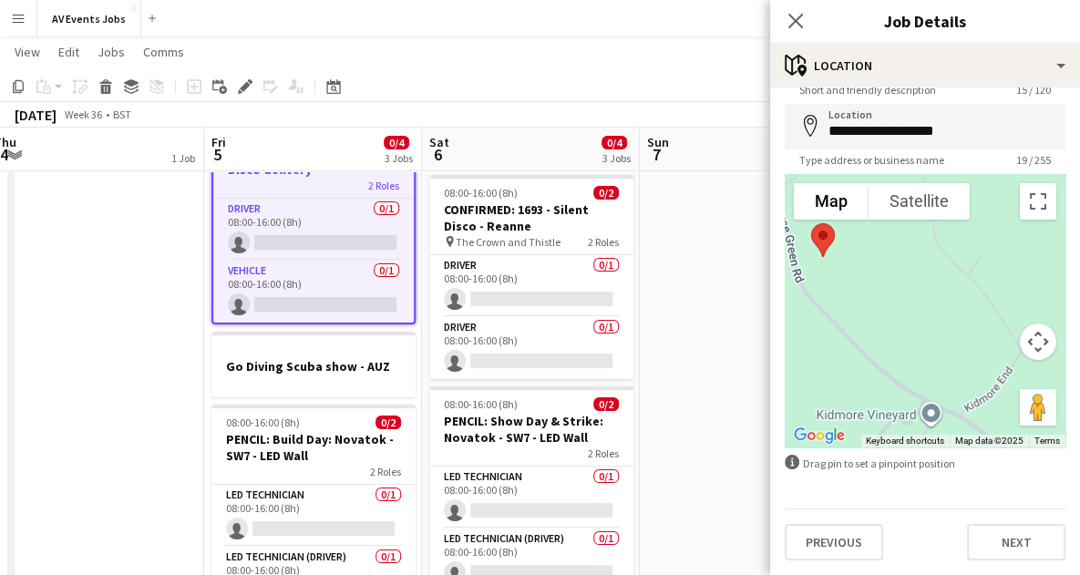
drag, startPoint x: 915, startPoint y: 378, endPoint x: 743, endPoint y: 254, distance: 212.3
click at [743, 254] on body "Menu Boards Boards Boards All jobs Status Workforce Workforce My Workforce Recr…" at bounding box center [540, 449] width 1080 height 1117
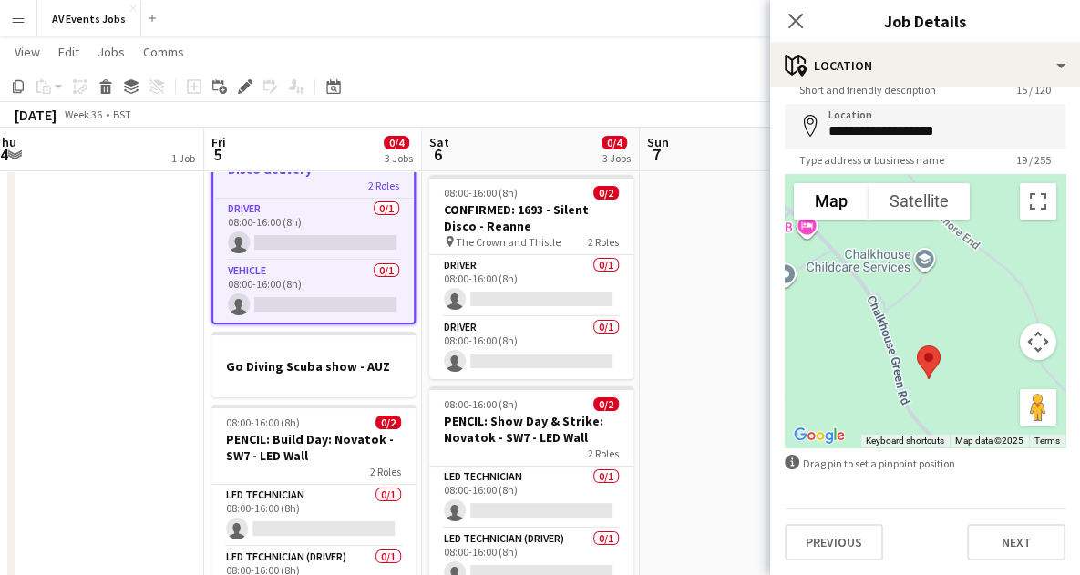
drag, startPoint x: 851, startPoint y: 263, endPoint x: 964, endPoint y: 389, distance: 169.8
click at [964, 389] on div at bounding box center [925, 310] width 281 height 273
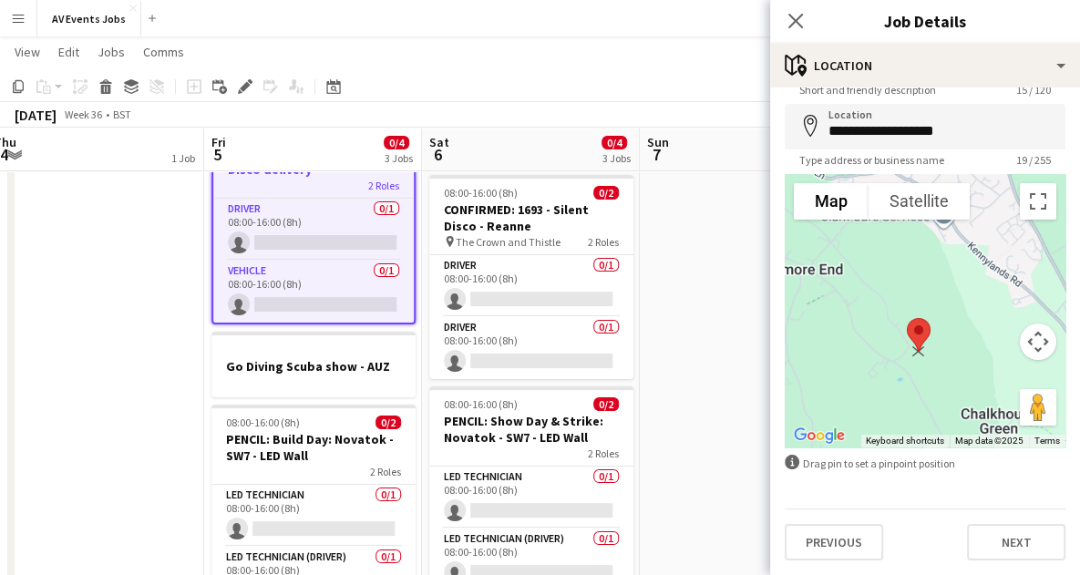
drag, startPoint x: 850, startPoint y: 295, endPoint x: 912, endPoint y: 327, distance: 70.5
click at [912, 327] on img at bounding box center [919, 335] width 38 height 48
drag, startPoint x: 908, startPoint y: 326, endPoint x: 937, endPoint y: 365, distance: 48.1
click at [937, 365] on img at bounding box center [947, 370] width 38 height 48
drag, startPoint x: 936, startPoint y: 358, endPoint x: 917, endPoint y: 338, distance: 27.7
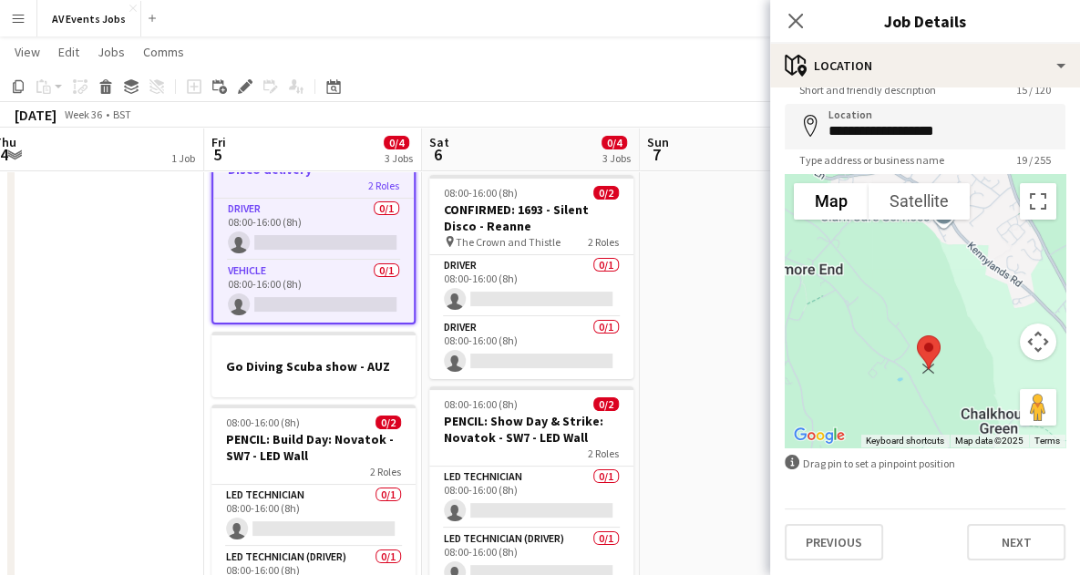
click at [917, 338] on img at bounding box center [929, 352] width 38 height 48
type input "**********"
click at [995, 541] on button "Next" at bounding box center [1016, 542] width 98 height 36
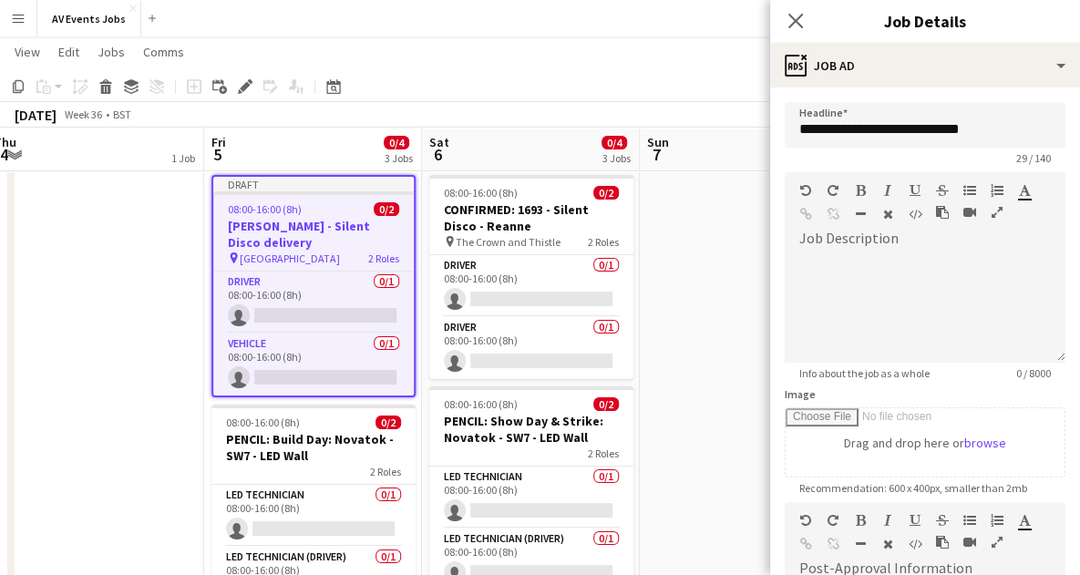
scroll to position [0, 0]
click at [939, 272] on div at bounding box center [925, 307] width 281 height 109
paste div
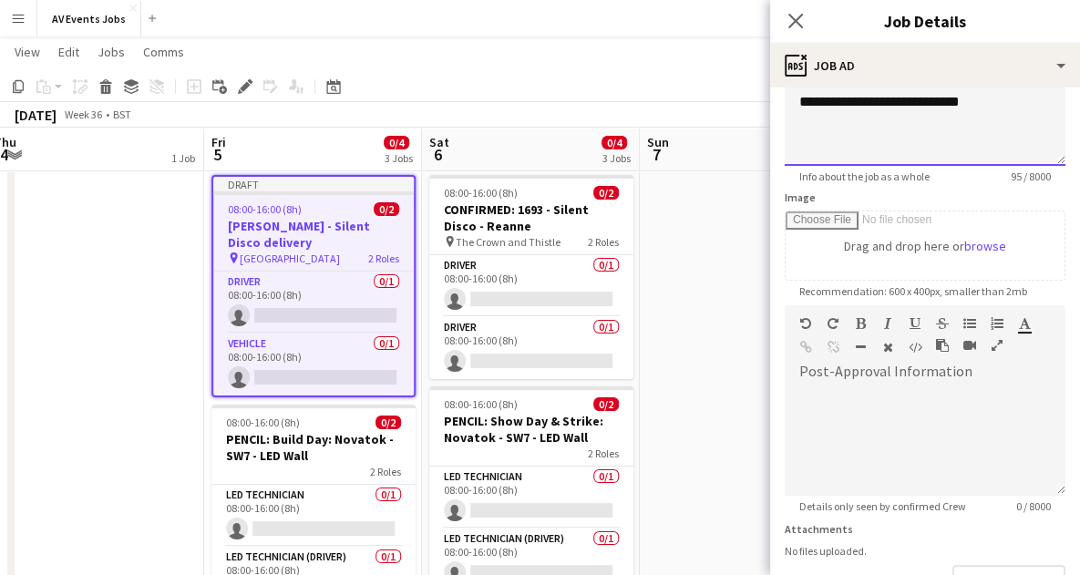
scroll to position [213, 0]
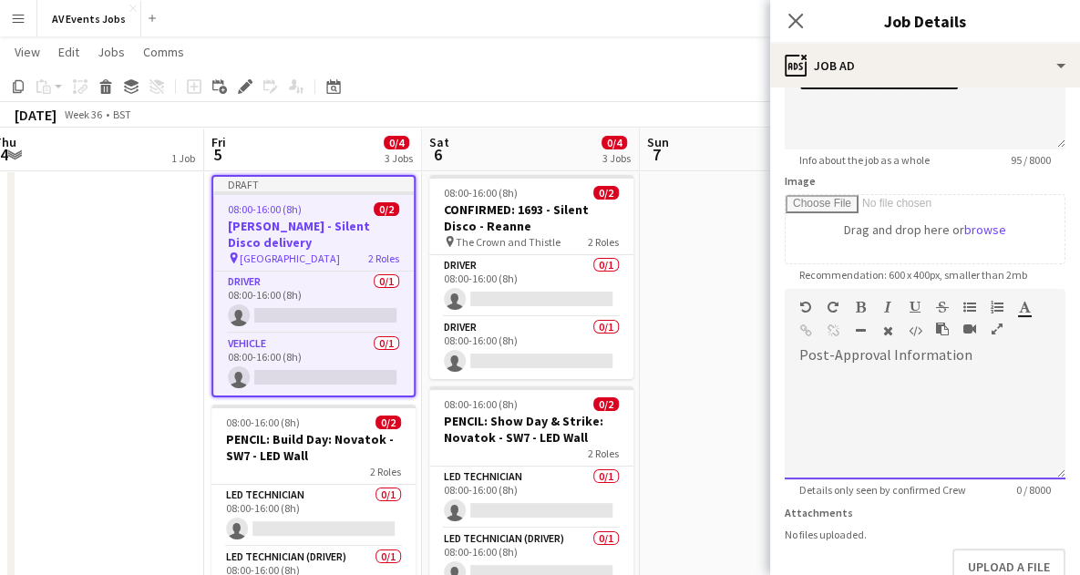
click at [871, 385] on div at bounding box center [925, 424] width 281 height 109
paste div
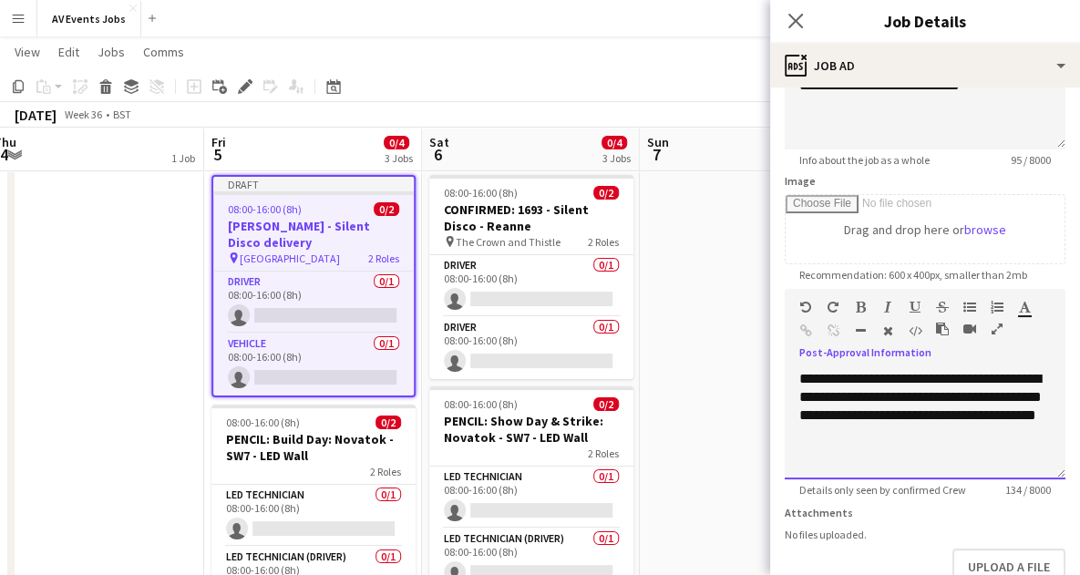
click at [978, 377] on span "**********" at bounding box center [920, 397] width 242 height 50
click at [931, 394] on span "**********" at bounding box center [920, 415] width 242 height 50
click at [804, 376] on span "**********" at bounding box center [865, 379] width 133 height 14
click at [892, 397] on span "**********" at bounding box center [920, 415] width 242 height 50
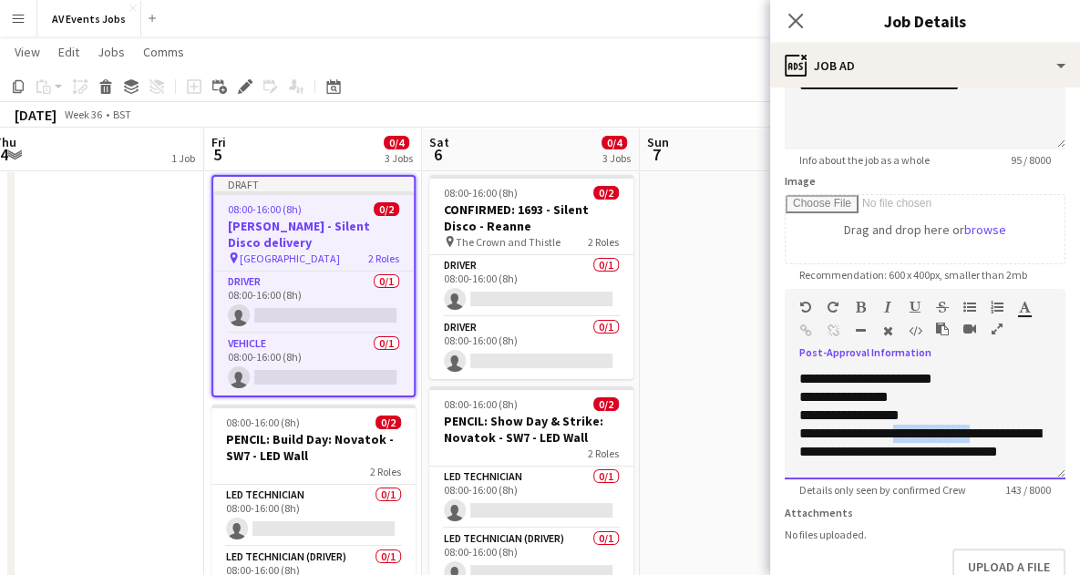
drag, startPoint x: 912, startPoint y: 431, endPoint x: 996, endPoint y: 429, distance: 83.9
click at [996, 429] on span "**********" at bounding box center [920, 443] width 242 height 32
click at [968, 455] on span "**********" at bounding box center [920, 461] width 242 height 32
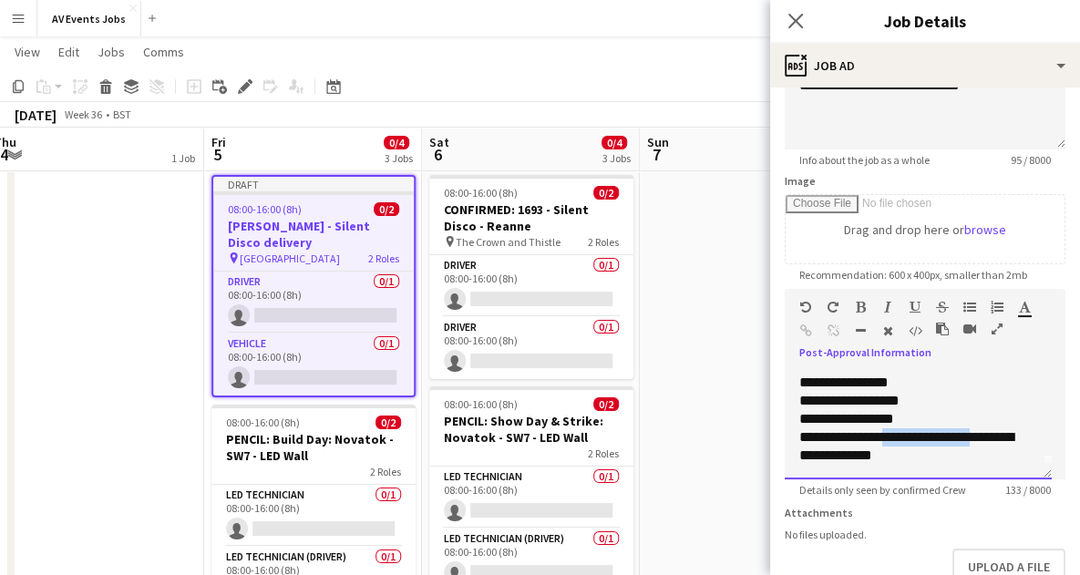
drag, startPoint x: 881, startPoint y: 431, endPoint x: 985, endPoint y: 434, distance: 104.0
click at [985, 434] on span "**********" at bounding box center [906, 446] width 214 height 32
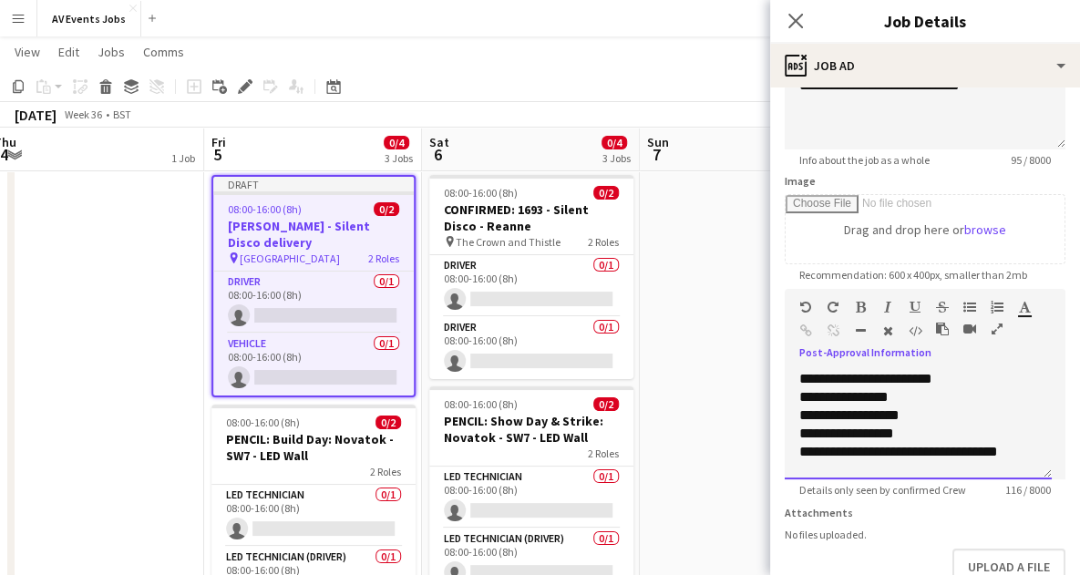
scroll to position [2, 0]
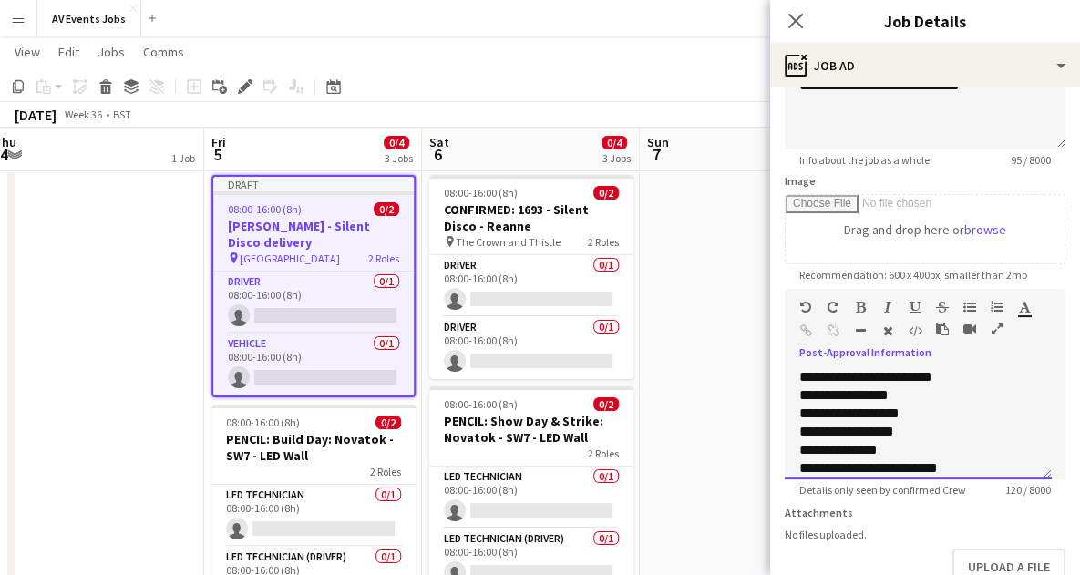
click at [957, 465] on div "**********" at bounding box center [918, 468] width 238 height 18
click at [896, 468] on span "**********" at bounding box center [868, 468] width 139 height 14
drag, startPoint x: 901, startPoint y: 468, endPoint x: 953, endPoint y: 466, distance: 52.0
click at [953, 466] on div "**********" at bounding box center [918, 468] width 238 height 18
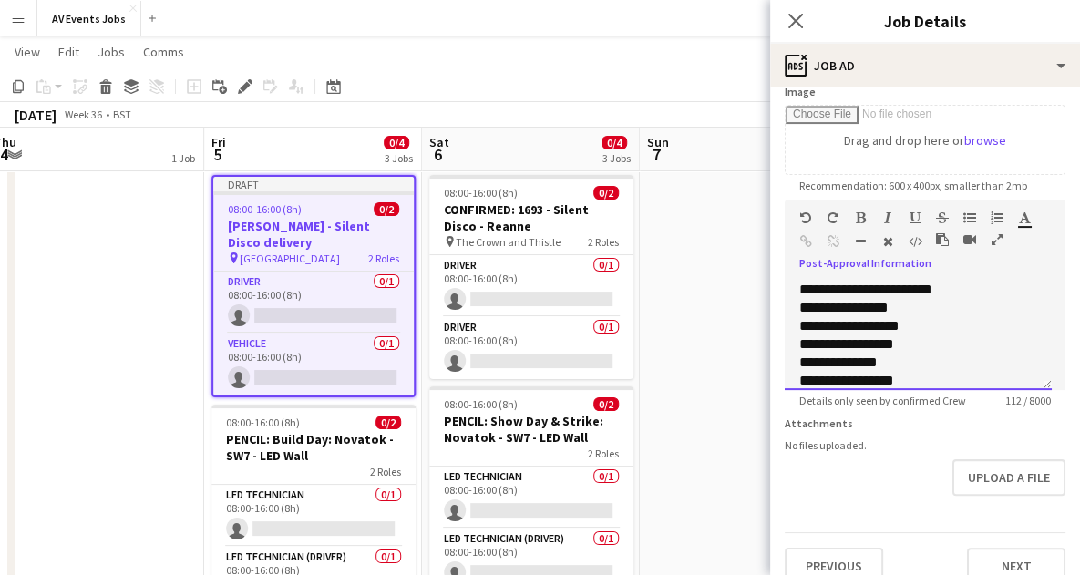
scroll to position [339, 0]
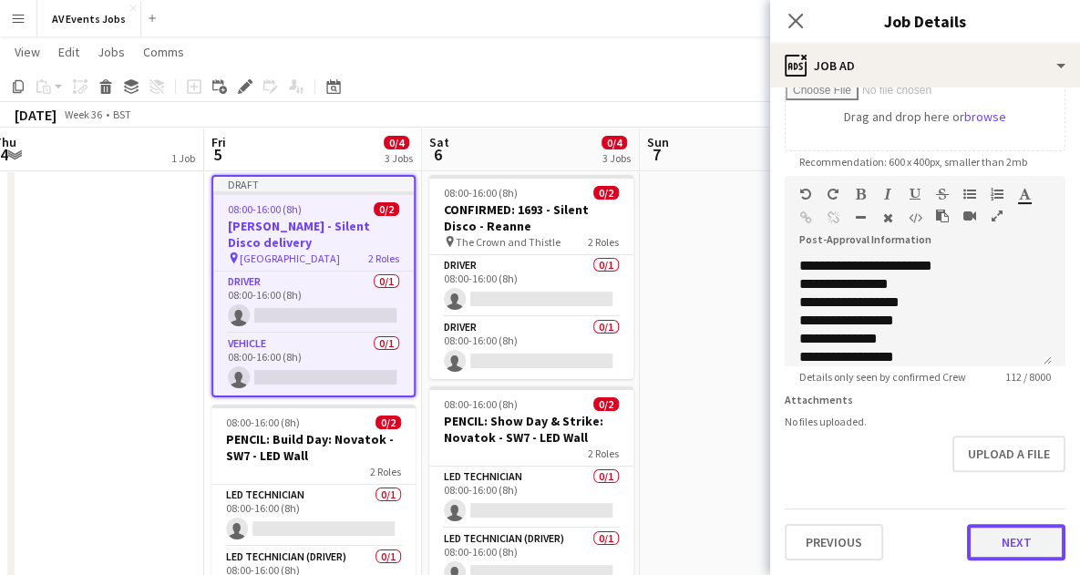
click at [990, 548] on button "Next" at bounding box center [1016, 542] width 98 height 36
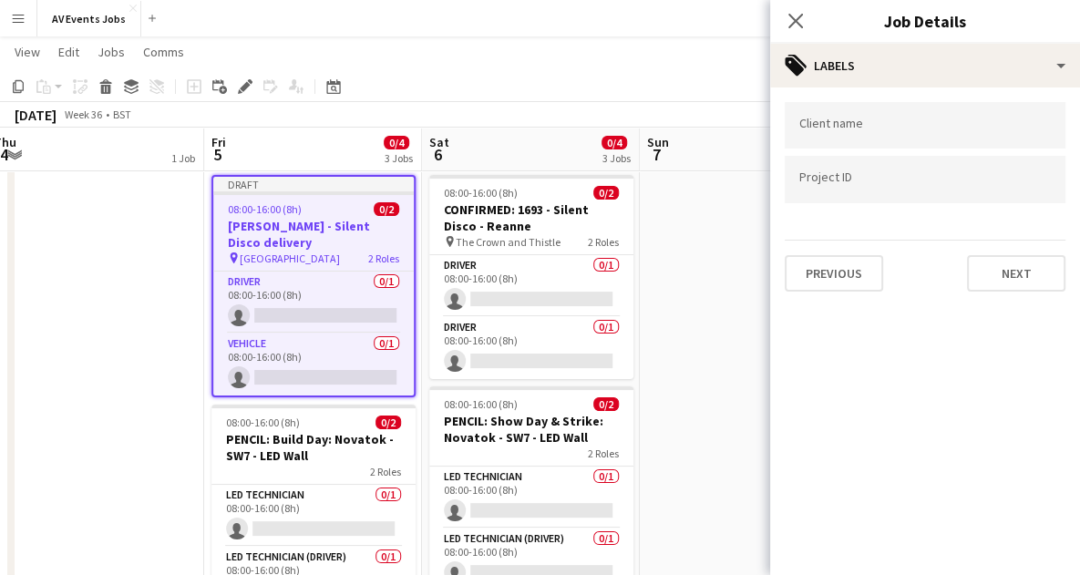
click at [960, 140] on div at bounding box center [925, 125] width 281 height 46
type input "**********"
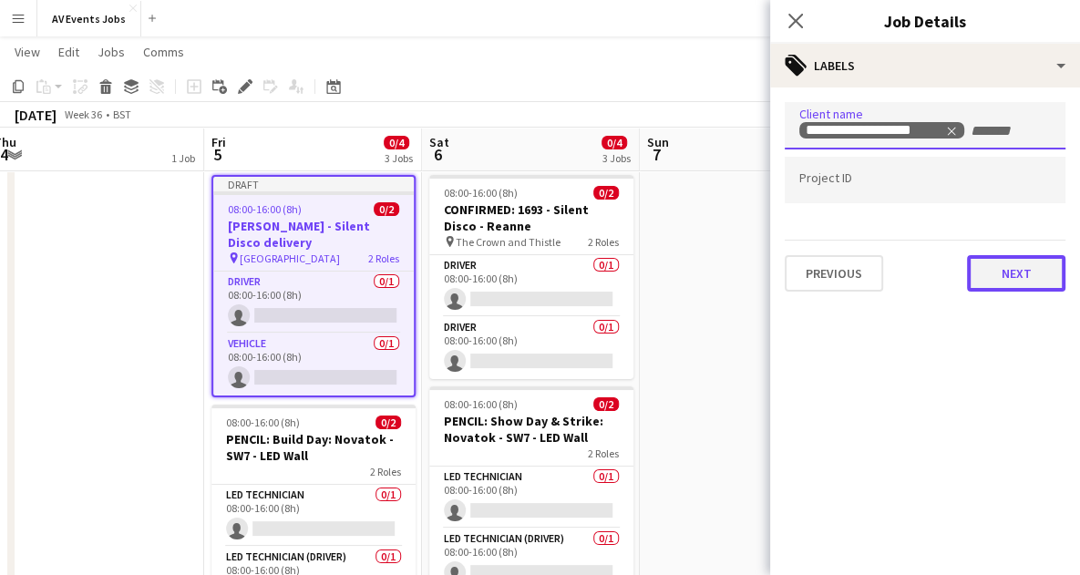
click at [1001, 282] on button "Next" at bounding box center [1016, 273] width 98 height 36
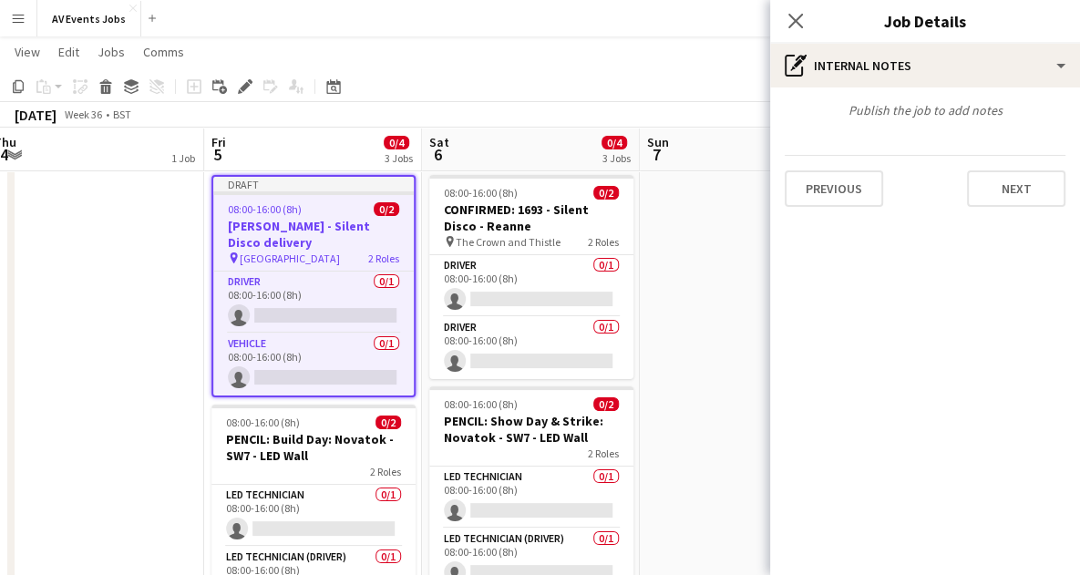
type input "*******"
click at [999, 173] on button "Next" at bounding box center [1016, 188] width 98 height 36
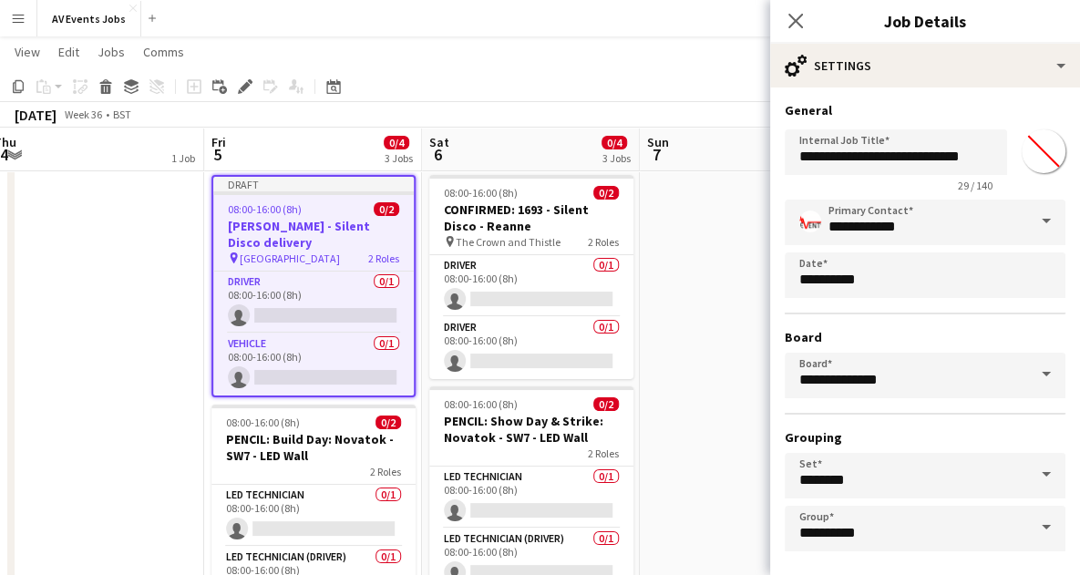
scroll to position [78, 0]
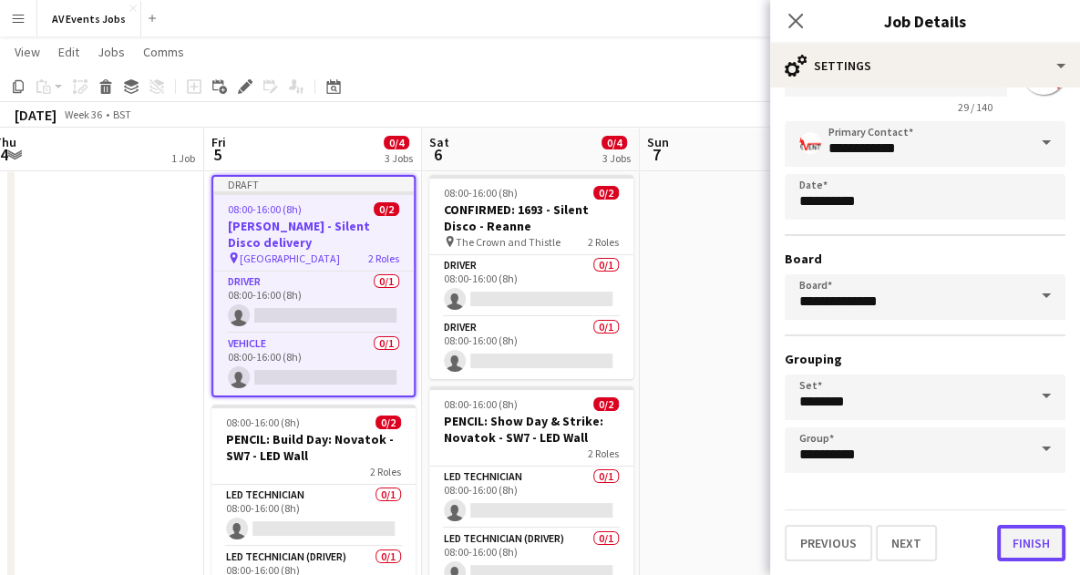
click at [1009, 546] on button "Finish" at bounding box center [1031, 543] width 68 height 36
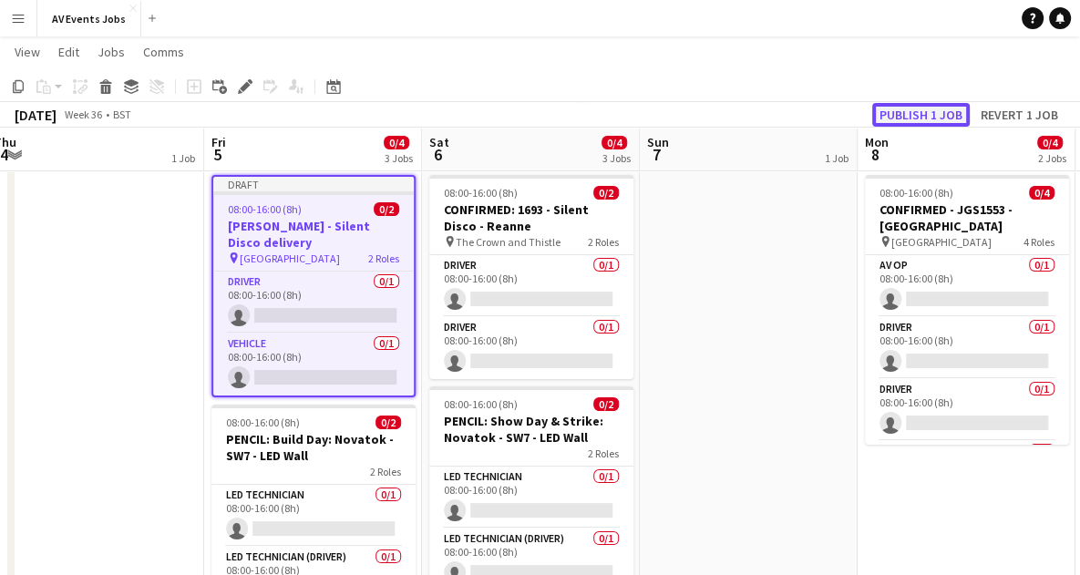
click at [921, 119] on button "Publish 1 job" at bounding box center [921, 115] width 98 height 24
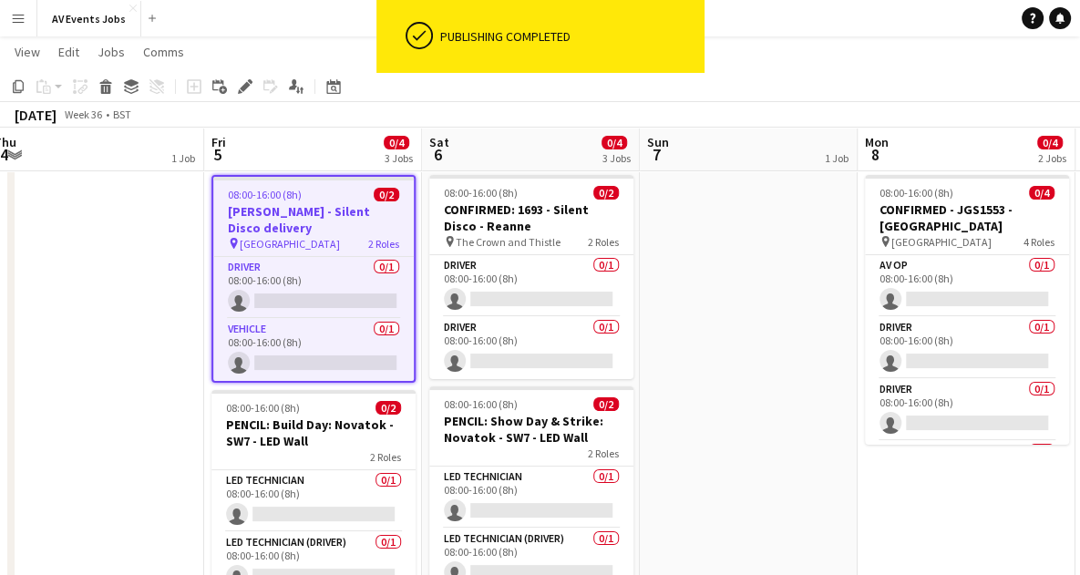
click at [339, 207] on h3 "Aimee - Silent Disco delivery" at bounding box center [313, 219] width 201 height 33
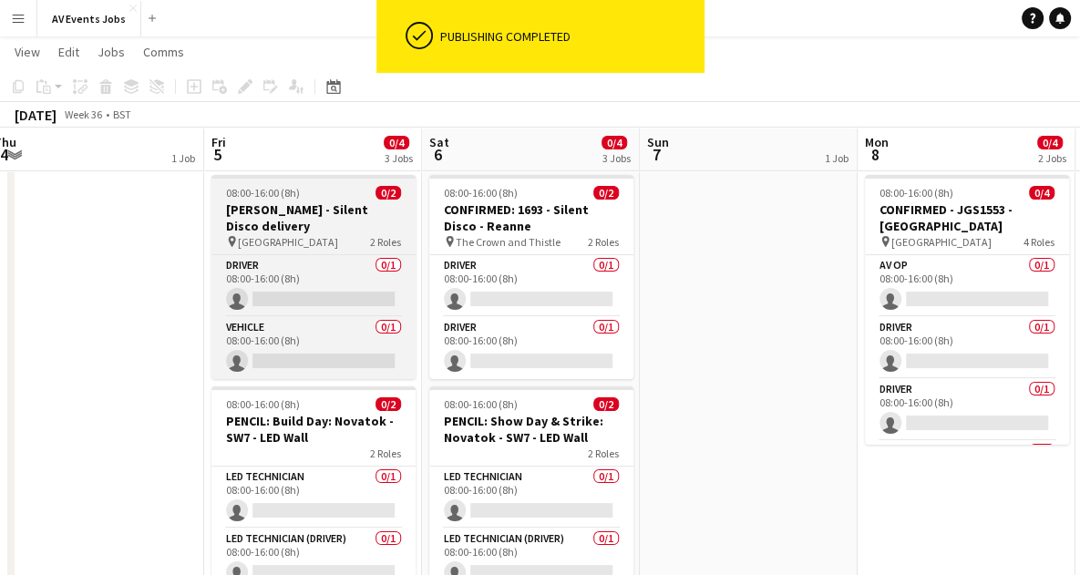
click at [339, 207] on h3 "Aimee - Silent Disco delivery" at bounding box center [313, 217] width 204 height 33
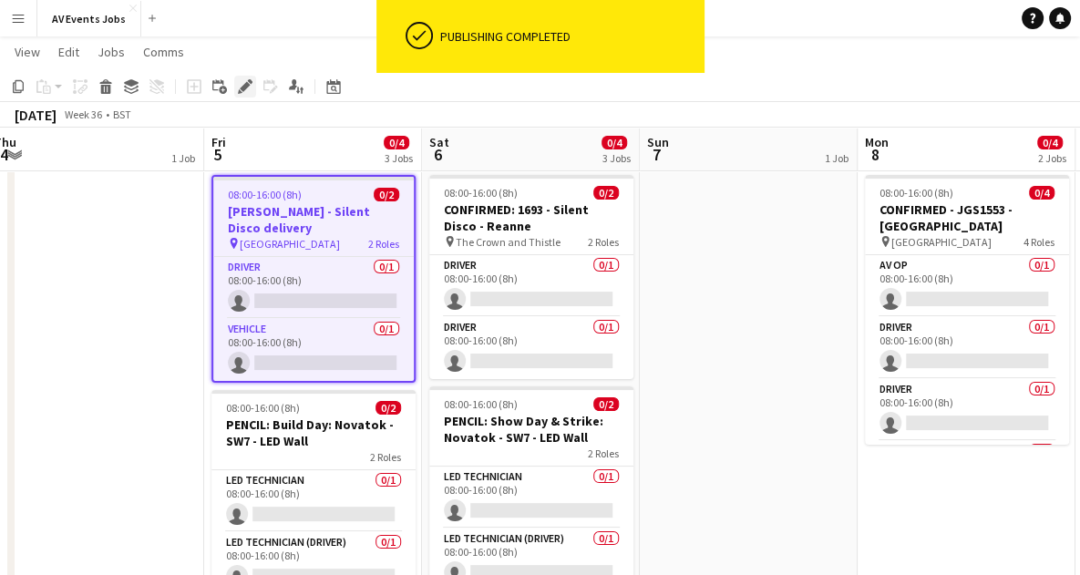
click at [245, 81] on icon "Edit" at bounding box center [245, 86] width 15 height 15
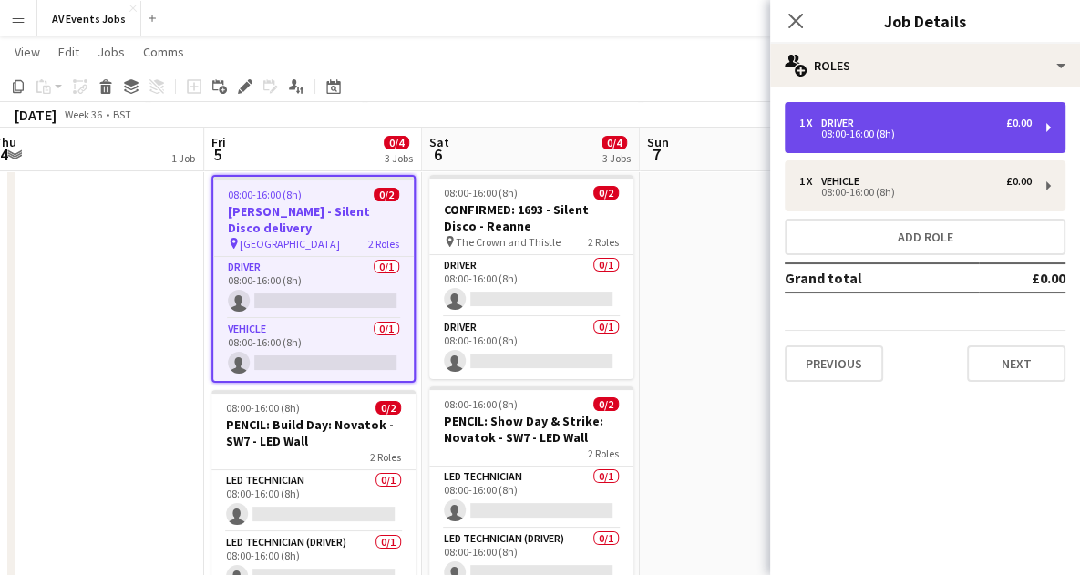
click at [892, 129] on div "08:00-16:00 (8h)" at bounding box center [915, 133] width 232 height 9
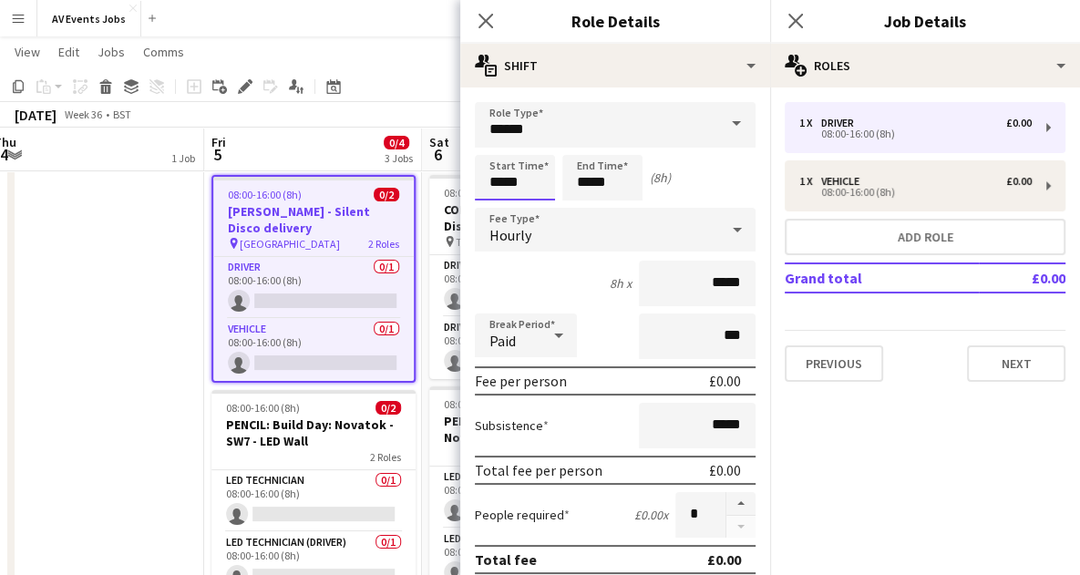
click at [500, 184] on input "*****" at bounding box center [515, 178] width 80 height 46
click at [500, 147] on div at bounding box center [497, 146] width 36 height 18
type input "*****"
click at [500, 147] on div at bounding box center [497, 146] width 36 height 18
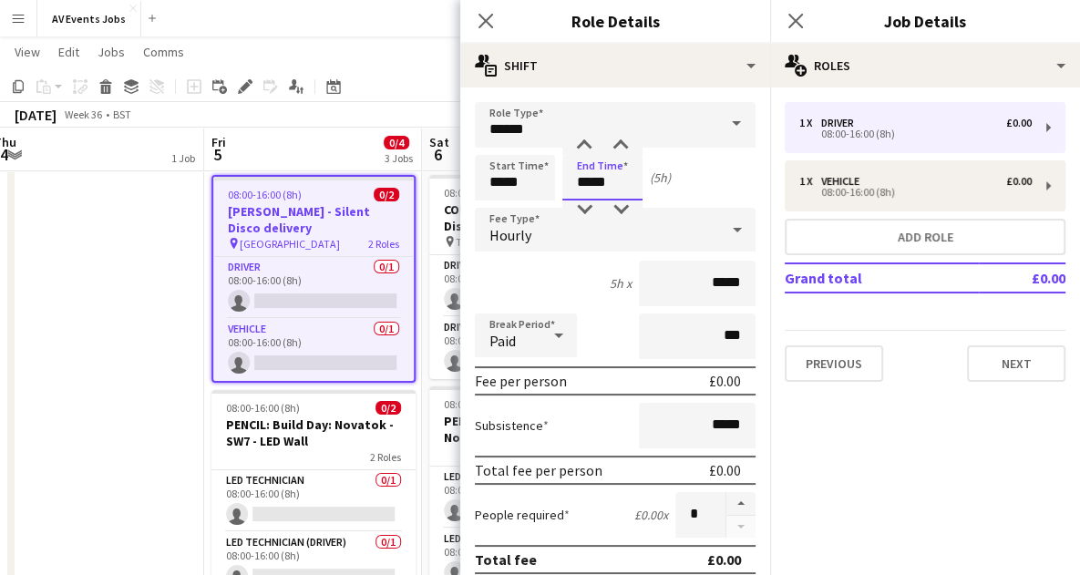
click at [587, 184] on input "*****" at bounding box center [602, 178] width 80 height 46
click at [588, 141] on div at bounding box center [584, 146] width 36 height 18
click at [585, 208] on div at bounding box center [584, 210] width 36 height 18
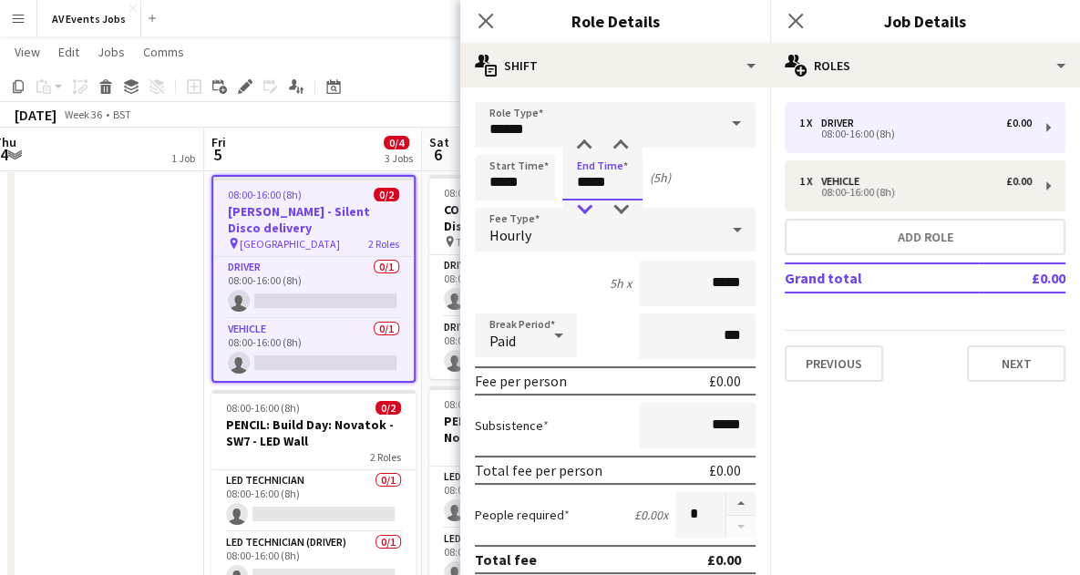
click at [585, 208] on div at bounding box center [584, 210] width 36 height 18
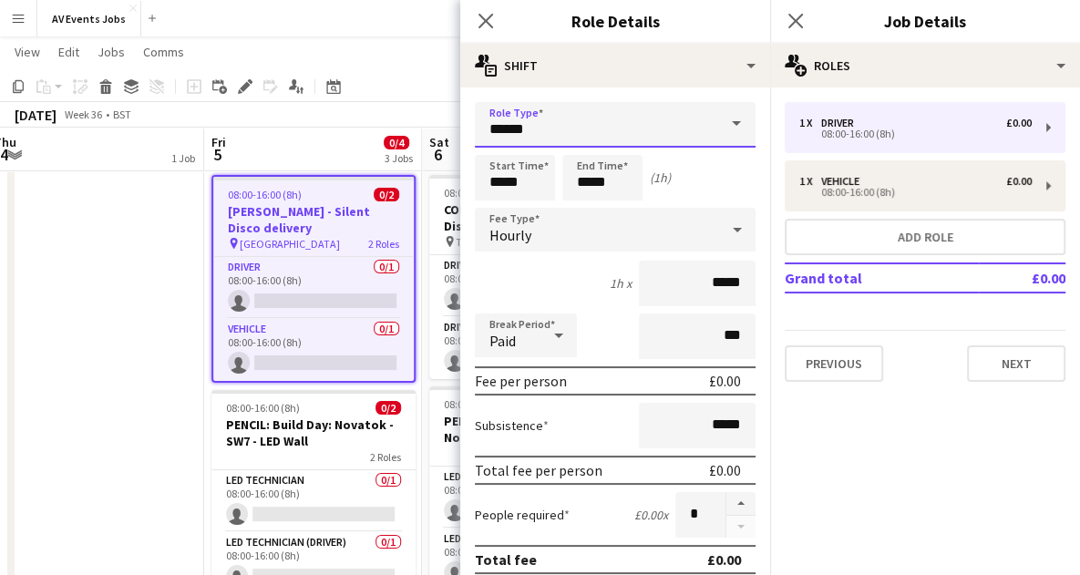
click at [586, 136] on input "******" at bounding box center [615, 125] width 281 height 46
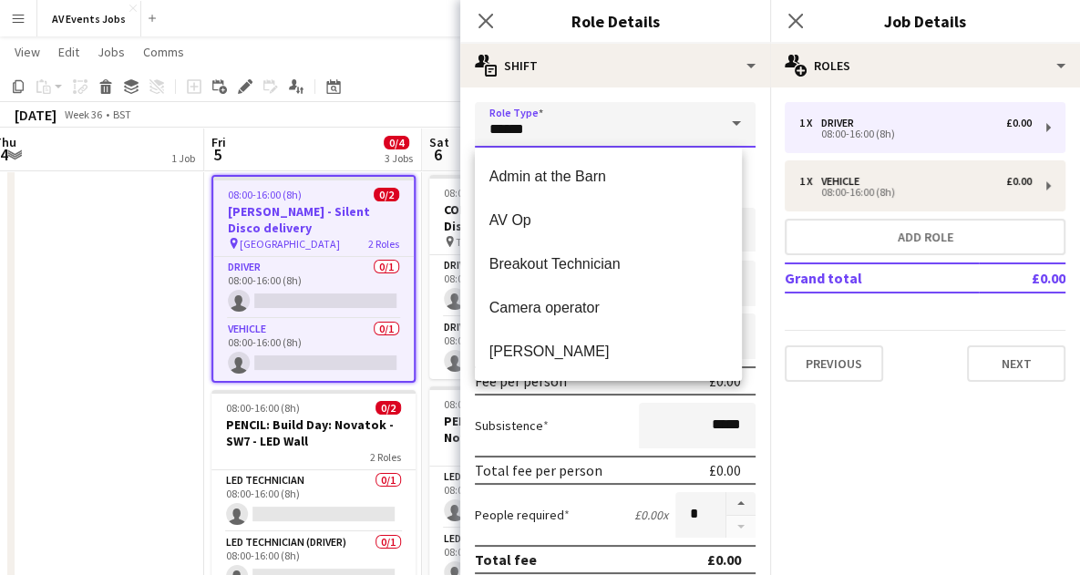
click at [586, 136] on input "******" at bounding box center [615, 125] width 281 height 46
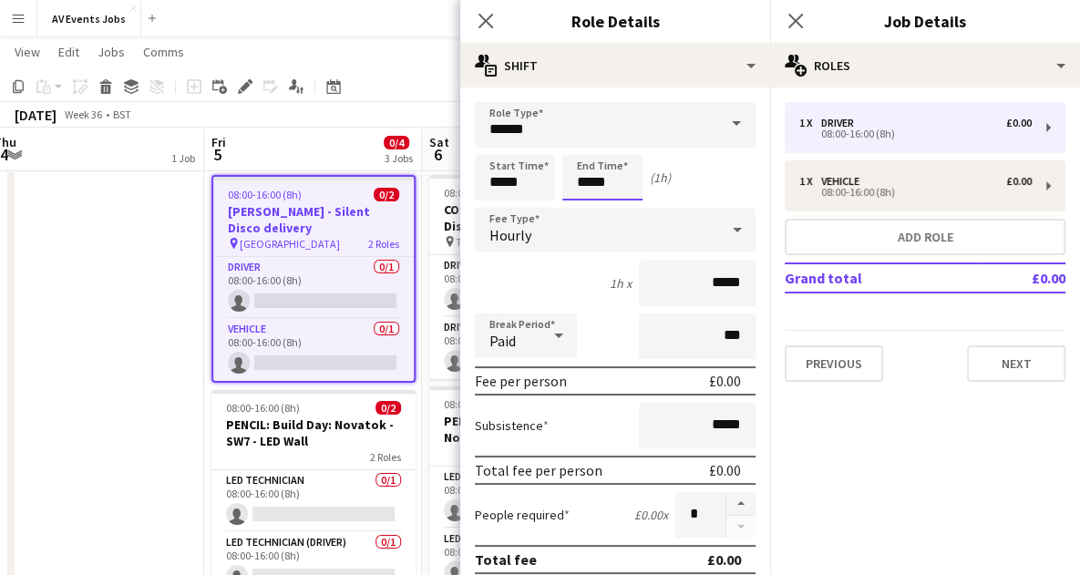
click at [584, 177] on input "*****" at bounding box center [602, 178] width 80 height 46
type input "*****"
click at [581, 149] on div at bounding box center [584, 146] width 36 height 18
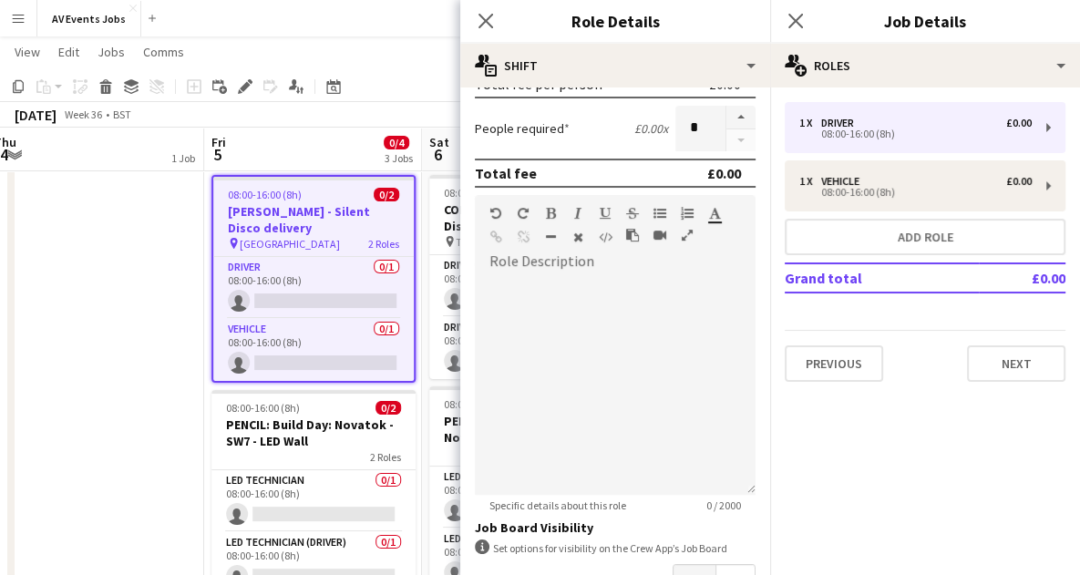
scroll to position [512, 0]
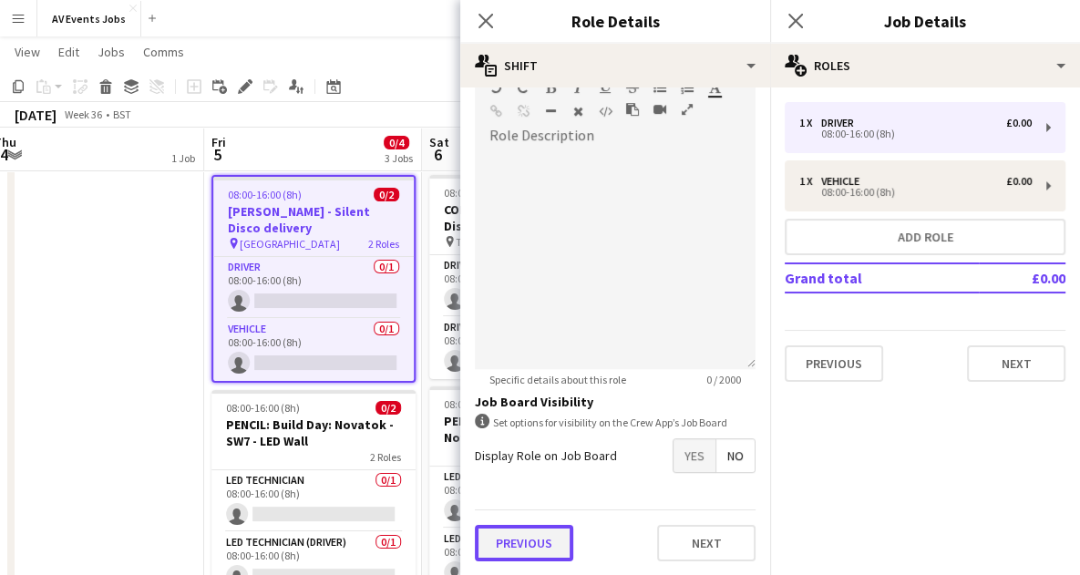
click at [567, 540] on button "Previous" at bounding box center [524, 543] width 98 height 36
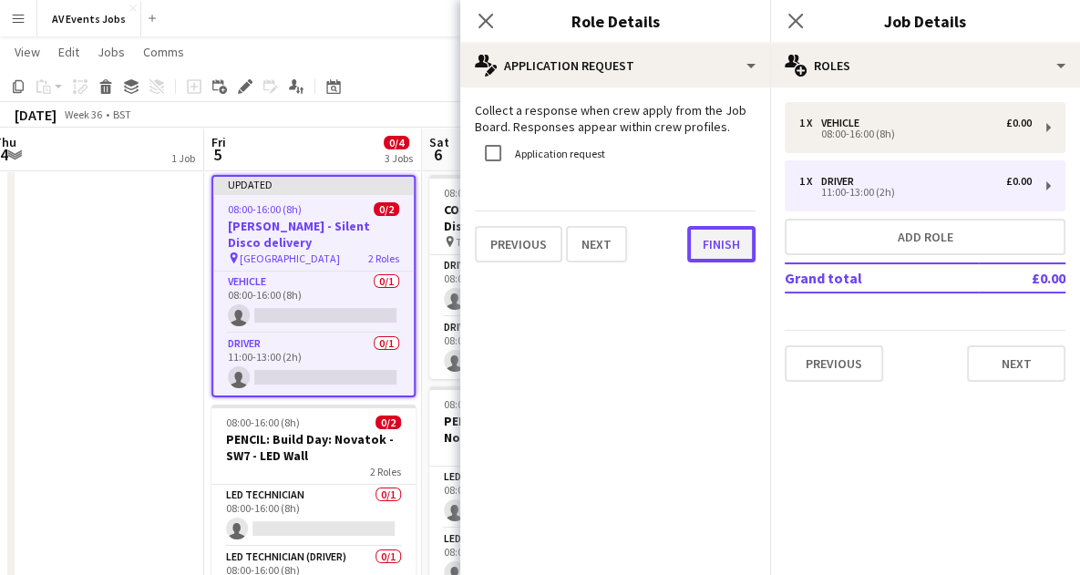
click at [722, 250] on button "Finish" at bounding box center [721, 244] width 68 height 36
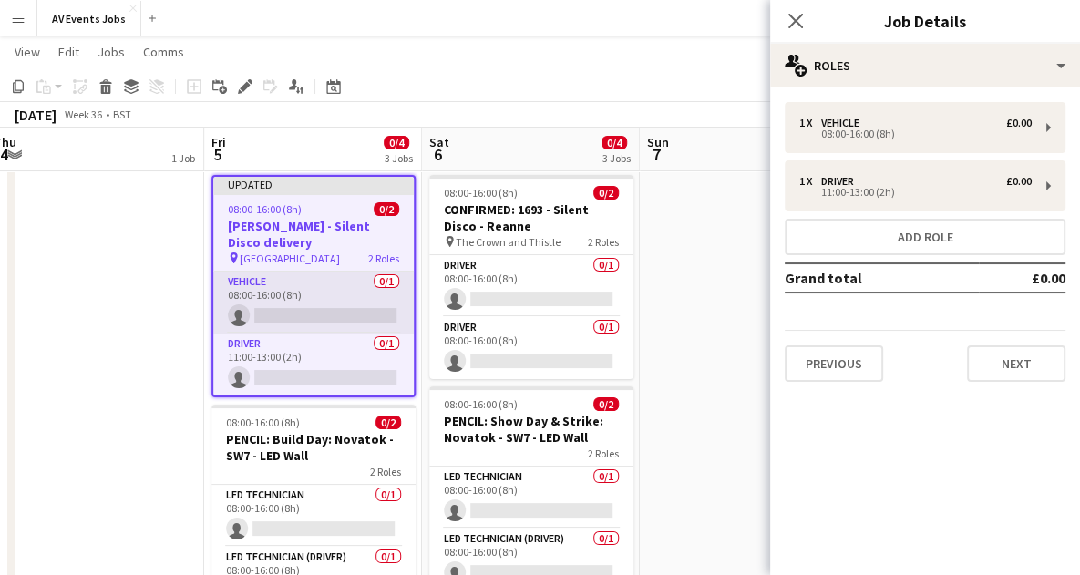
click at [328, 281] on app-card-role "Vehicle 0/1 08:00-16:00 (8h) single-neutral-actions" at bounding box center [313, 303] width 201 height 62
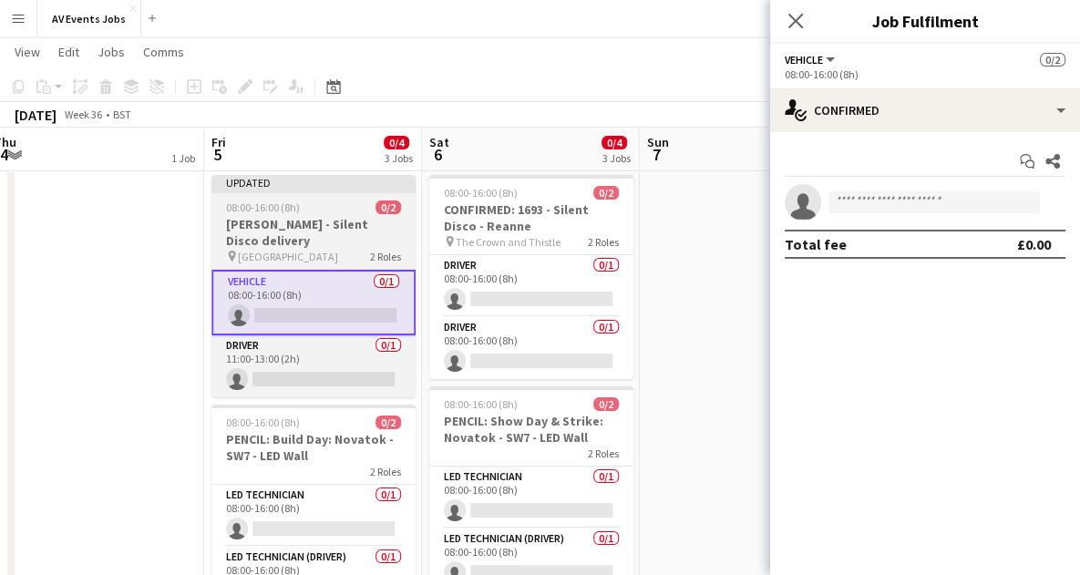
click at [324, 201] on div "08:00-16:00 (8h) 0/2" at bounding box center [313, 208] width 204 height 14
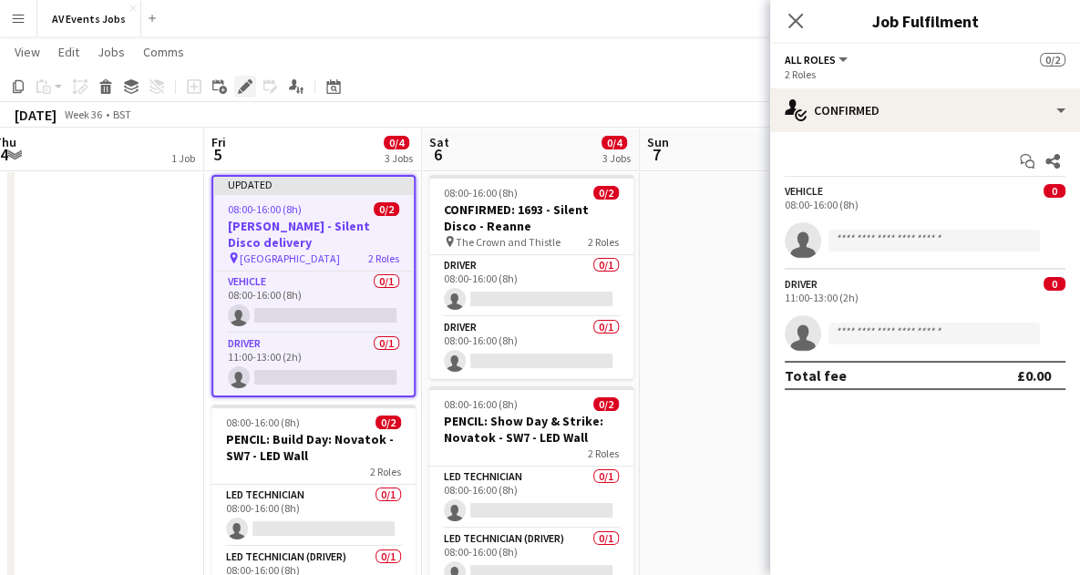
click at [253, 91] on div "Edit" at bounding box center [245, 87] width 22 height 22
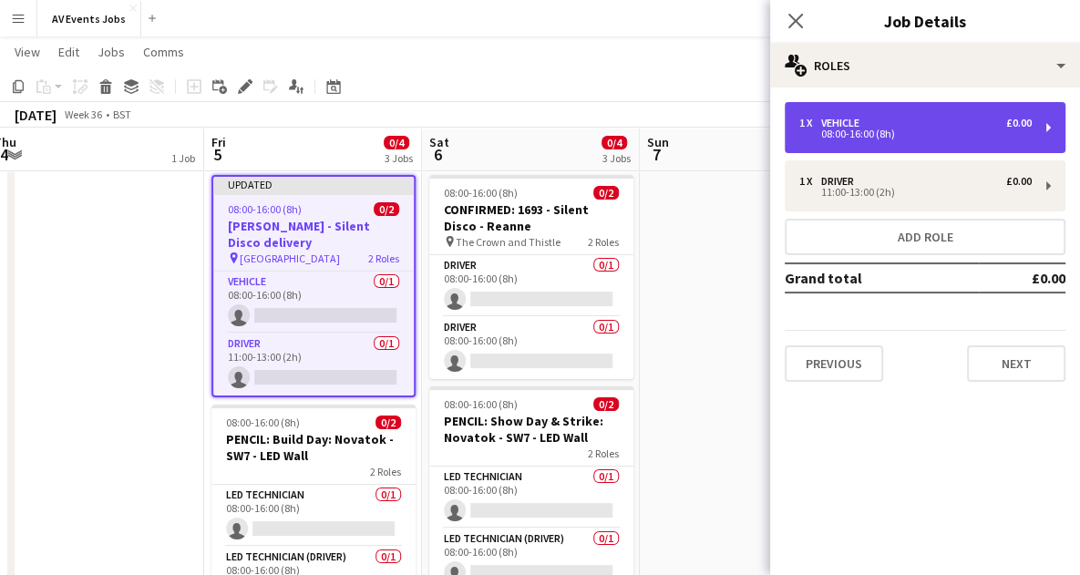
click at [873, 136] on div "08:00-16:00 (8h)" at bounding box center [915, 133] width 232 height 9
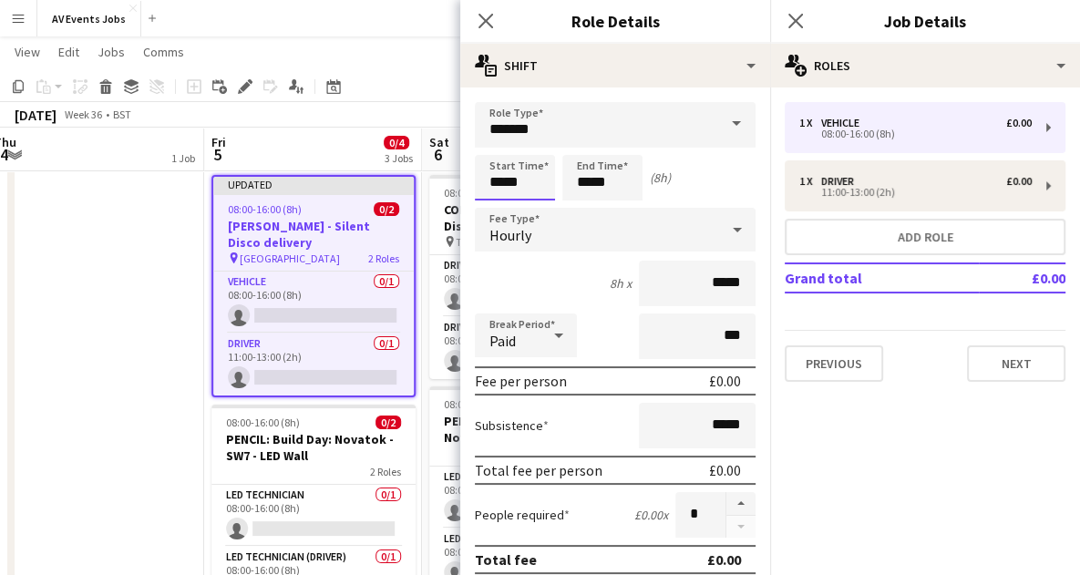
click at [499, 180] on input "*****" at bounding box center [515, 178] width 80 height 46
click at [496, 142] on div at bounding box center [497, 146] width 36 height 18
type input "*****"
click at [496, 142] on div at bounding box center [497, 146] width 36 height 18
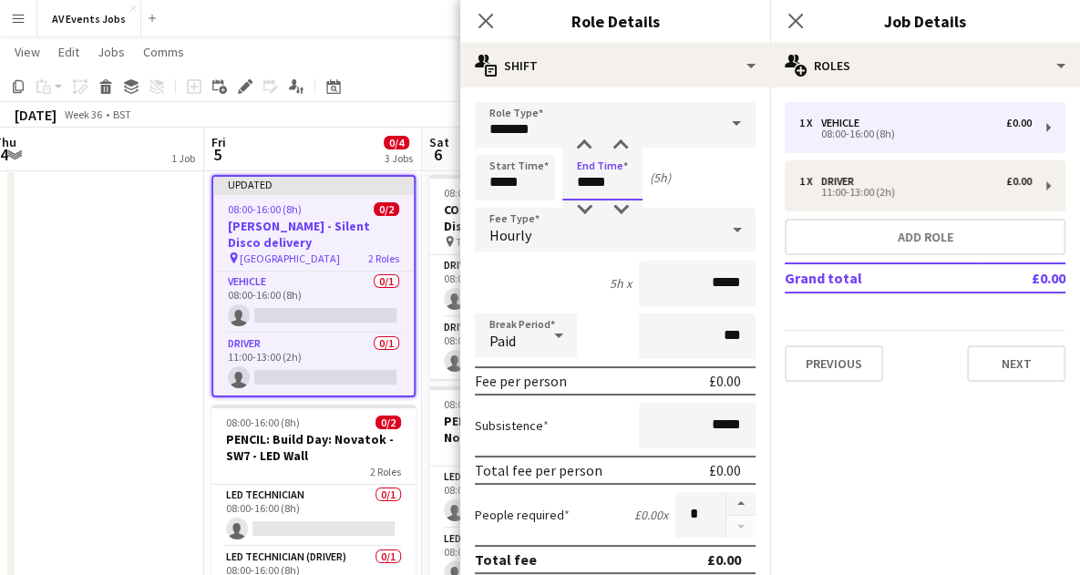
click at [588, 183] on input "*****" at bounding box center [602, 178] width 80 height 46
click at [590, 143] on div at bounding box center [584, 146] width 36 height 18
click at [586, 209] on div at bounding box center [584, 210] width 36 height 18
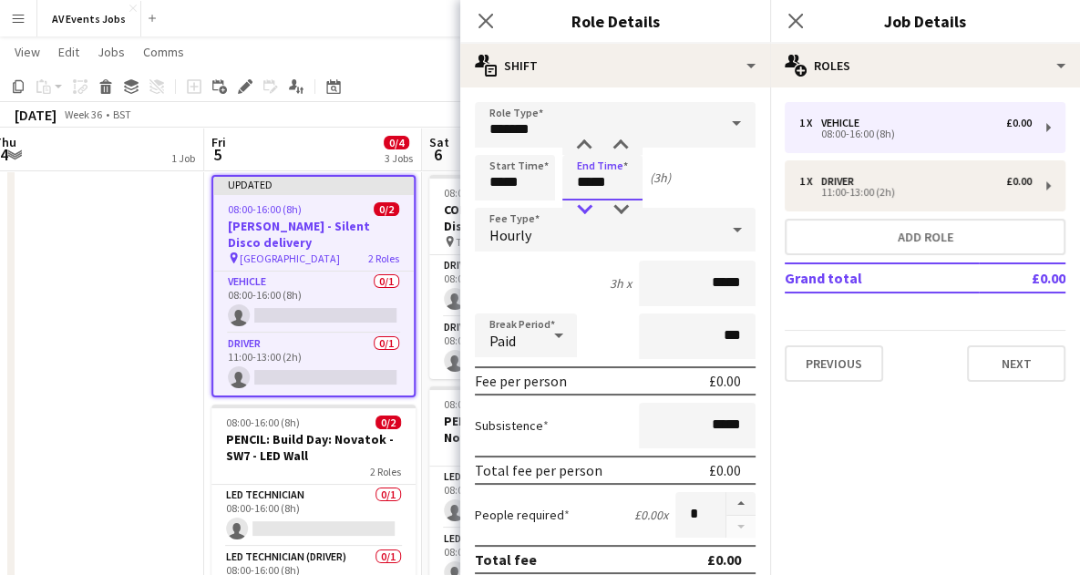
type input "*****"
click at [586, 209] on div at bounding box center [584, 210] width 36 height 18
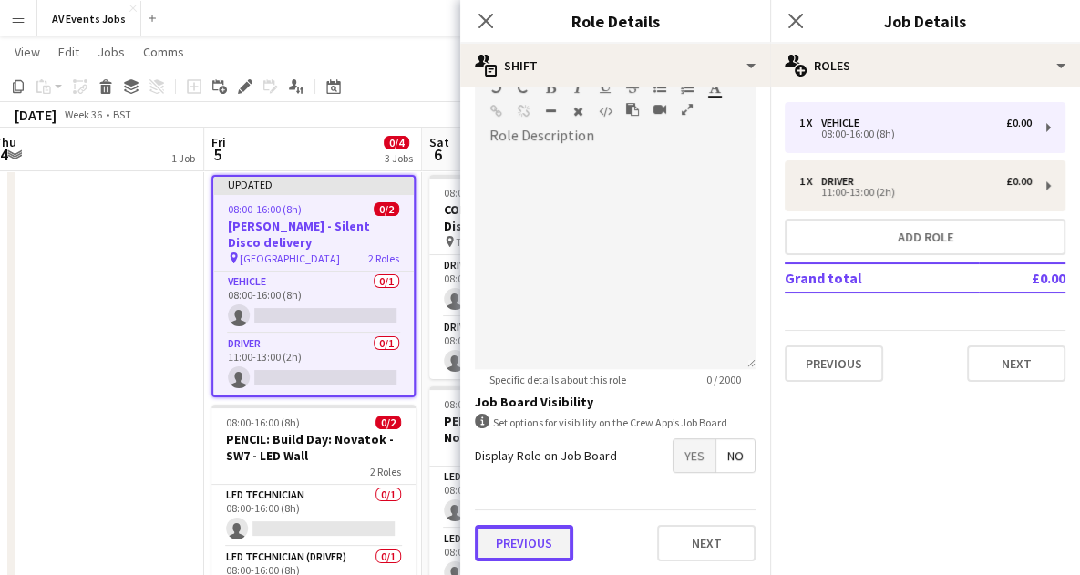
click at [526, 541] on button "Previous" at bounding box center [524, 543] width 98 height 36
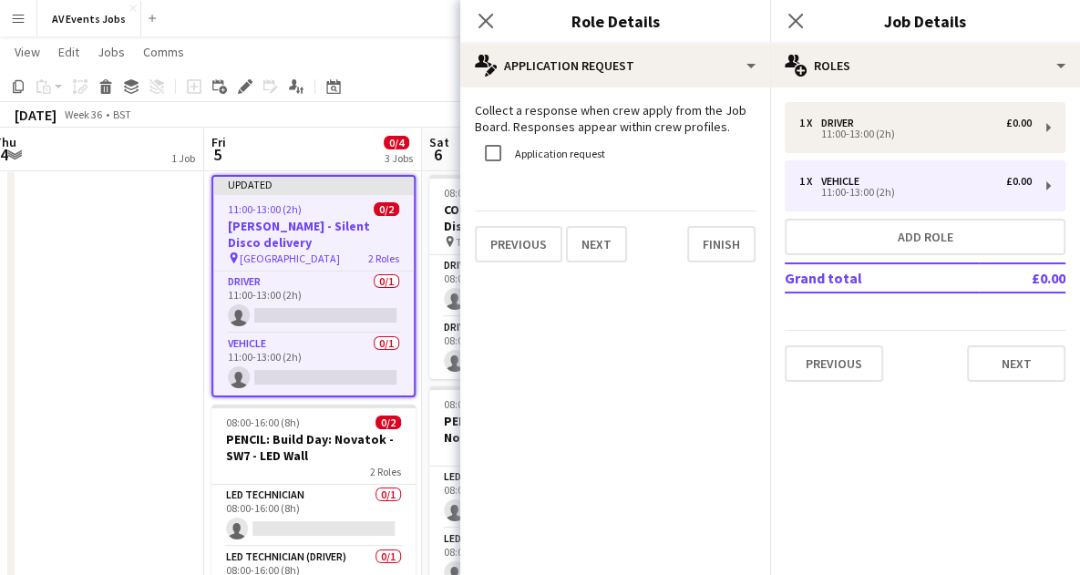
scroll to position [0, 0]
click at [699, 246] on button "Finish" at bounding box center [721, 244] width 68 height 36
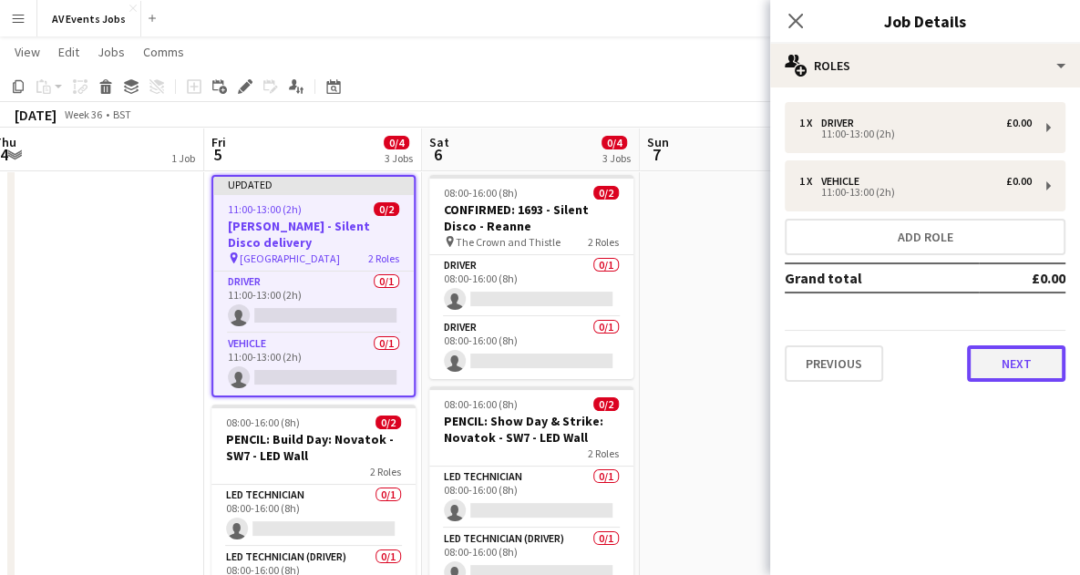
click at [992, 352] on button "Next" at bounding box center [1016, 363] width 98 height 36
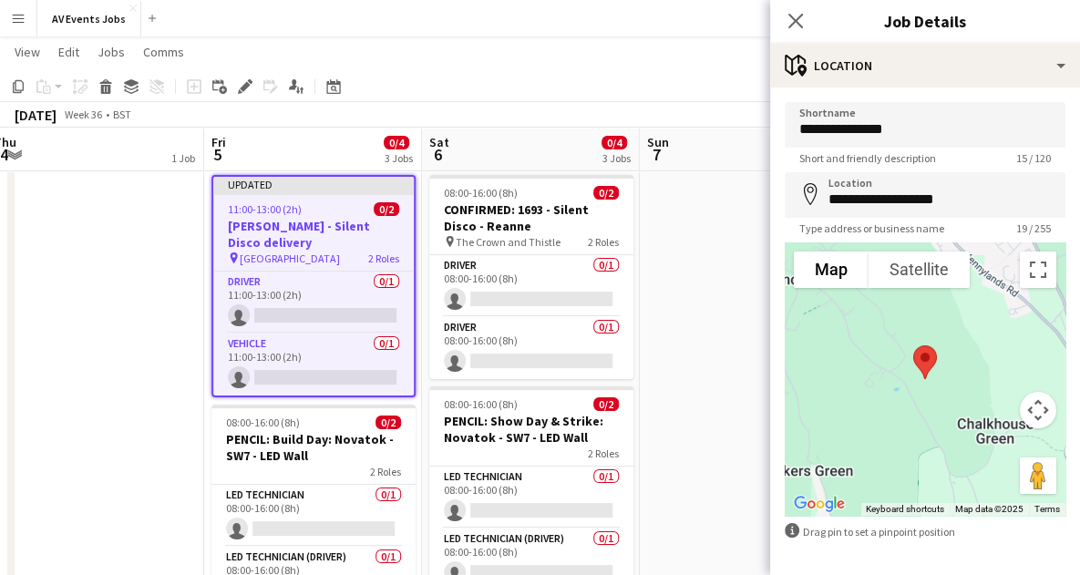
scroll to position [68, 0]
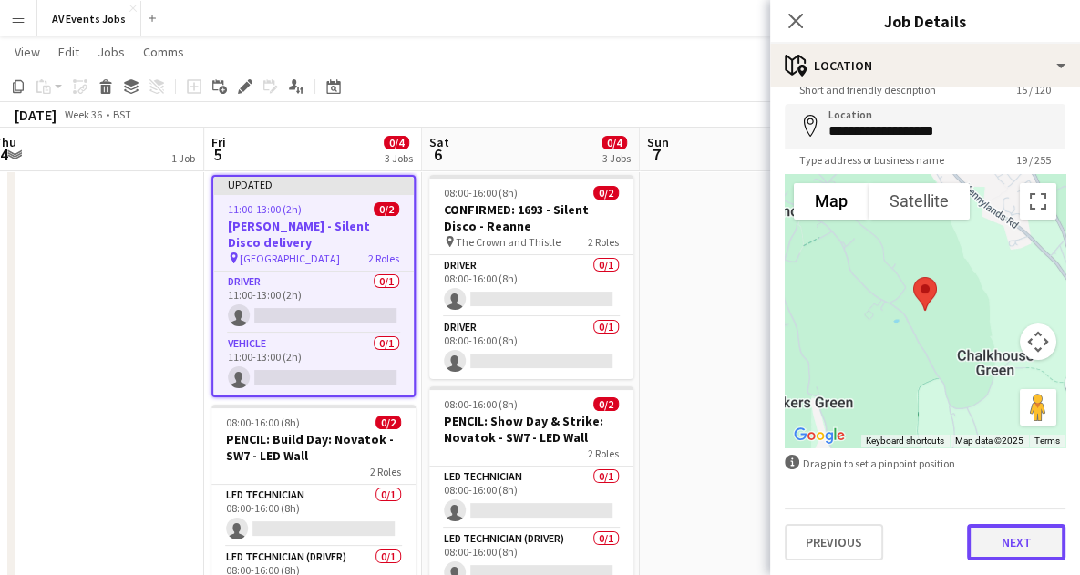
click at [1020, 535] on button "Next" at bounding box center [1016, 542] width 98 height 36
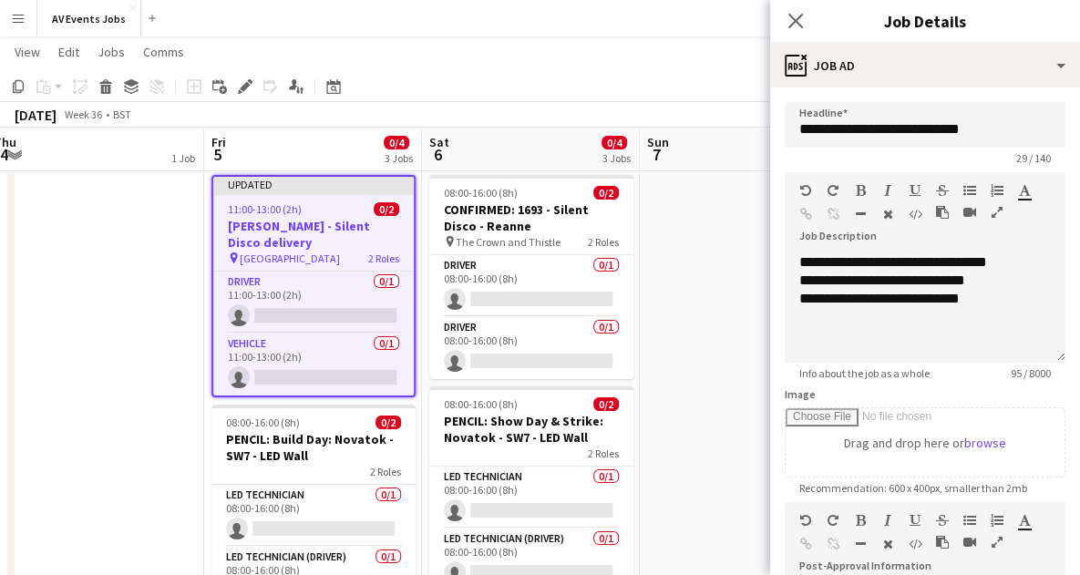
scroll to position [339, 0]
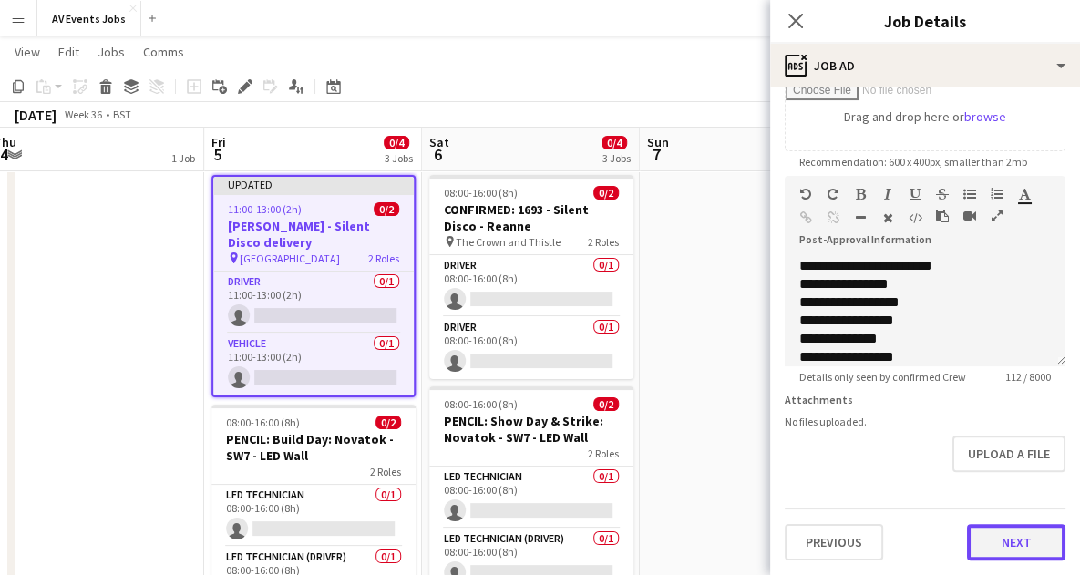
click at [988, 542] on button "Next" at bounding box center [1016, 542] width 98 height 36
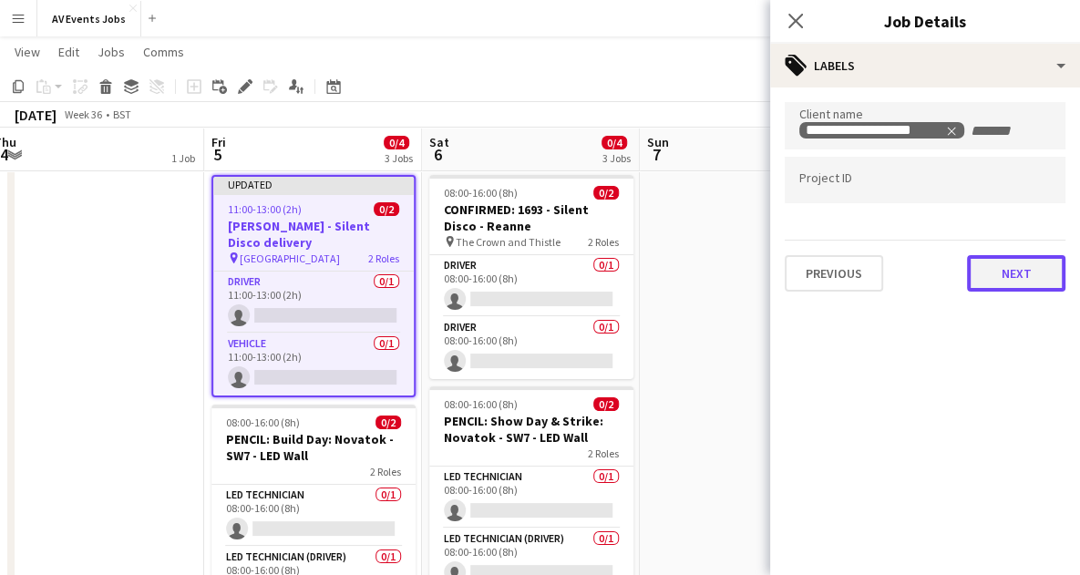
click at [1011, 291] on button "Next" at bounding box center [1016, 273] width 98 height 36
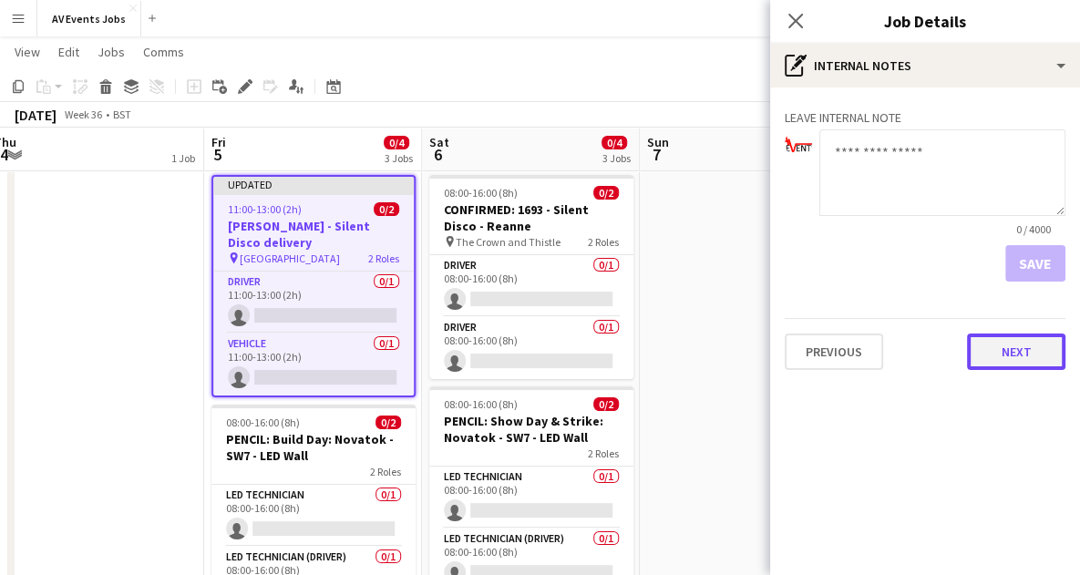
click at [1014, 350] on button "Next" at bounding box center [1016, 352] width 98 height 36
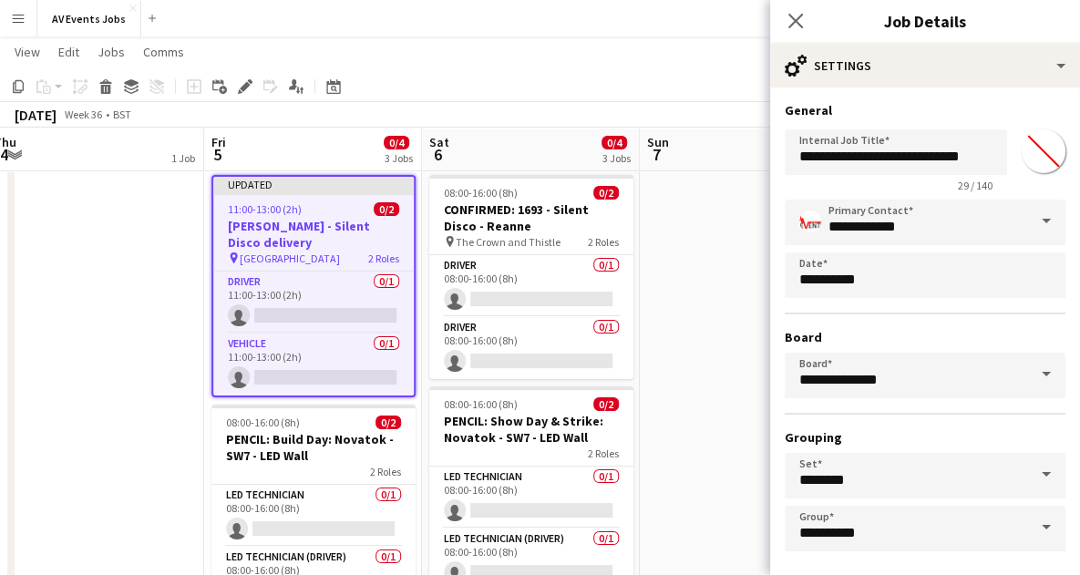
scroll to position [78, 0]
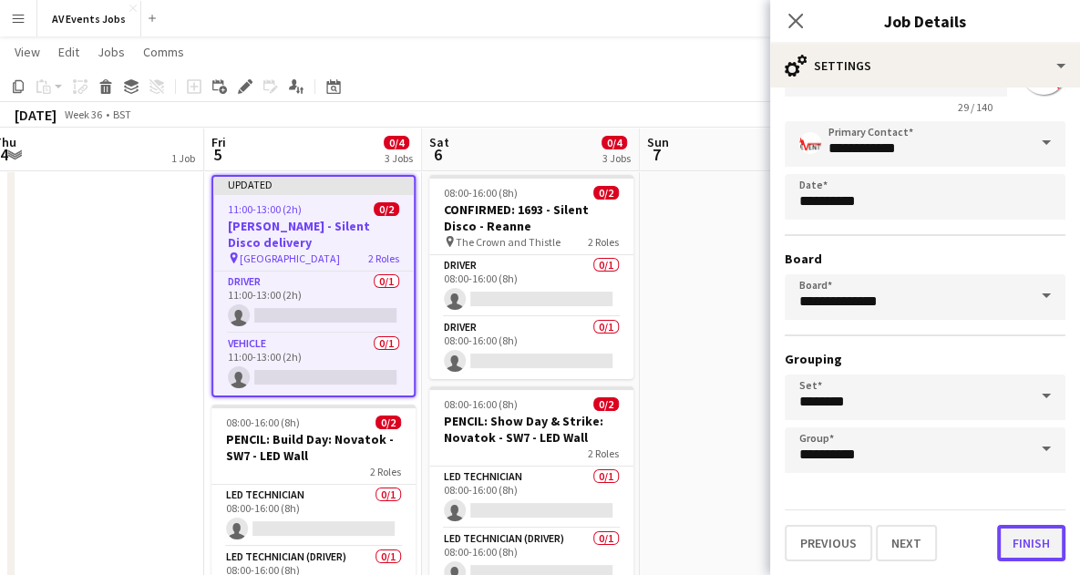
click at [1012, 550] on button "Finish" at bounding box center [1031, 543] width 68 height 36
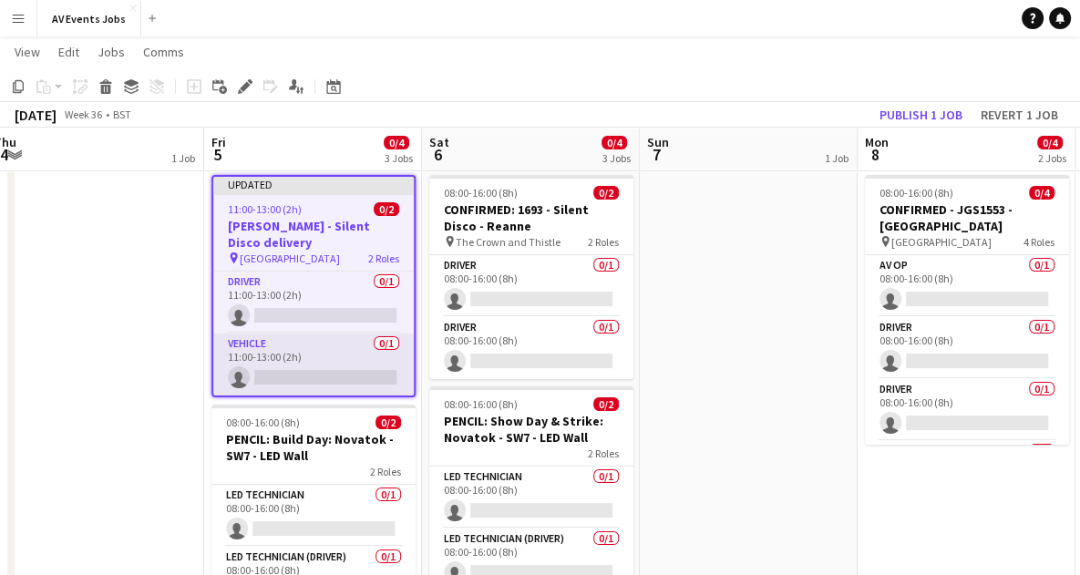
click at [311, 342] on app-card-role "Vehicle 0/1 11:00-13:00 (2h) single-neutral-actions" at bounding box center [313, 365] width 201 height 62
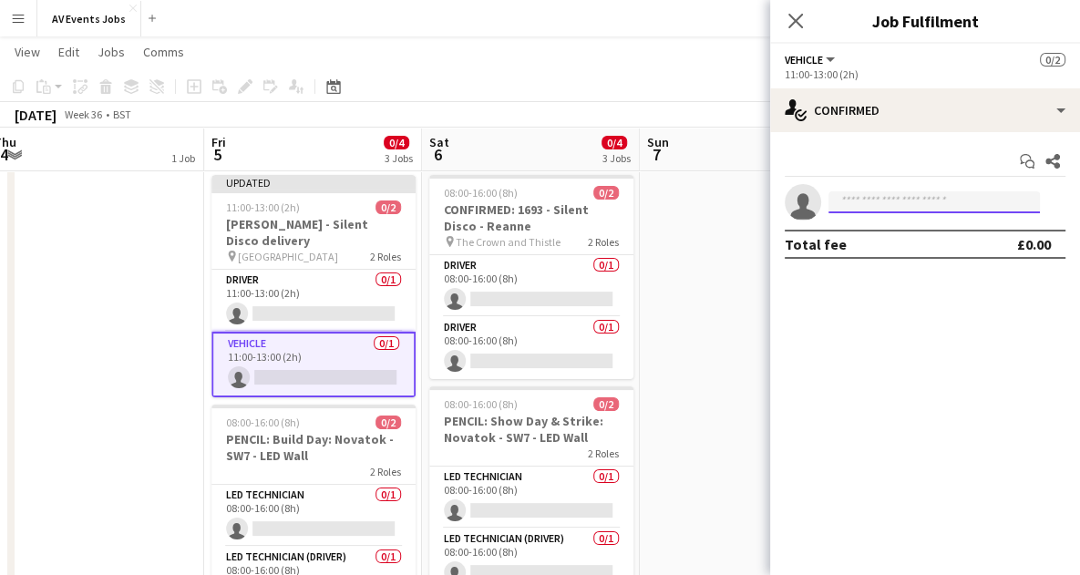
click at [904, 199] on input at bounding box center [934, 202] width 211 height 22
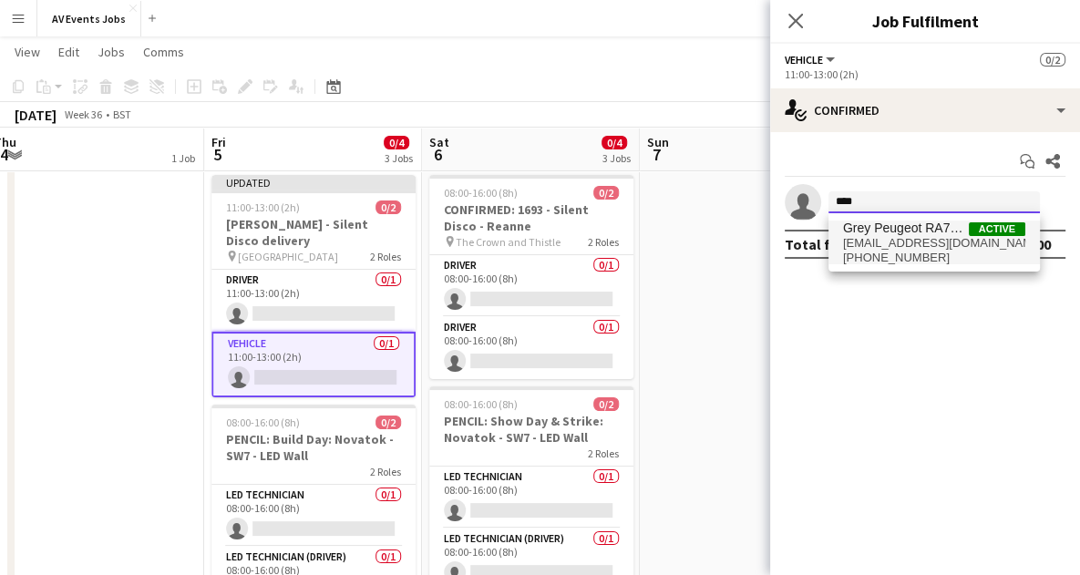
type input "****"
click at [897, 236] on span "greypeugeot_ra72gdx@av-events.co.uk" at bounding box center [934, 243] width 182 height 15
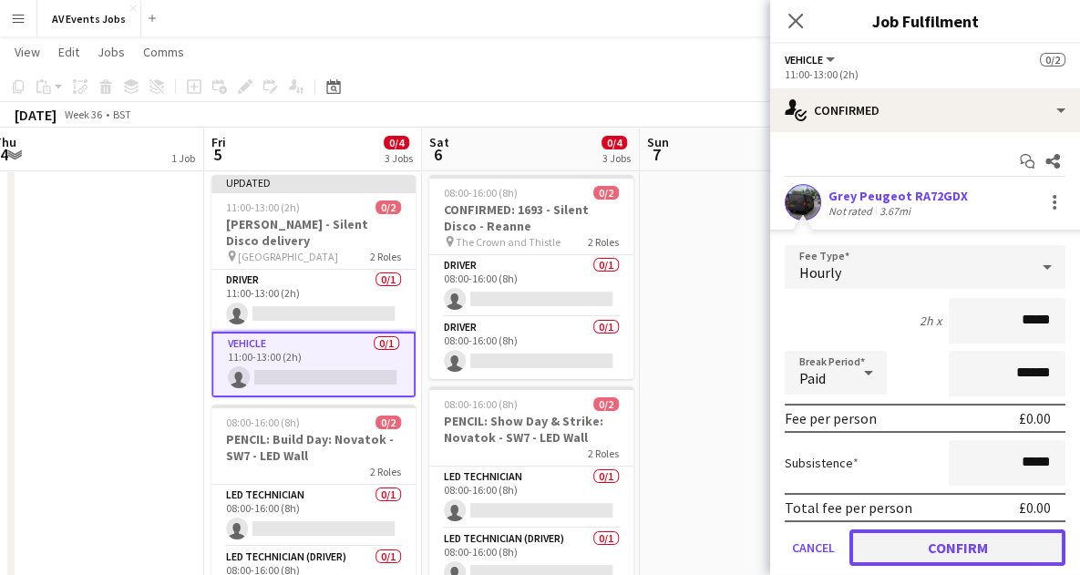
click at [895, 540] on button "Confirm" at bounding box center [958, 548] width 216 height 36
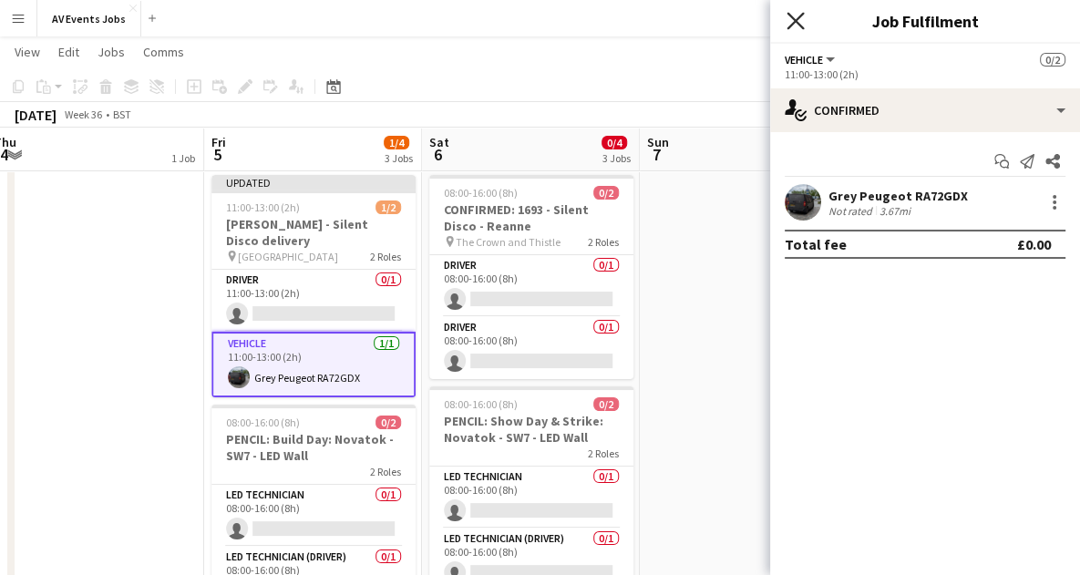
click at [788, 18] on icon "Close pop-in" at bounding box center [795, 20] width 17 height 17
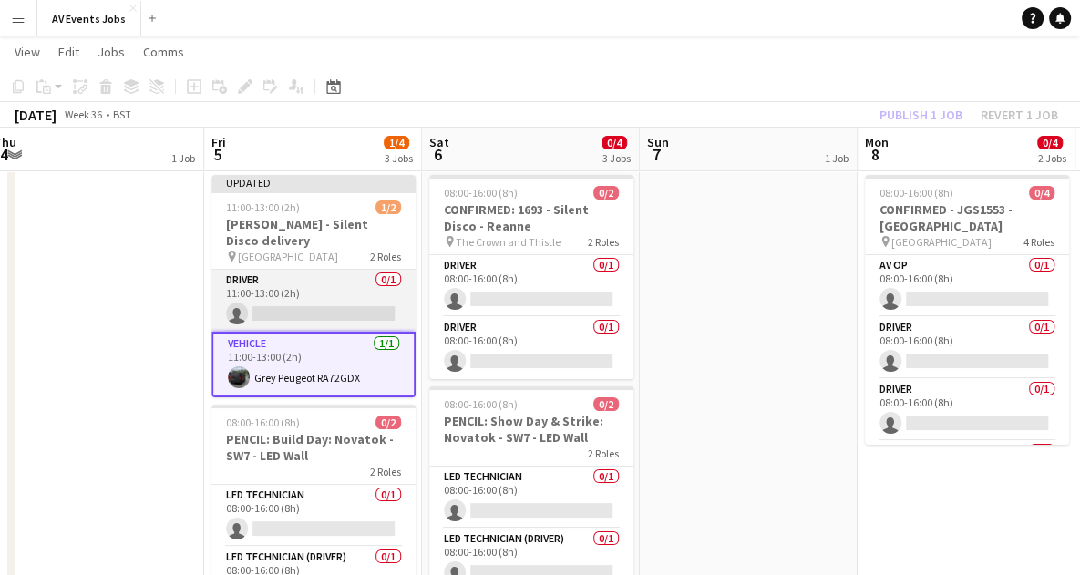
click at [335, 270] on app-card-role "Driver 0/1 11:00-13:00 (2h) single-neutral-actions" at bounding box center [313, 301] width 204 height 62
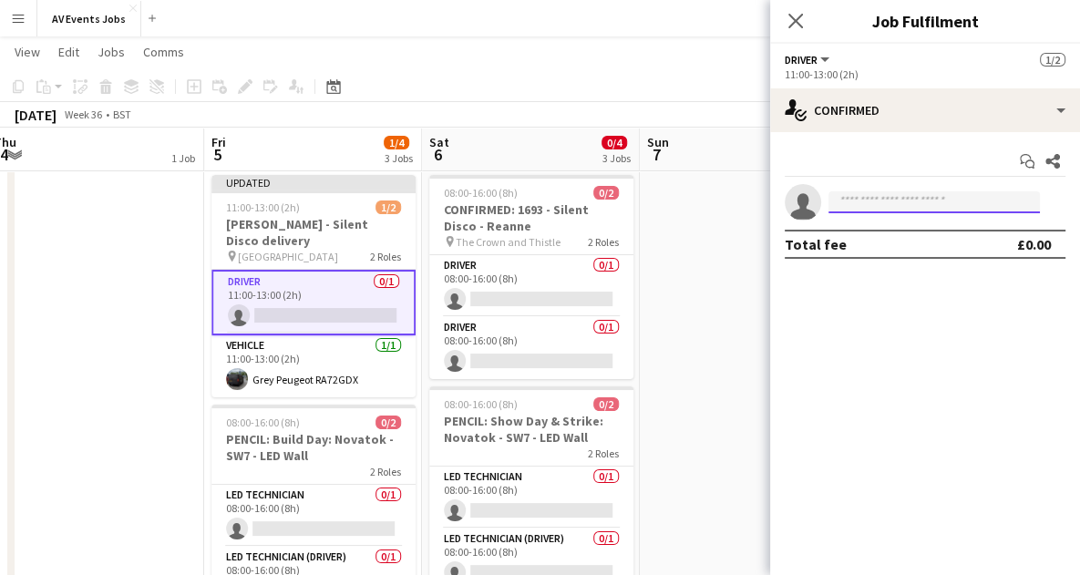
click at [876, 194] on input at bounding box center [934, 202] width 211 height 22
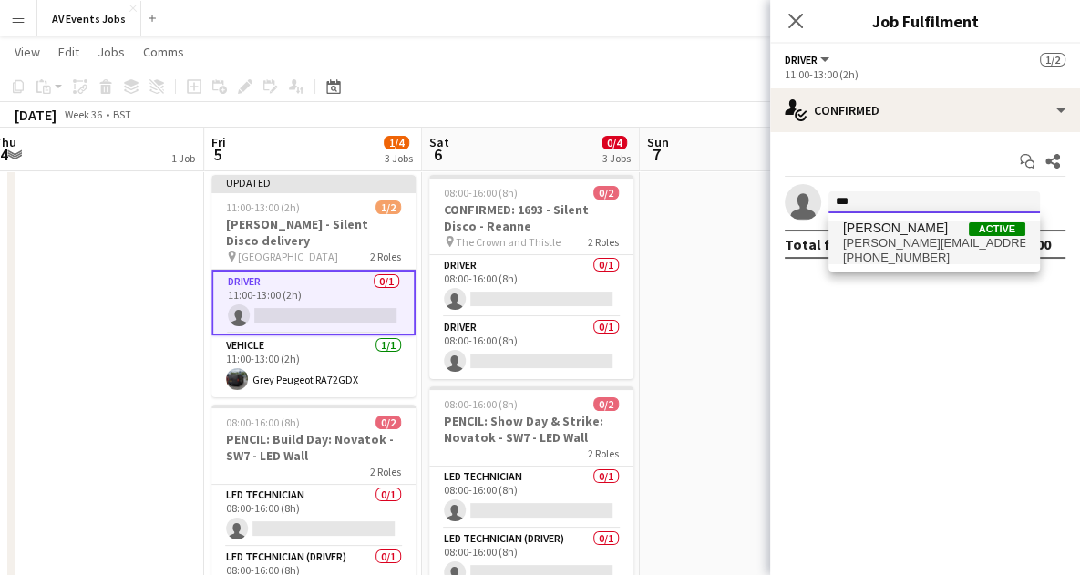
type input "***"
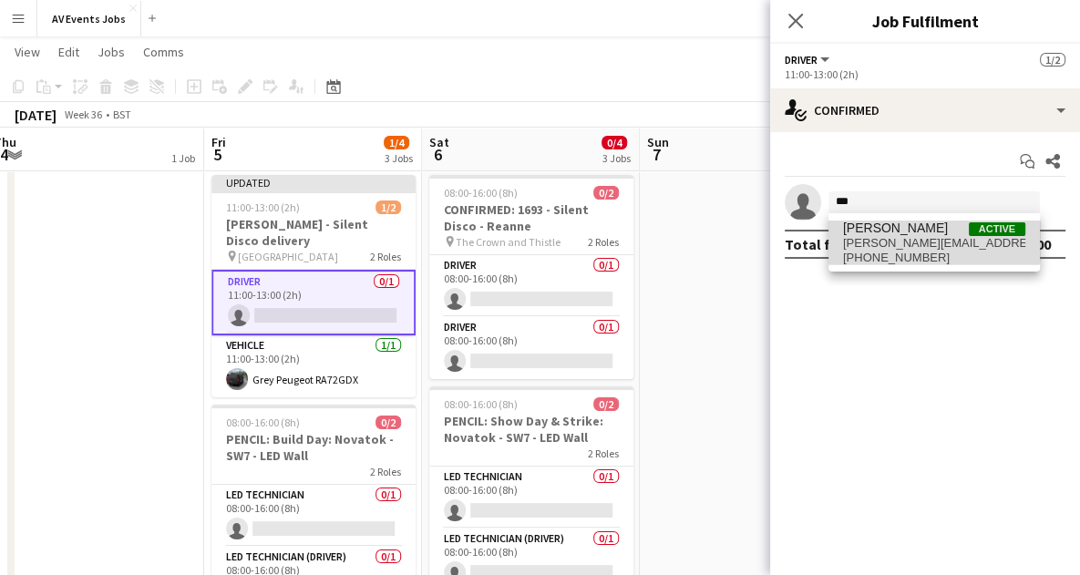
click at [893, 231] on span "[PERSON_NAME]" at bounding box center [895, 228] width 105 height 15
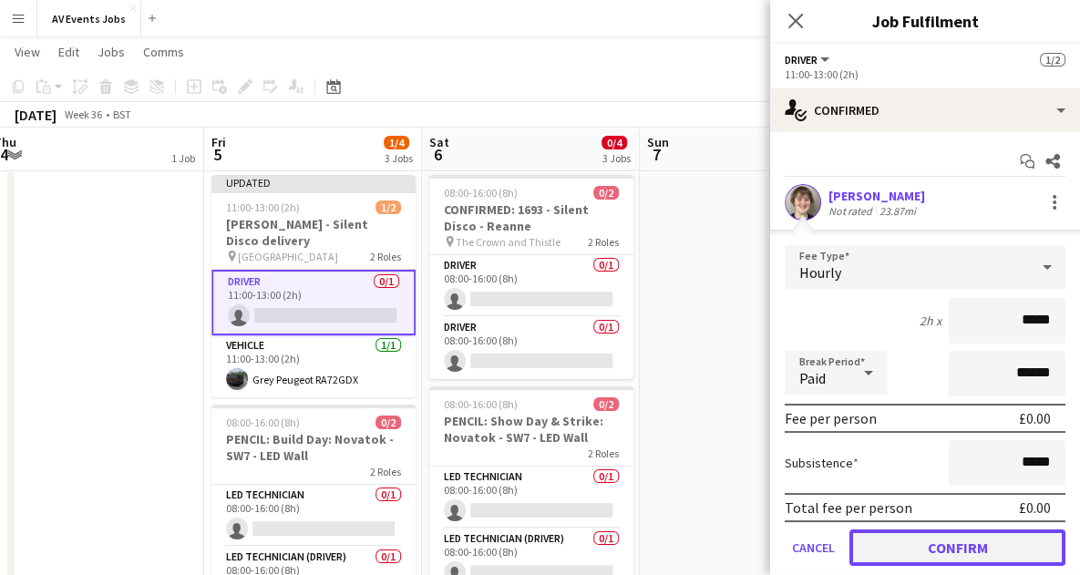
click at [943, 542] on button "Confirm" at bounding box center [958, 548] width 216 height 36
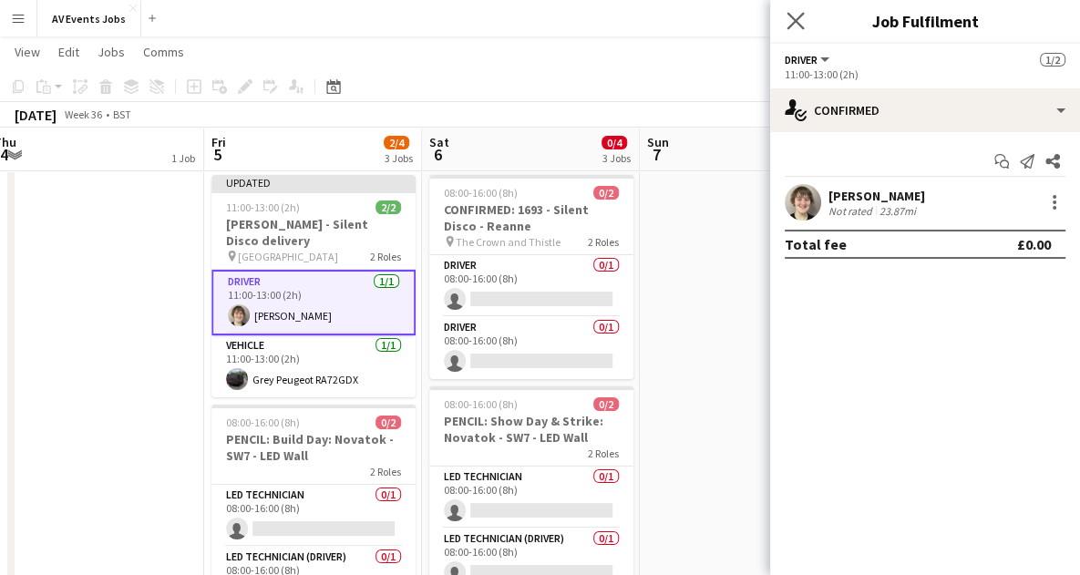
click at [804, 26] on icon "Close pop-in" at bounding box center [795, 20] width 17 height 17
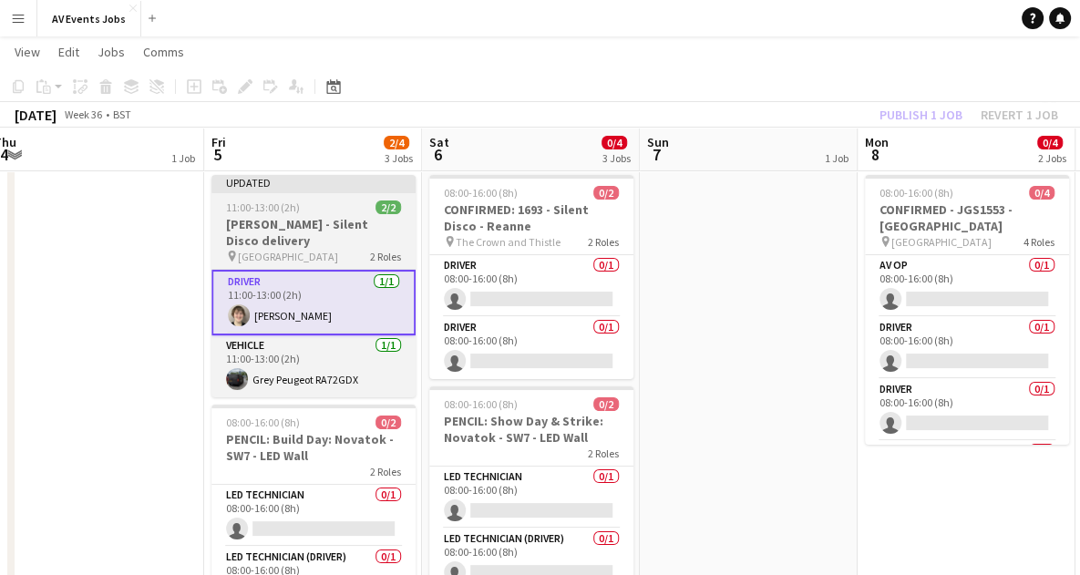
click at [314, 218] on h3 "Aimee - Silent Disco delivery" at bounding box center [313, 232] width 204 height 33
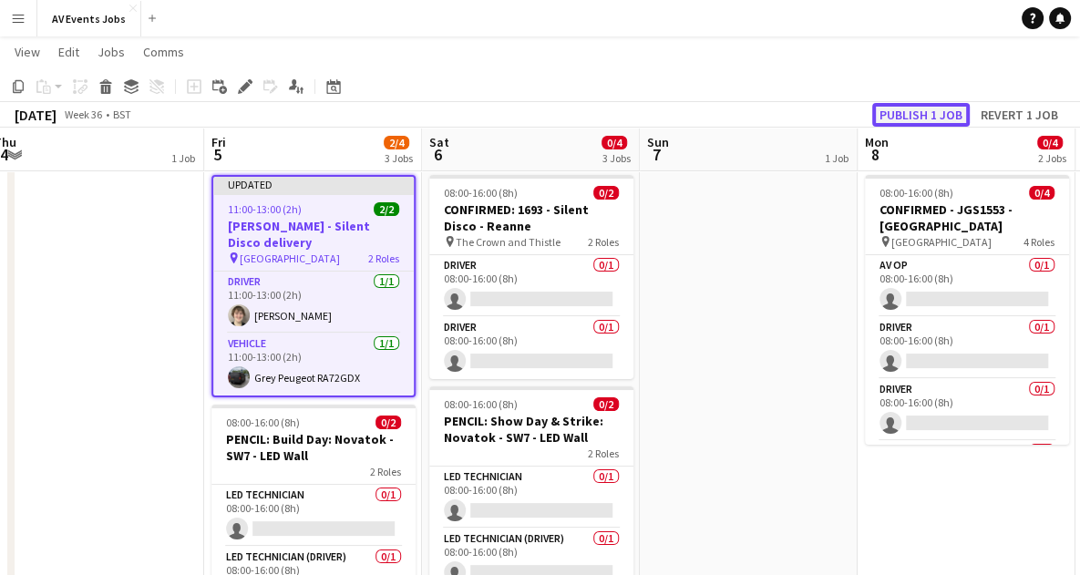
click at [930, 115] on button "Publish 1 job" at bounding box center [921, 115] width 98 height 24
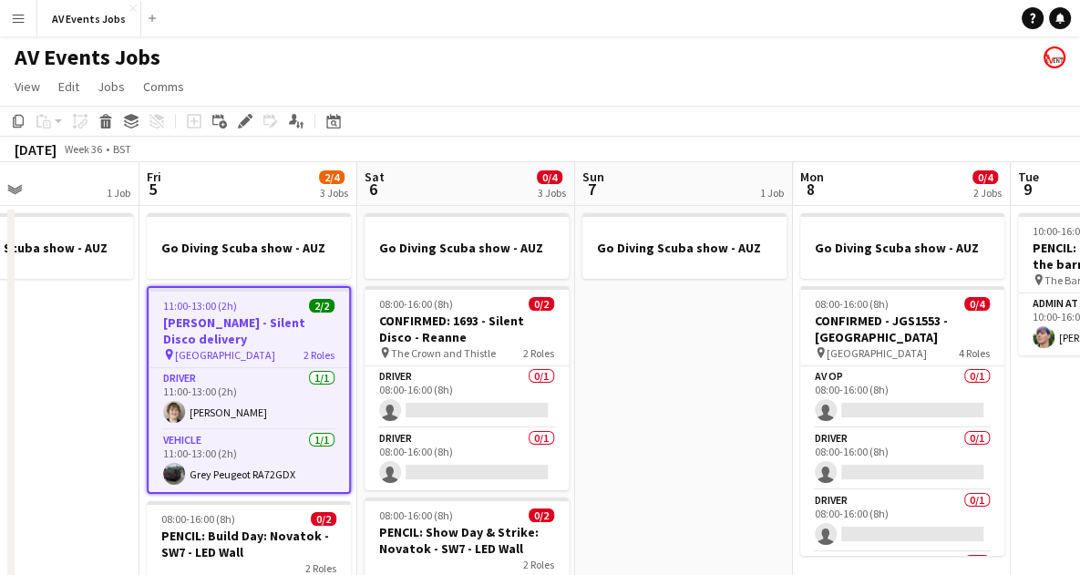
scroll to position [0, 541]
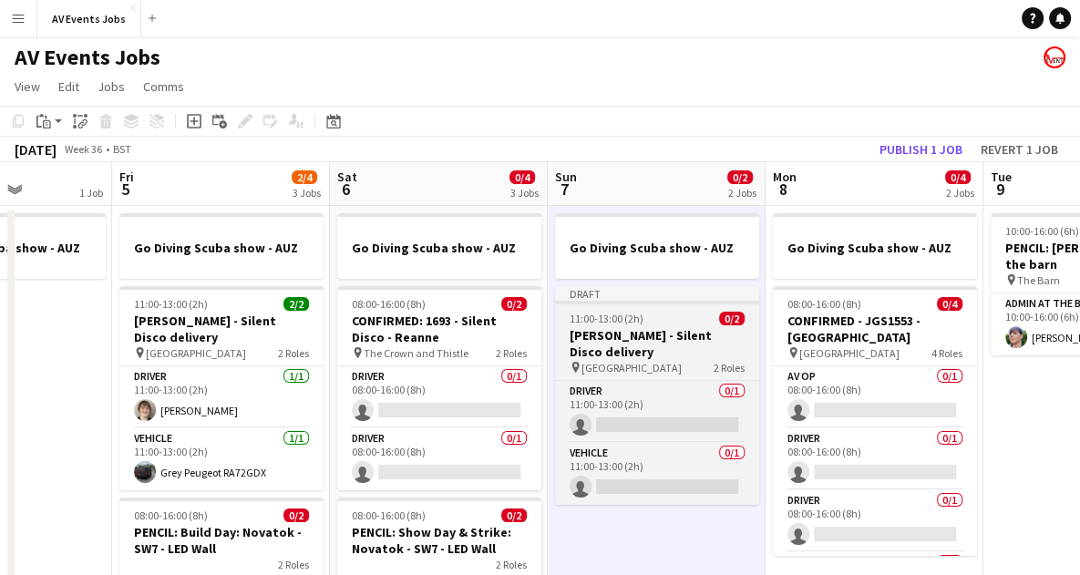
click at [664, 313] on div "11:00-13:00 (2h) 0/2" at bounding box center [657, 319] width 204 height 14
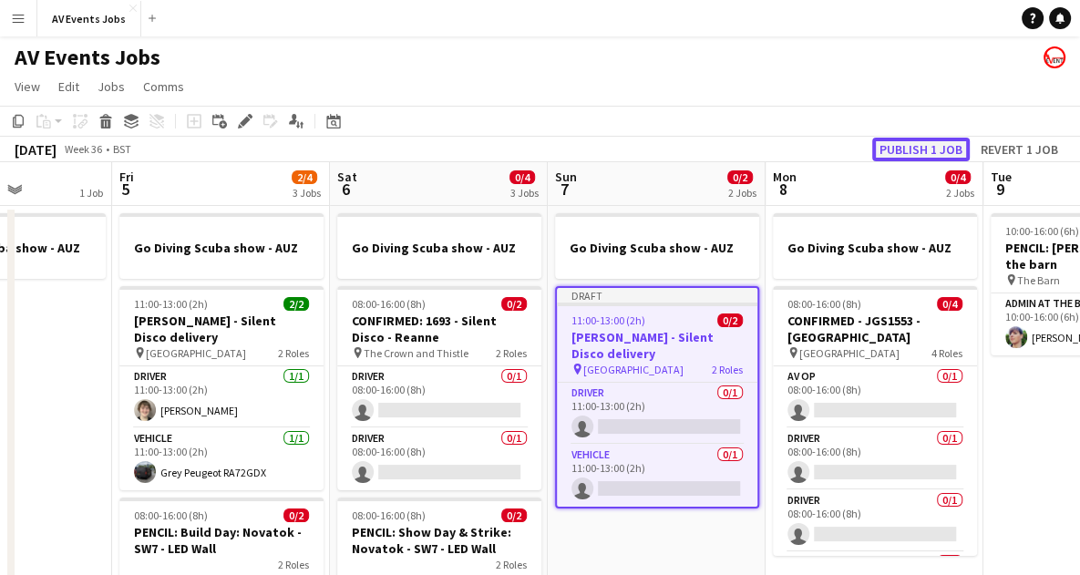
click at [919, 149] on button "Publish 1 job" at bounding box center [921, 150] width 98 height 24
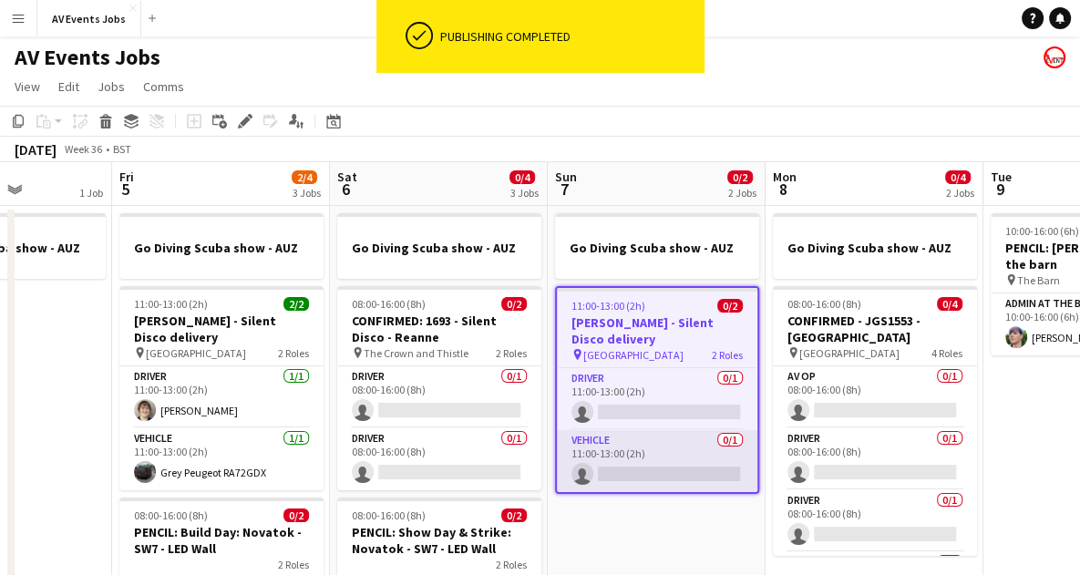
click at [654, 440] on app-card-role "Vehicle 0/1 11:00-13:00 (2h) single-neutral-actions" at bounding box center [657, 461] width 201 height 62
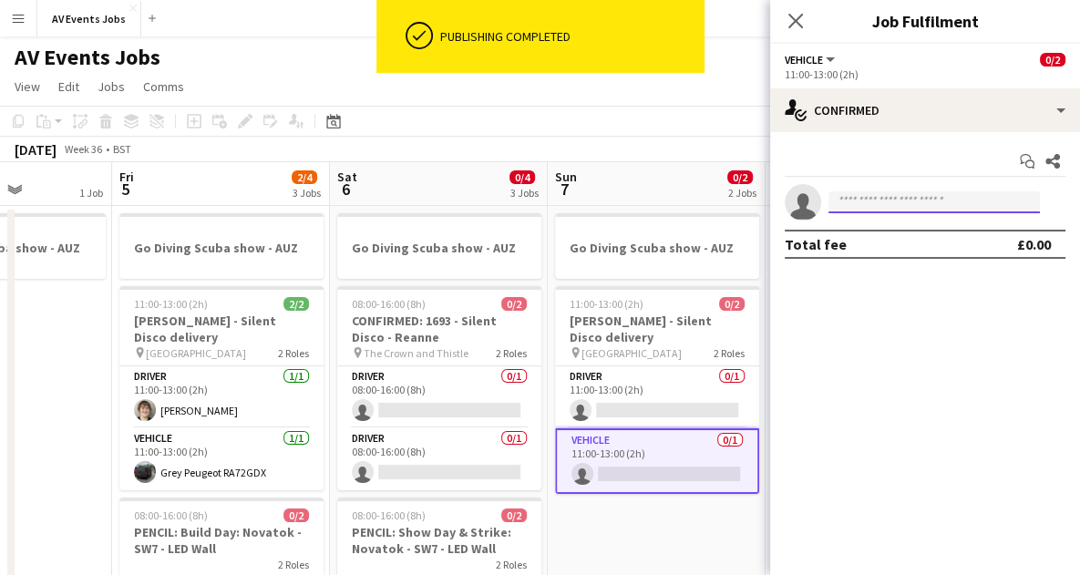
click at [892, 210] on input at bounding box center [934, 202] width 211 height 22
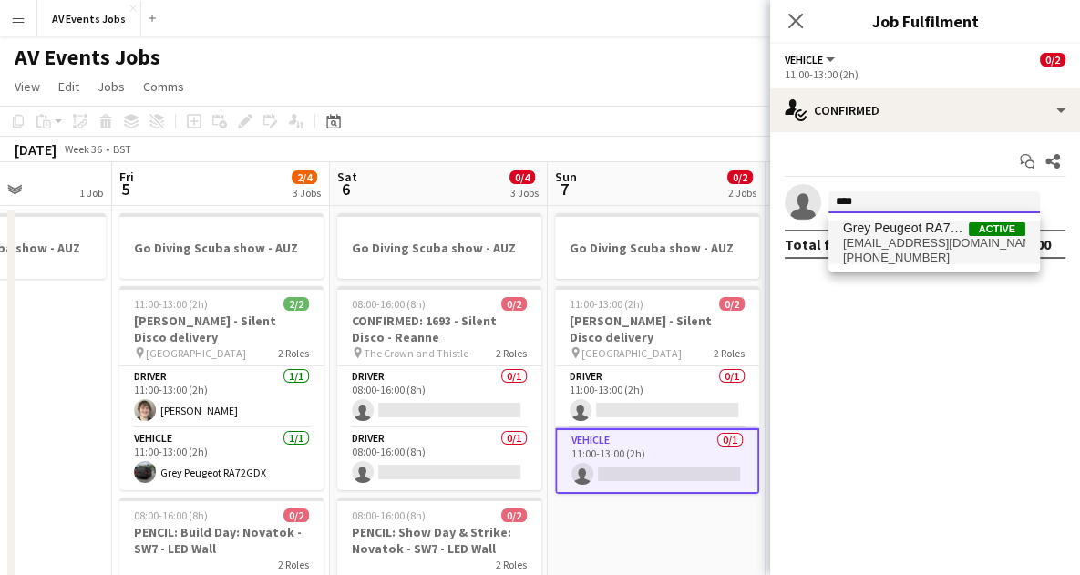
type input "****"
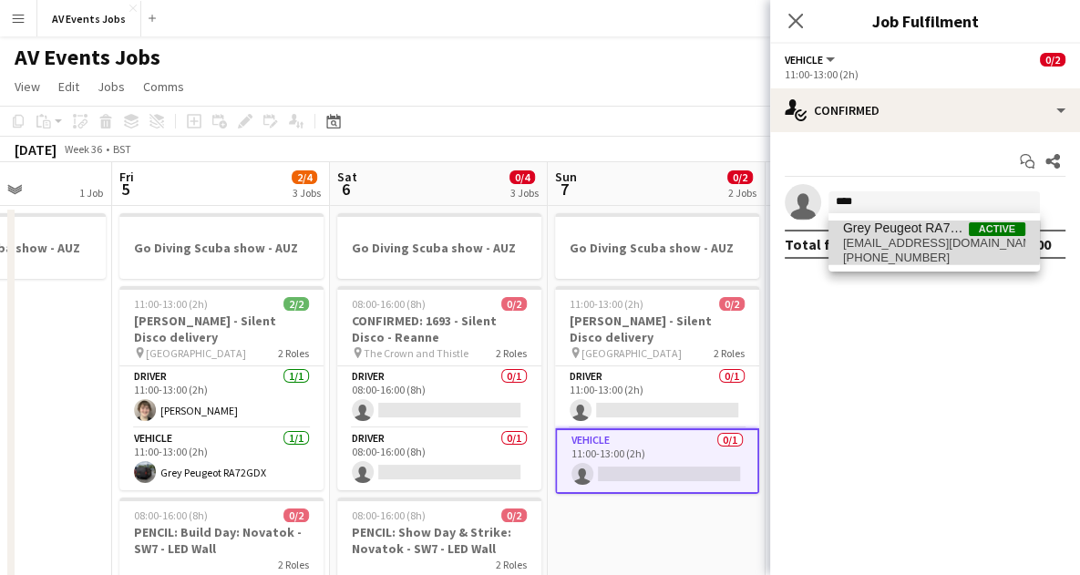
click at [902, 240] on span "greypeugeot_ra72gdx@av-events.co.uk" at bounding box center [934, 243] width 182 height 15
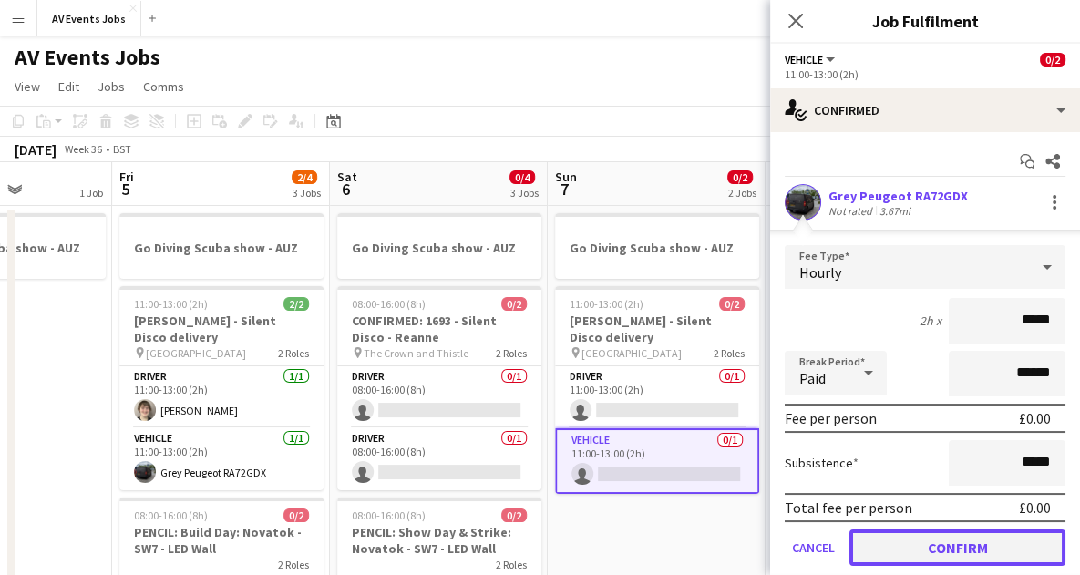
click at [963, 535] on button "Confirm" at bounding box center [958, 548] width 216 height 36
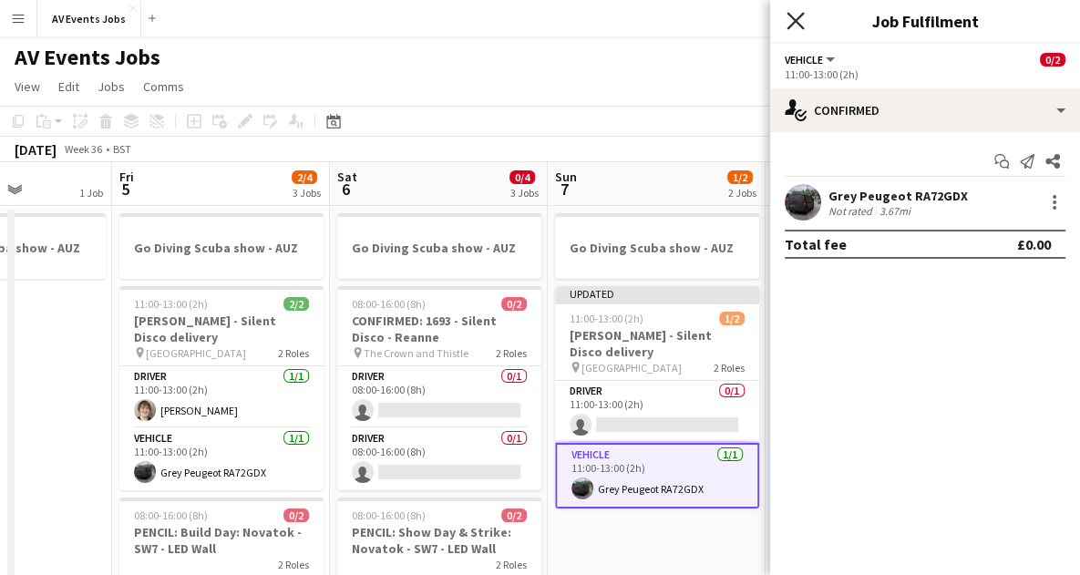
click at [799, 17] on icon at bounding box center [795, 20] width 17 height 17
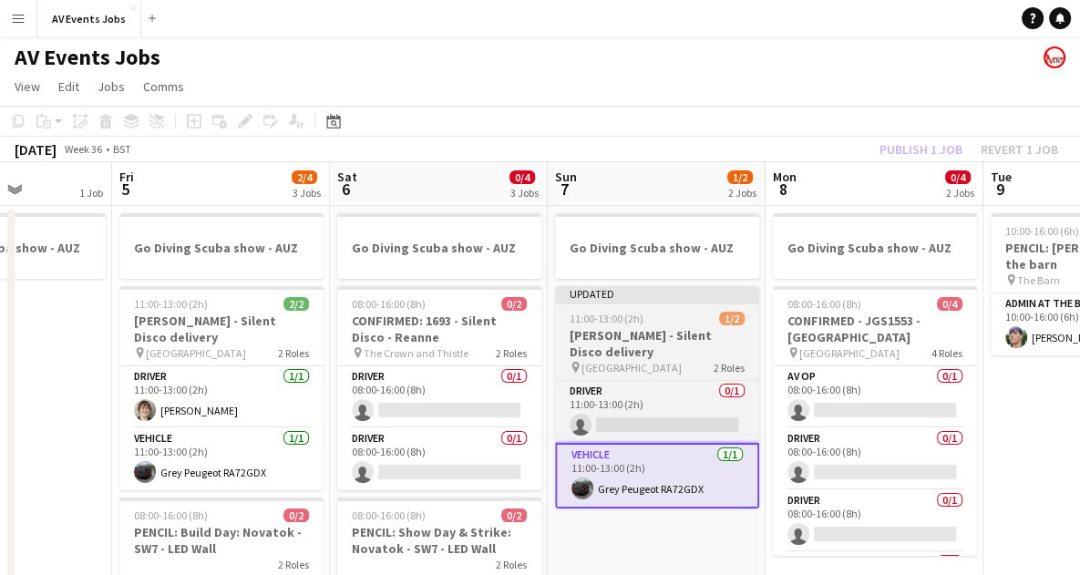
click at [681, 315] on div "11:00-13:00 (2h) 1/2" at bounding box center [657, 319] width 204 height 14
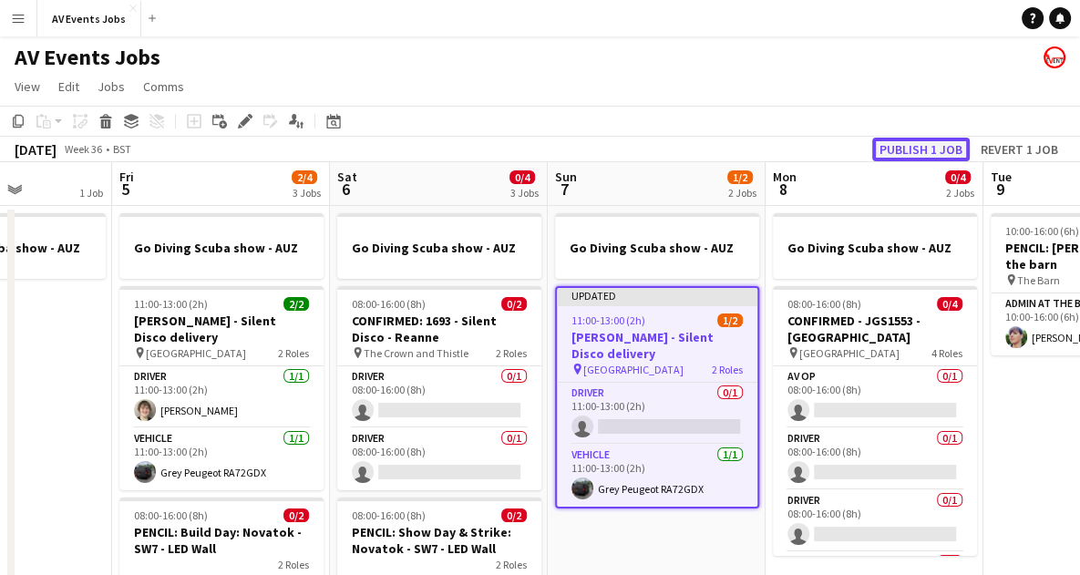
click at [931, 145] on button "Publish 1 job" at bounding box center [921, 150] width 98 height 24
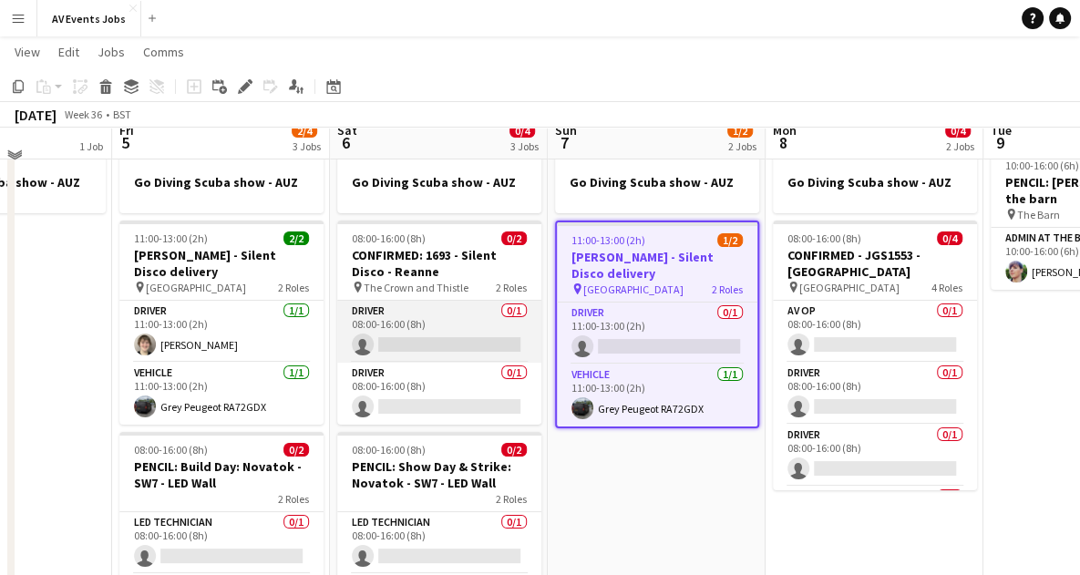
scroll to position [50, 0]
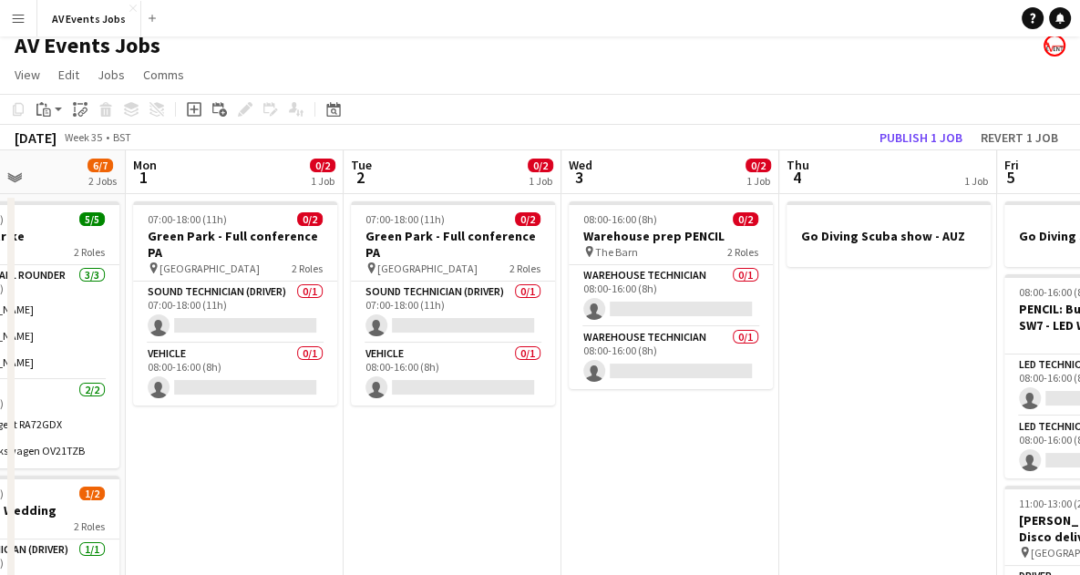
scroll to position [0, 0]
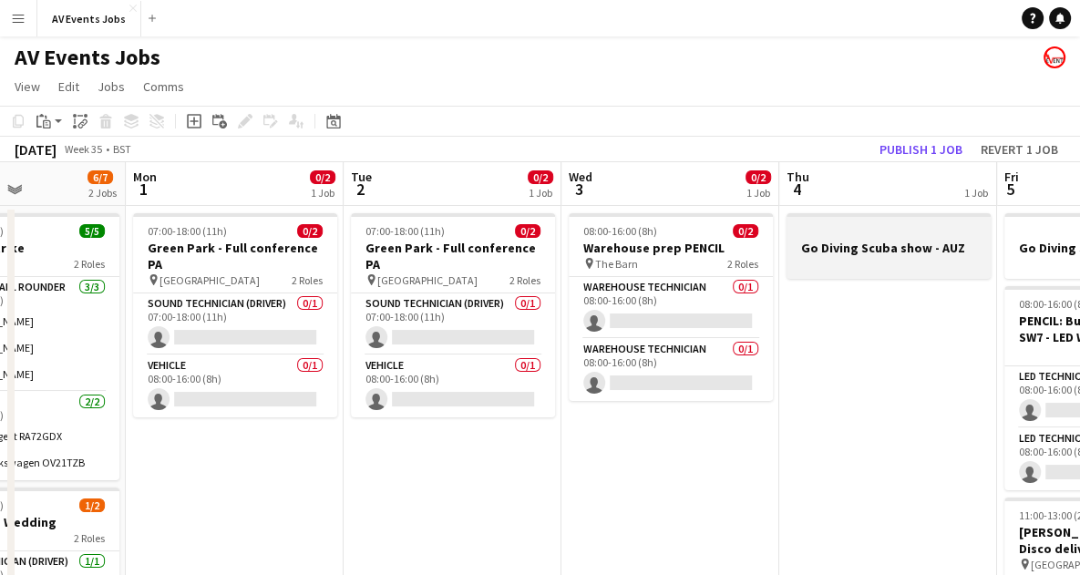
click at [806, 254] on h3 "Go Diving Scuba show - AUZ" at bounding box center [889, 248] width 204 height 16
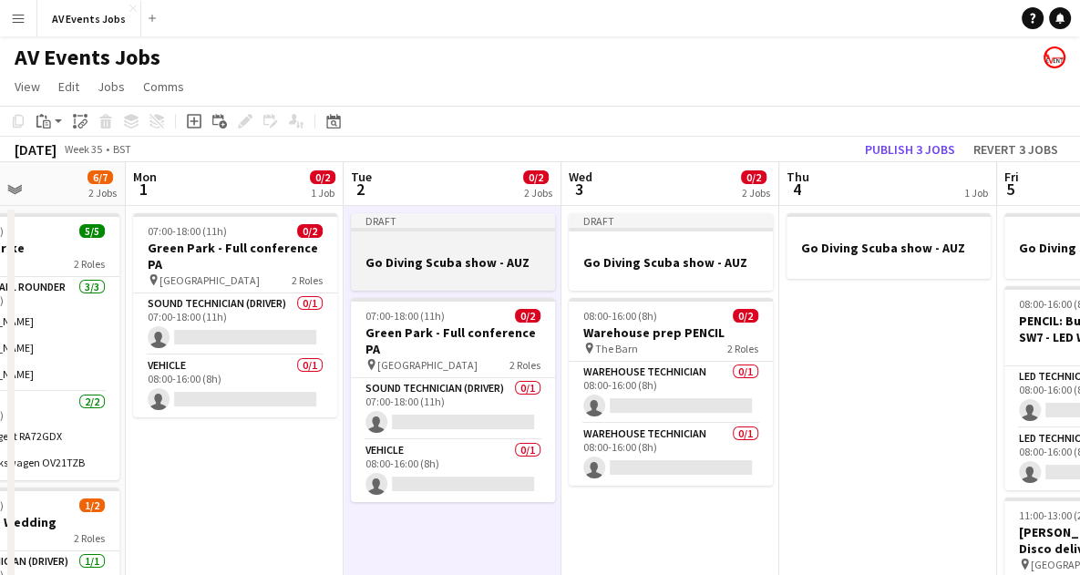
click at [523, 276] on div at bounding box center [453, 278] width 204 height 15
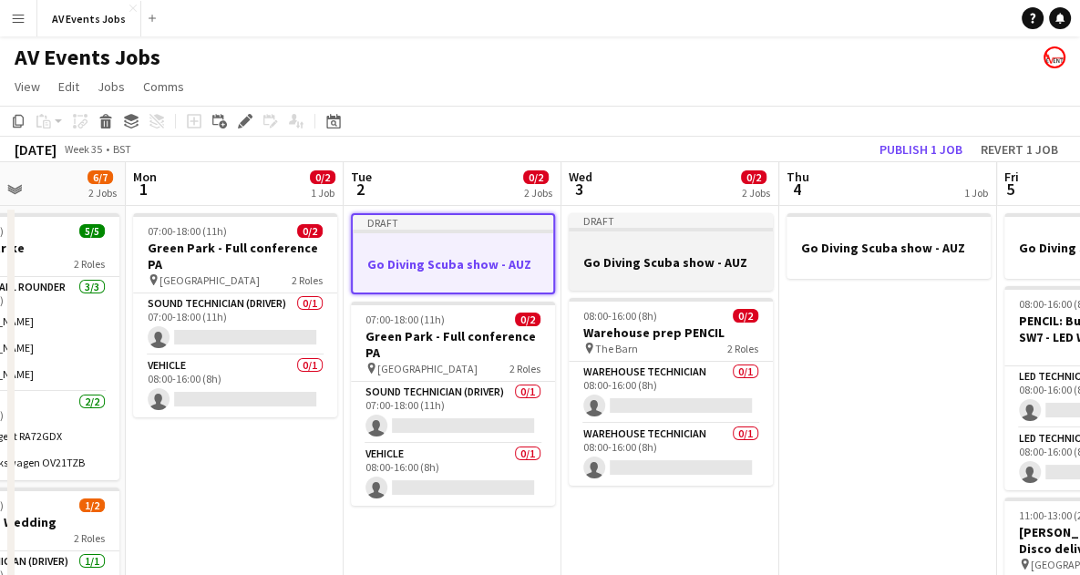
click at [665, 271] on h3 "Go Diving Scuba show - AUZ" at bounding box center [671, 262] width 204 height 16
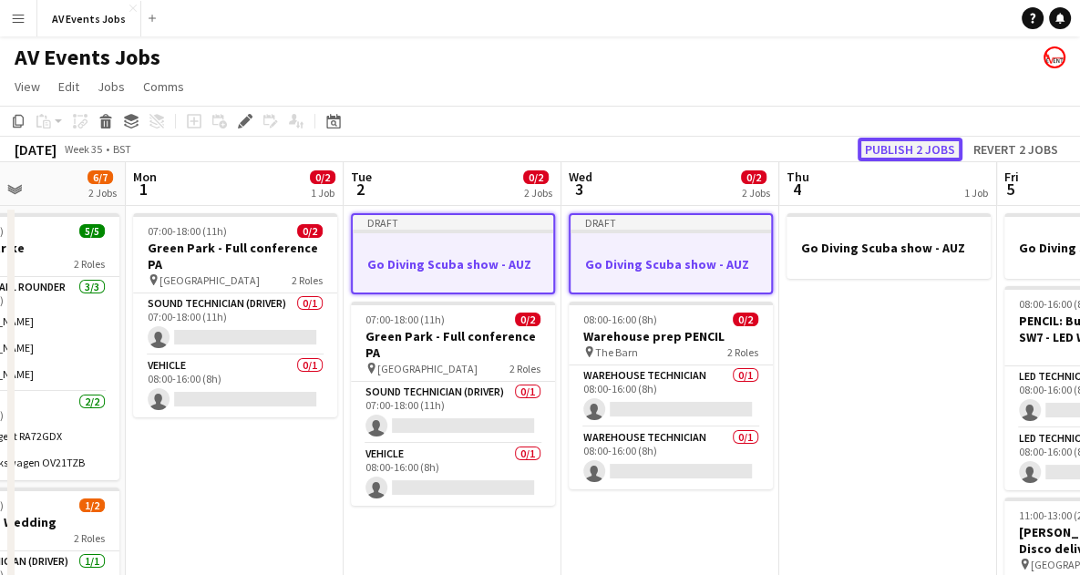
click at [911, 141] on button "Publish 2 jobs" at bounding box center [910, 150] width 105 height 24
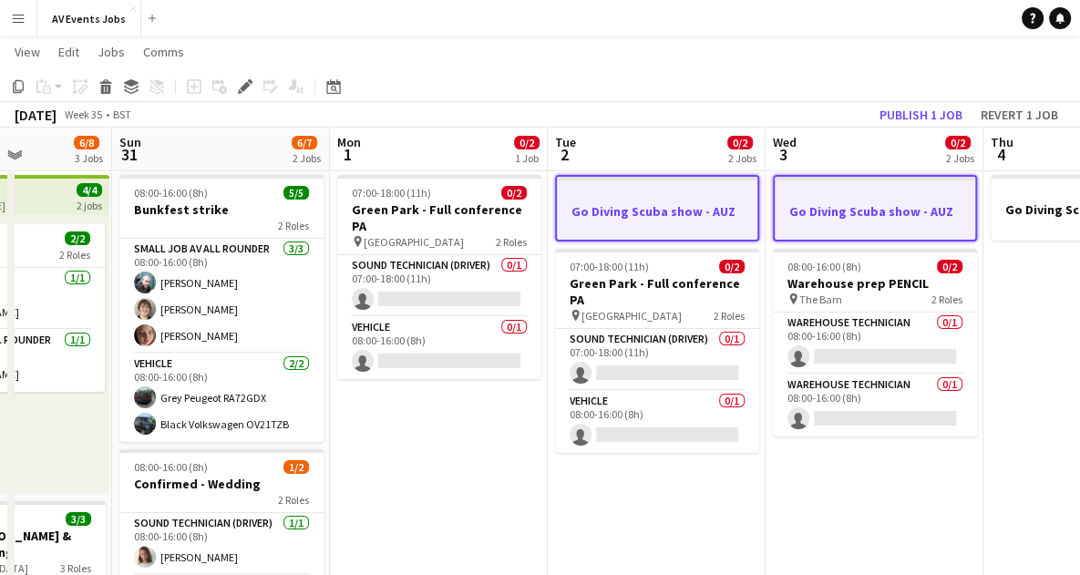
scroll to position [36, 0]
